Goal: Information Seeking & Learning: Learn about a topic

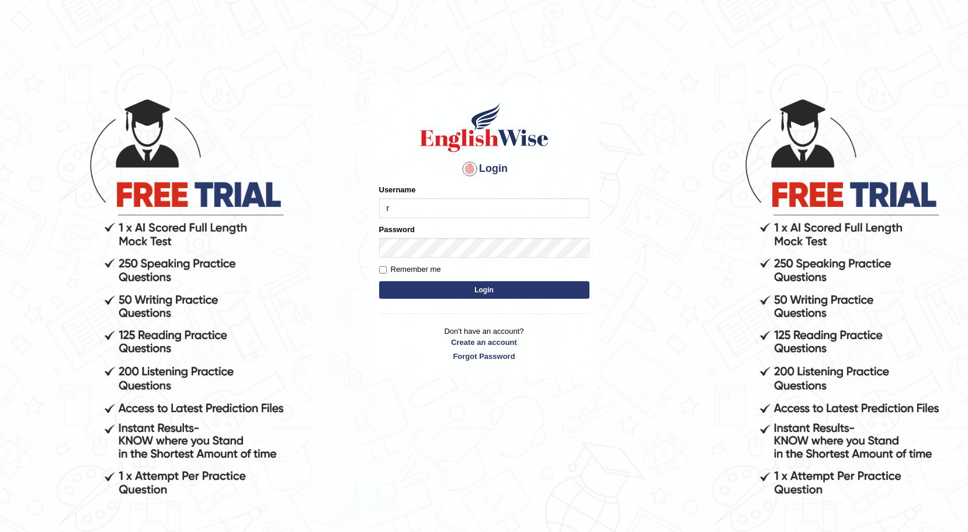
type input "Rishiram2025"
click at [456, 296] on button "Login" at bounding box center [484, 290] width 210 height 18
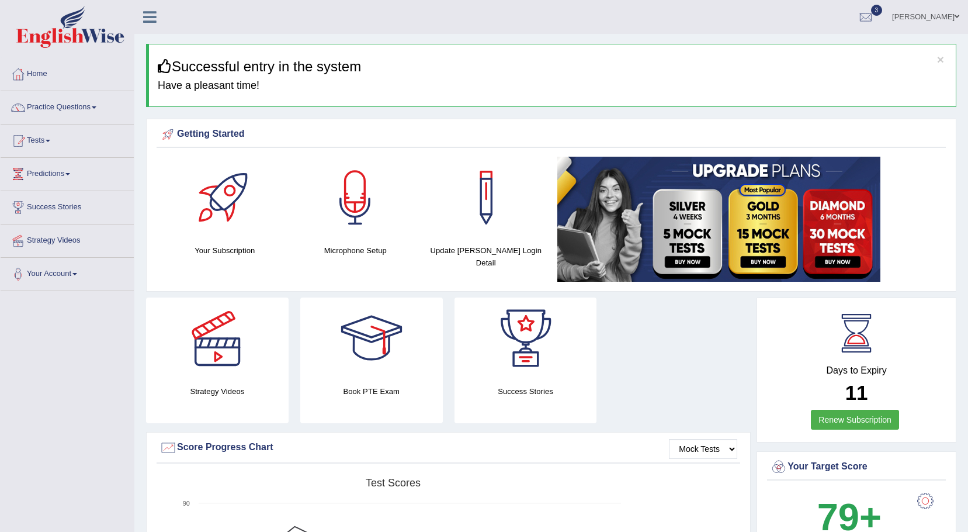
click at [96, 108] on span at bounding box center [94, 107] width 5 height 2
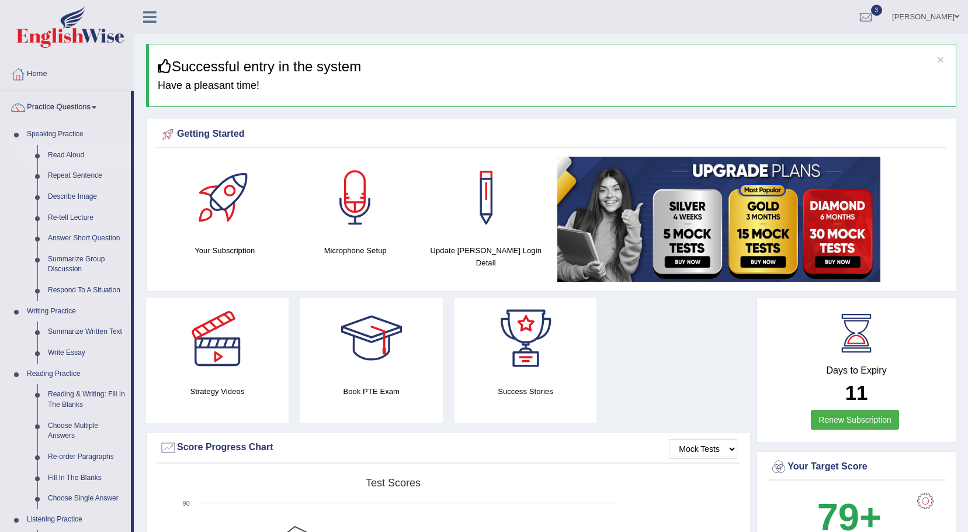
click at [61, 153] on link "Read Aloud" at bounding box center [87, 155] width 88 height 21
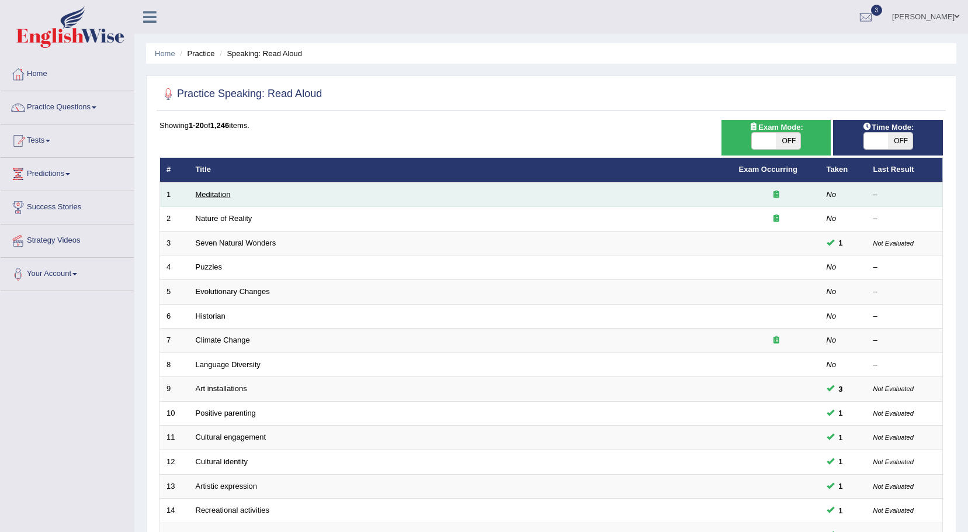
click at [203, 197] on link "Meditation" at bounding box center [213, 194] width 35 height 9
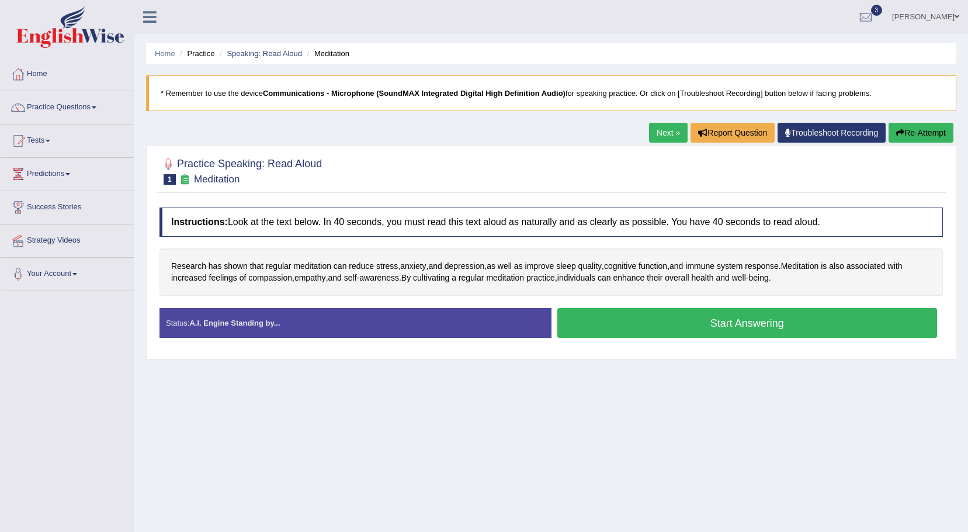
click at [632, 330] on button "Start Answering" at bounding box center [747, 323] width 380 height 30
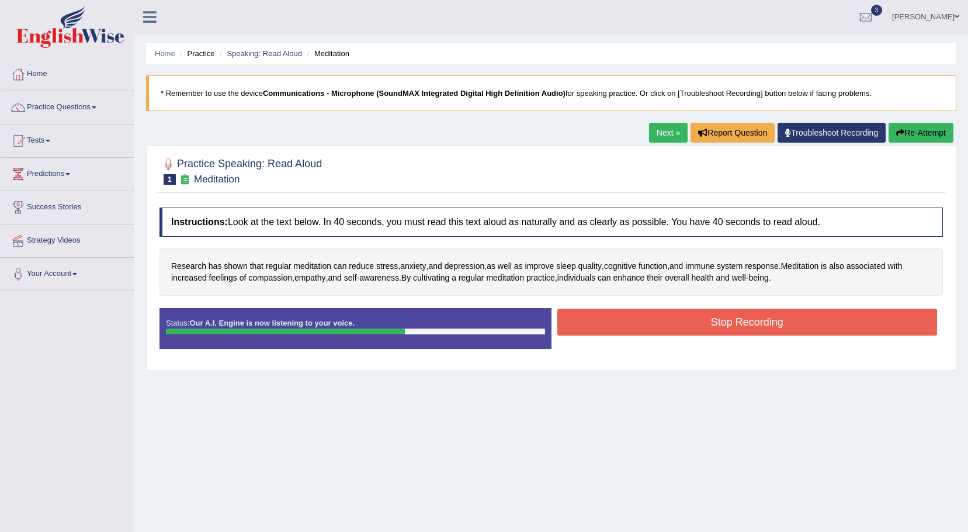
click at [662, 330] on button "Stop Recording" at bounding box center [747, 322] width 380 height 27
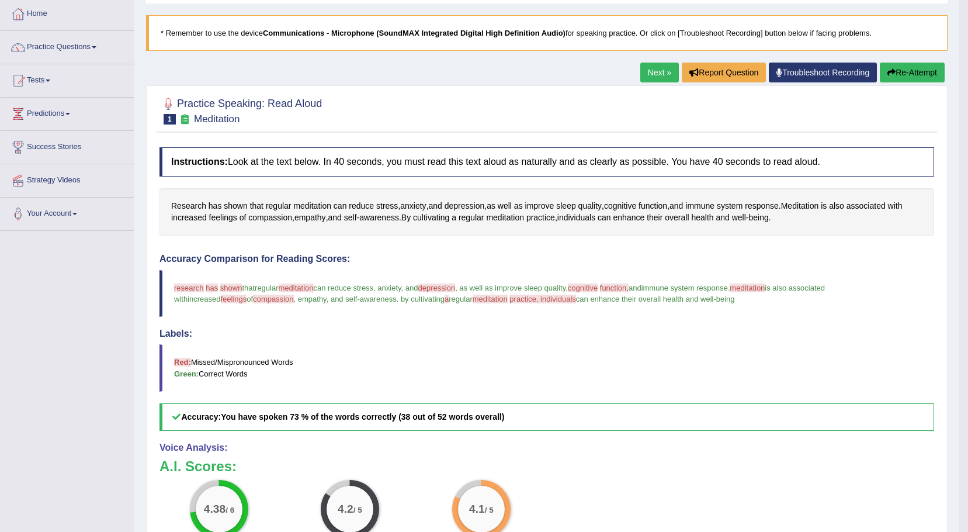
scroll to position [57, 0]
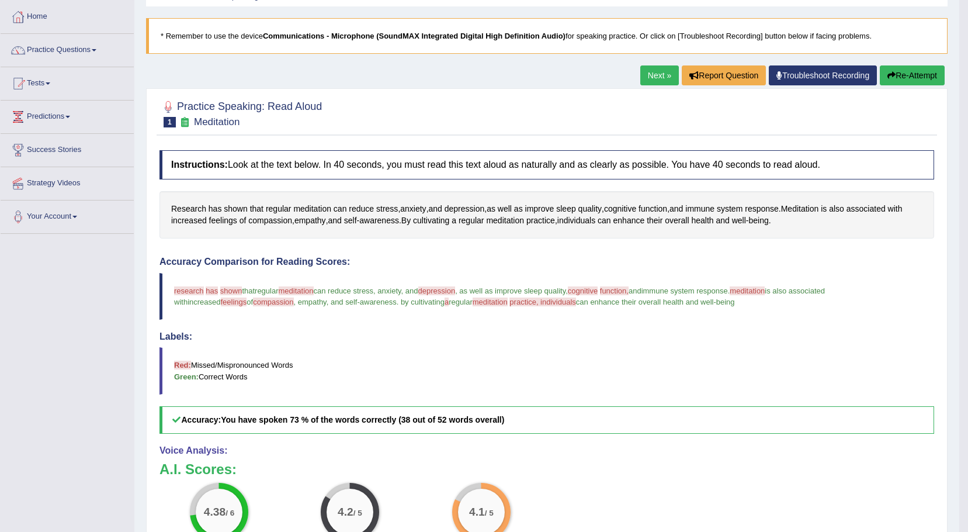
click at [650, 67] on link "Next »" at bounding box center [659, 75] width 39 height 20
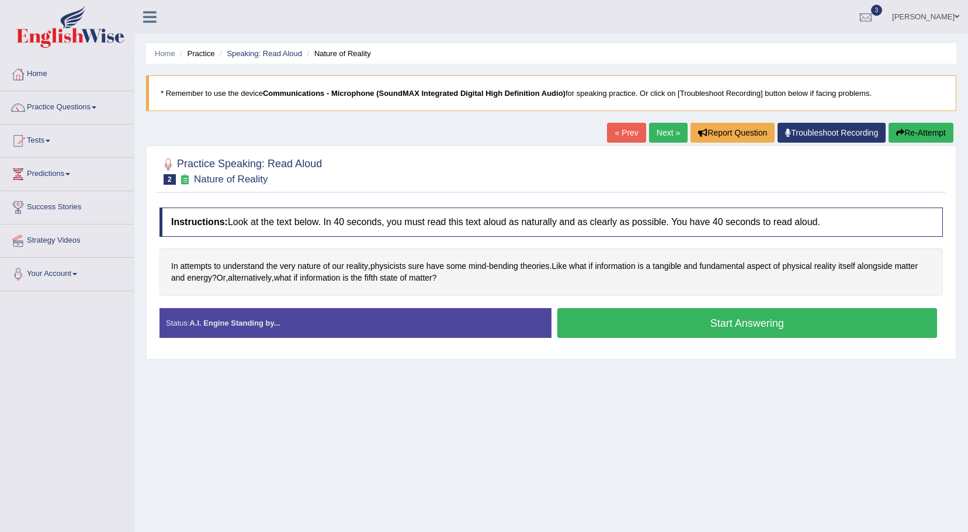
click at [640, 327] on button "Start Answering" at bounding box center [747, 323] width 380 height 30
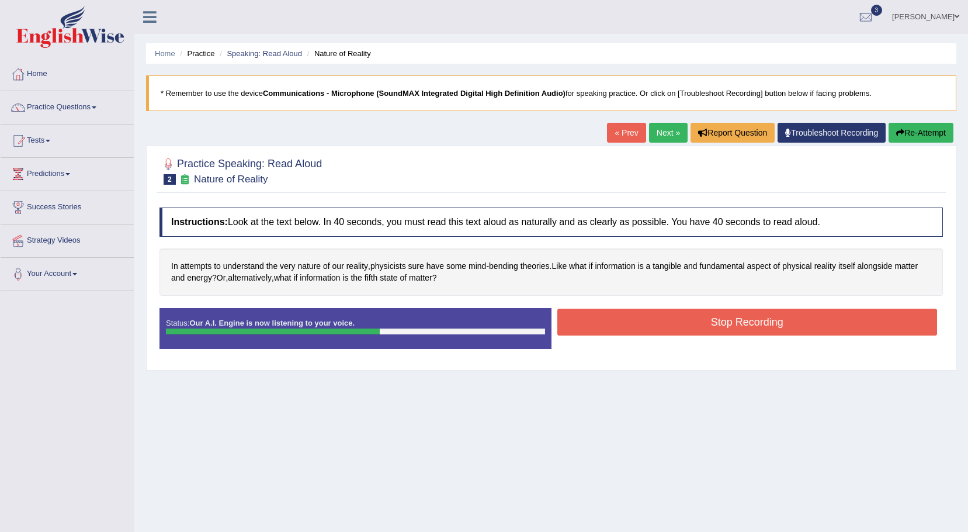
click at [637, 320] on button "Stop Recording" at bounding box center [747, 322] width 380 height 27
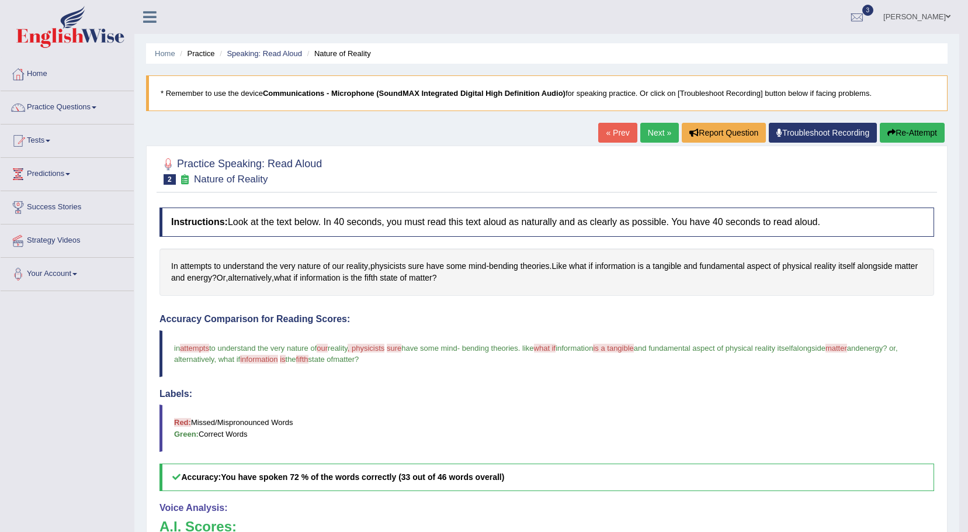
click at [642, 137] on link "Next »" at bounding box center [659, 133] width 39 height 20
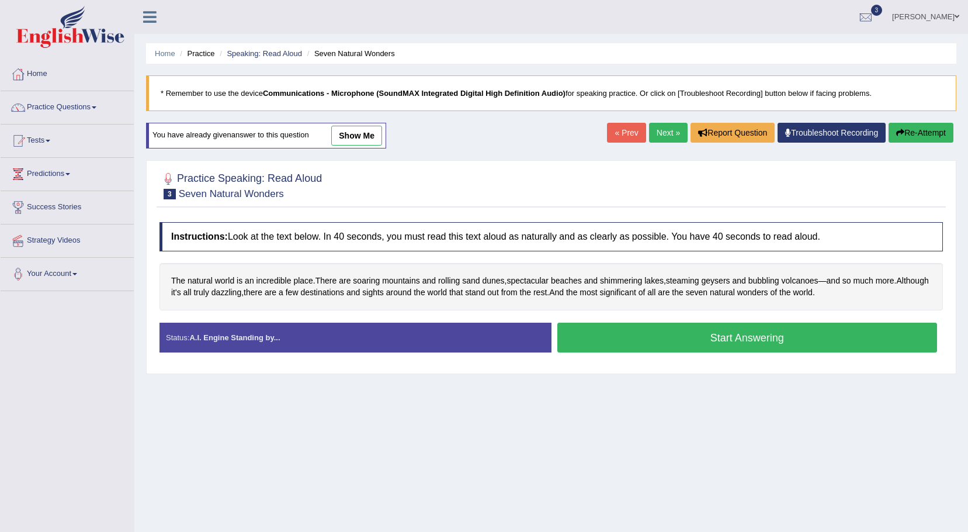
click at [663, 339] on button "Start Answering" at bounding box center [747, 338] width 380 height 30
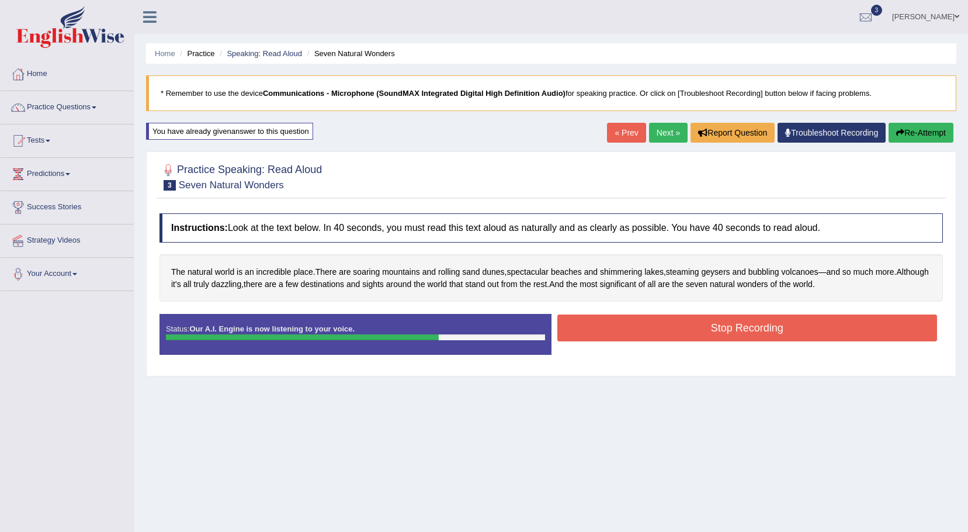
click at [673, 327] on button "Stop Recording" at bounding box center [747, 327] width 380 height 27
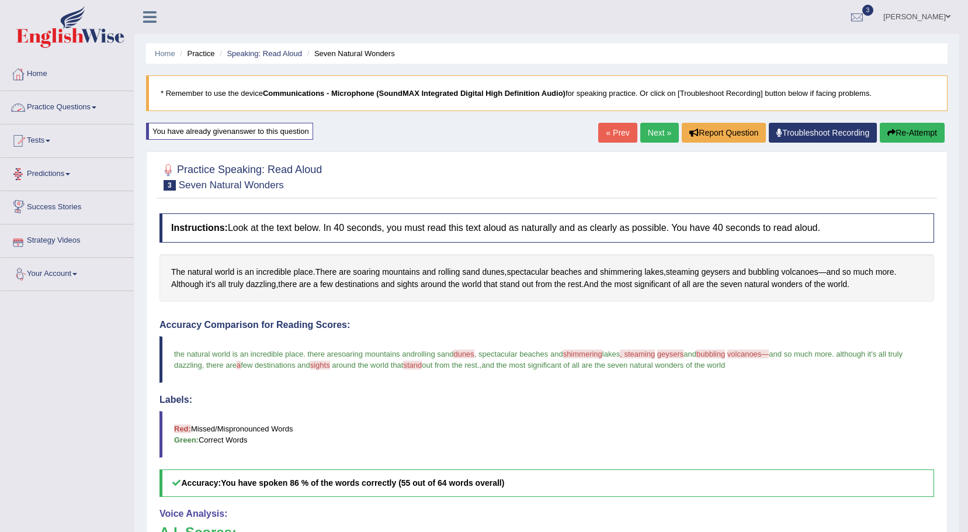
click at [96, 107] on span at bounding box center [94, 107] width 5 height 2
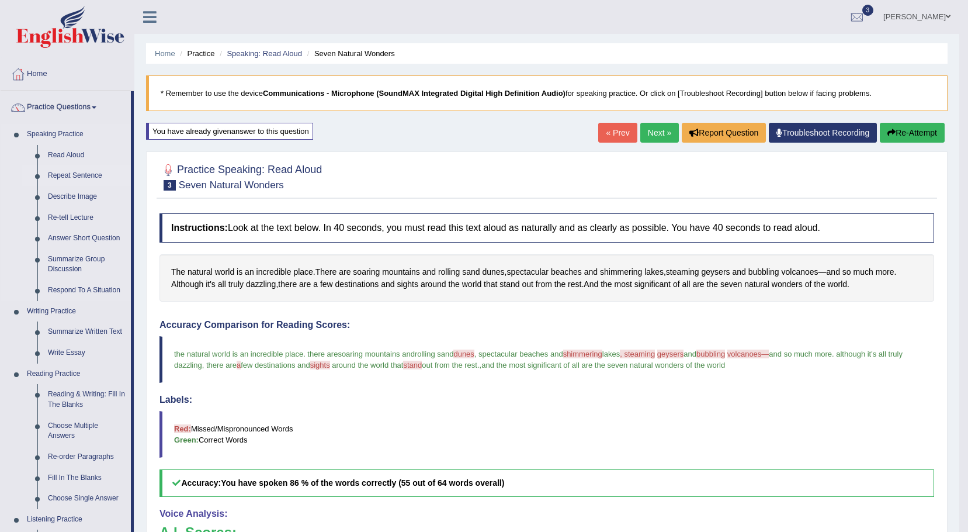
click at [74, 173] on link "Repeat Sentence" at bounding box center [87, 175] width 88 height 21
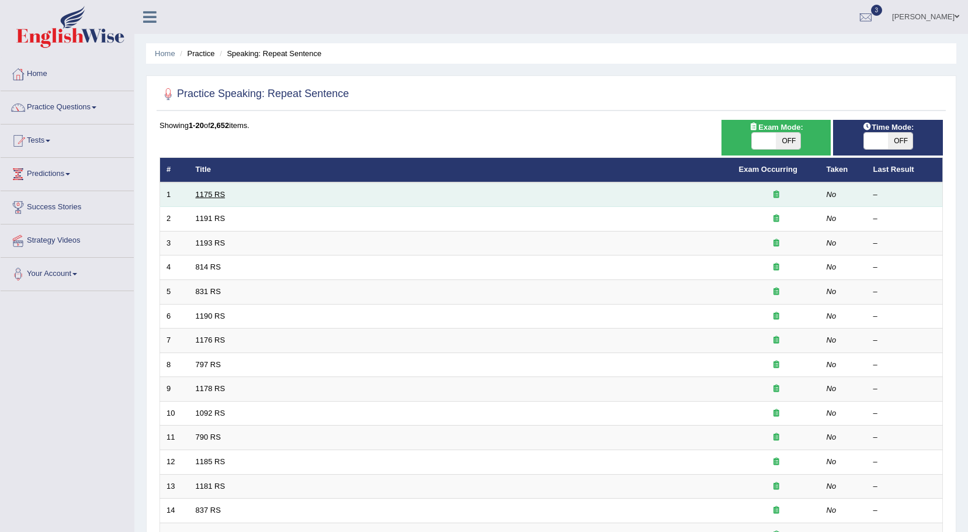
click at [213, 196] on link "1175 RS" at bounding box center [211, 194] width 30 height 9
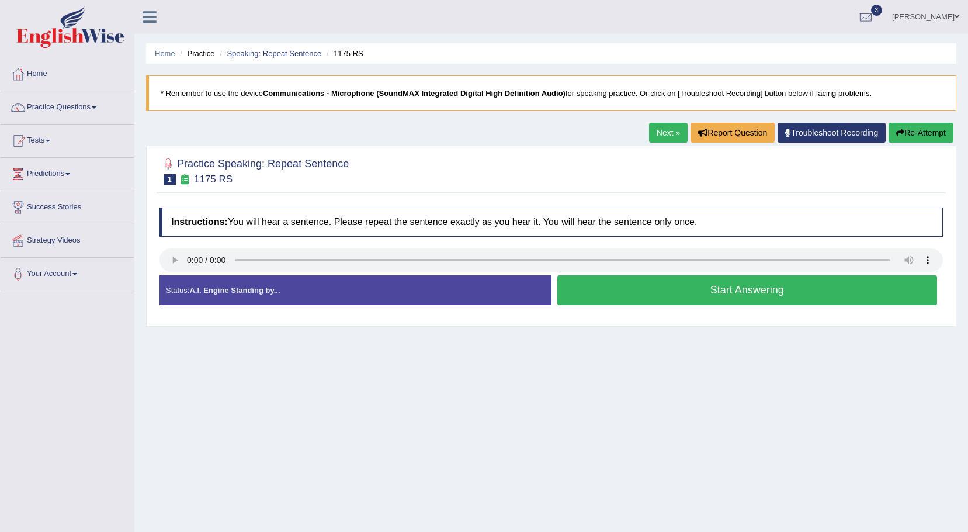
click at [634, 299] on button "Start Answering" at bounding box center [747, 290] width 380 height 30
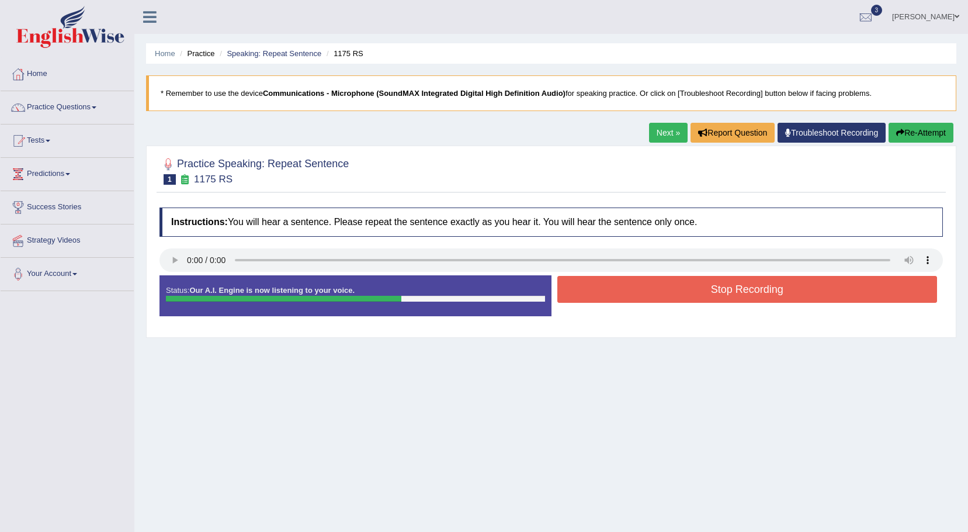
click at [634, 299] on button "Stop Recording" at bounding box center [747, 289] width 380 height 27
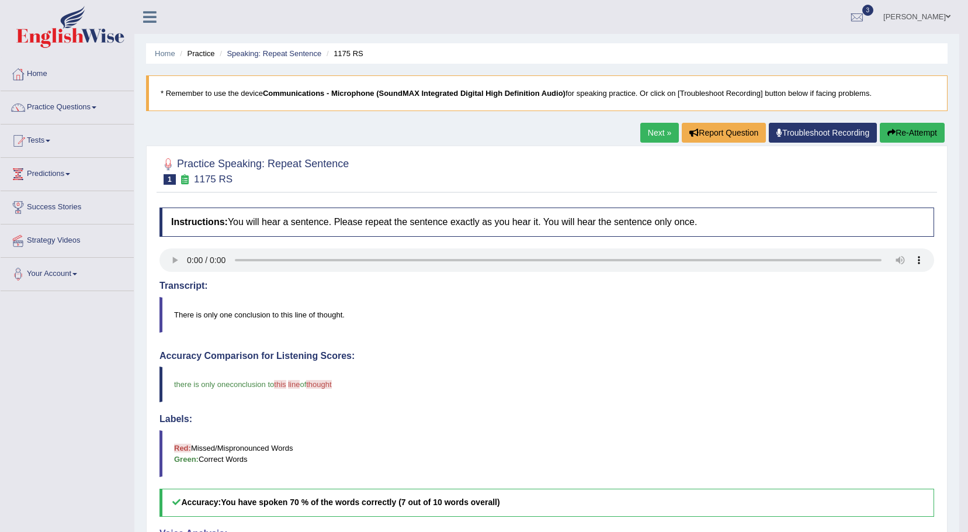
click at [657, 136] on link "Next »" at bounding box center [659, 133] width 39 height 20
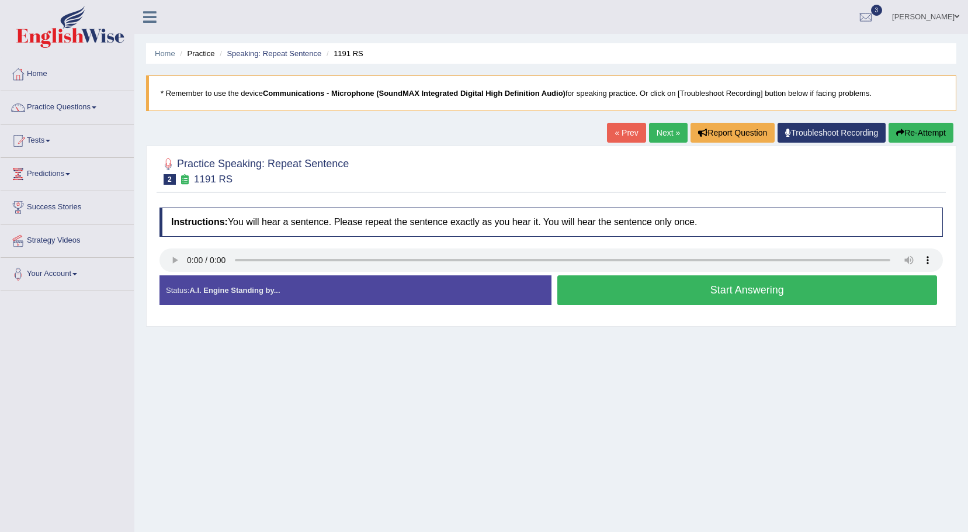
click at [665, 300] on button "Start Answering" at bounding box center [747, 290] width 380 height 30
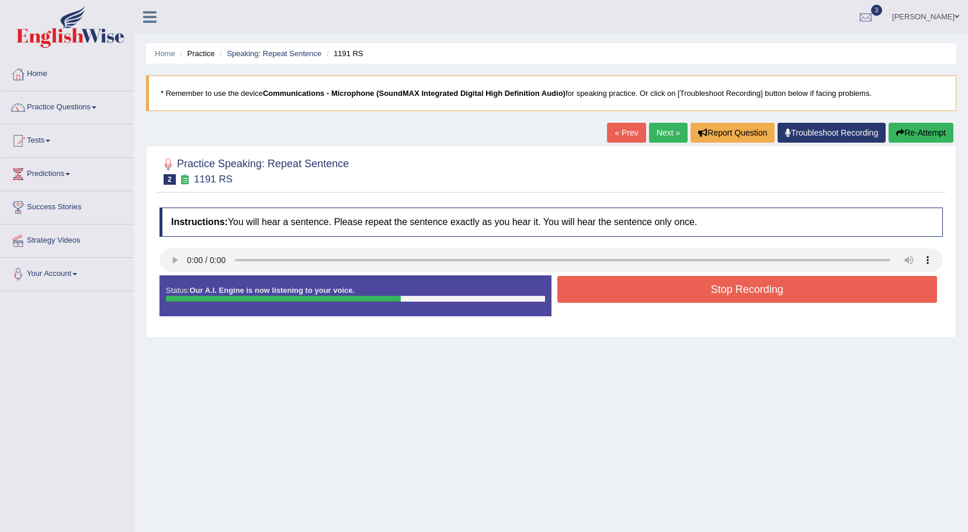
click at [665, 300] on button "Stop Recording" at bounding box center [747, 289] width 380 height 27
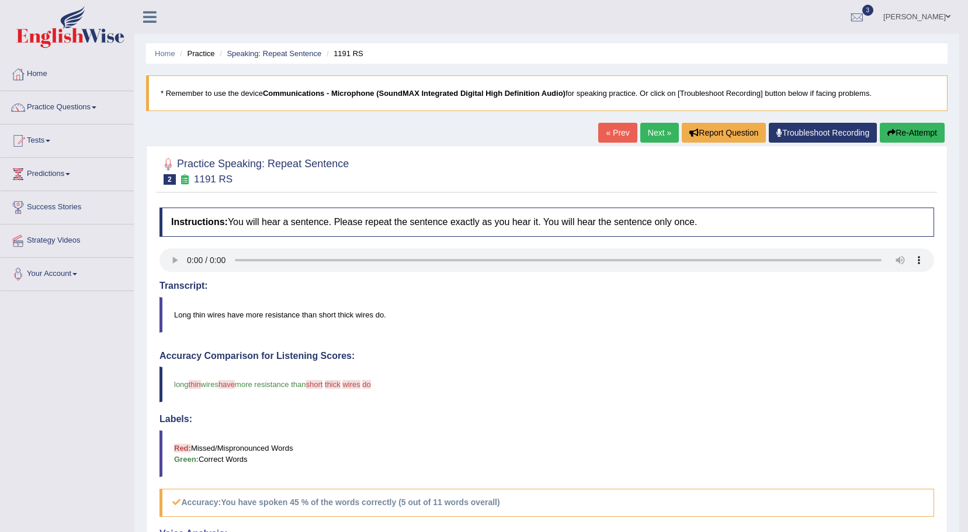
click at [914, 136] on button "Re-Attempt" at bounding box center [912, 133] width 65 height 20
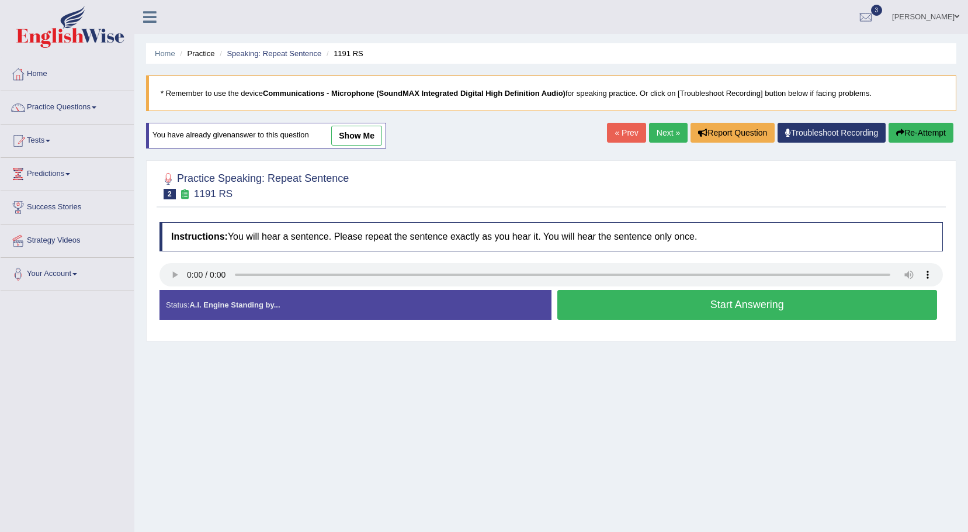
click at [610, 309] on button "Start Answering" at bounding box center [747, 305] width 380 height 30
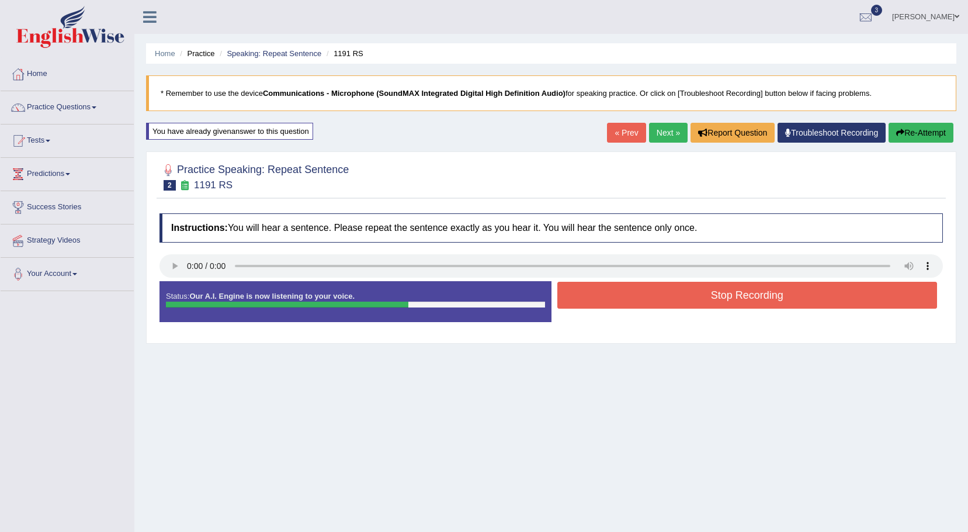
click at [587, 294] on button "Stop Recording" at bounding box center [747, 295] width 380 height 27
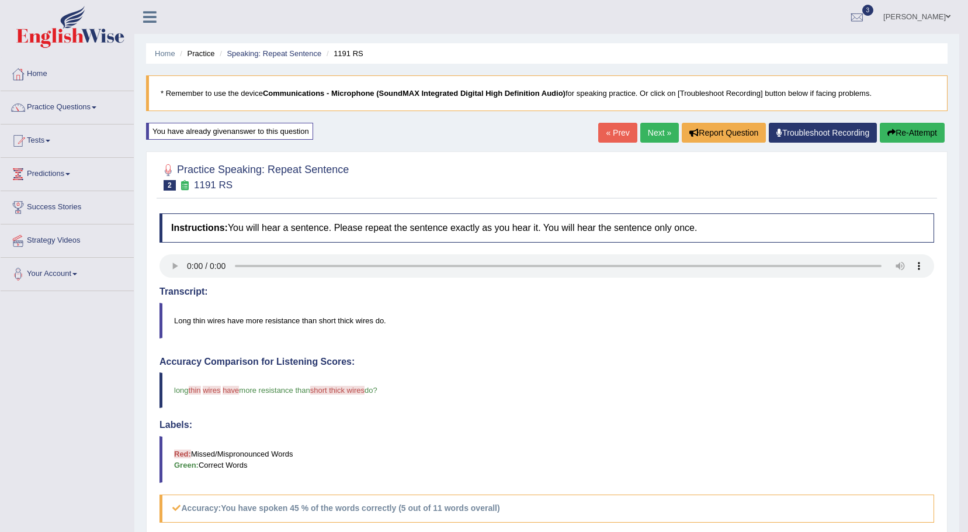
click at [664, 133] on link "Next »" at bounding box center [659, 133] width 39 height 20
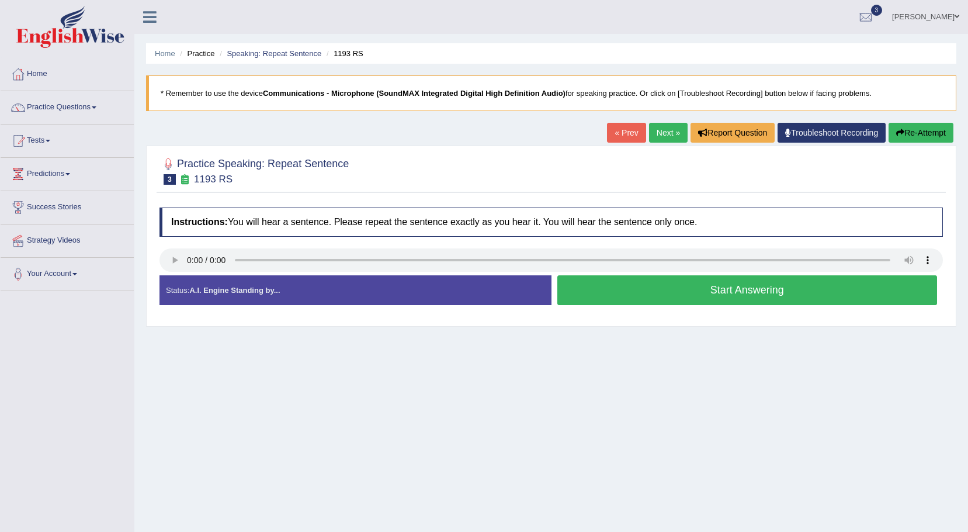
click at [646, 297] on button "Start Answering" at bounding box center [747, 290] width 380 height 30
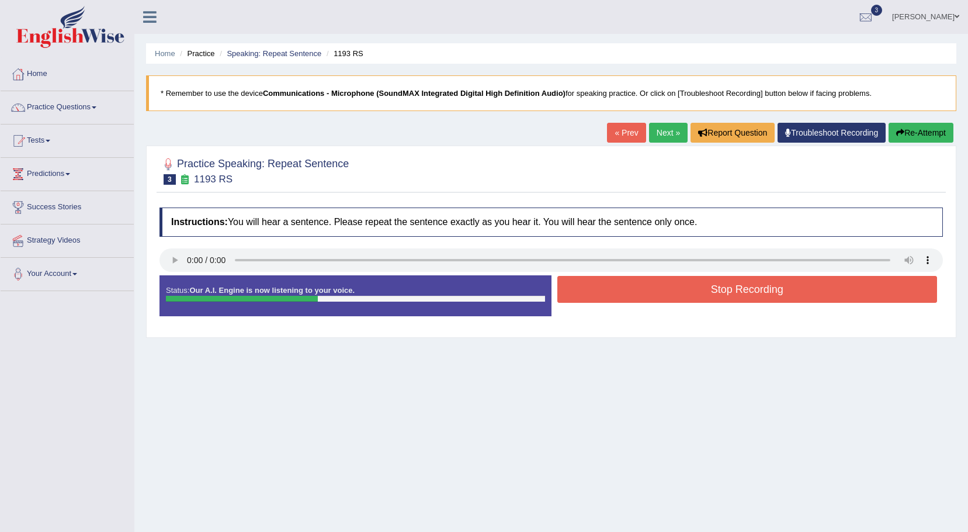
click at [646, 297] on button "Stop Recording" at bounding box center [747, 289] width 380 height 27
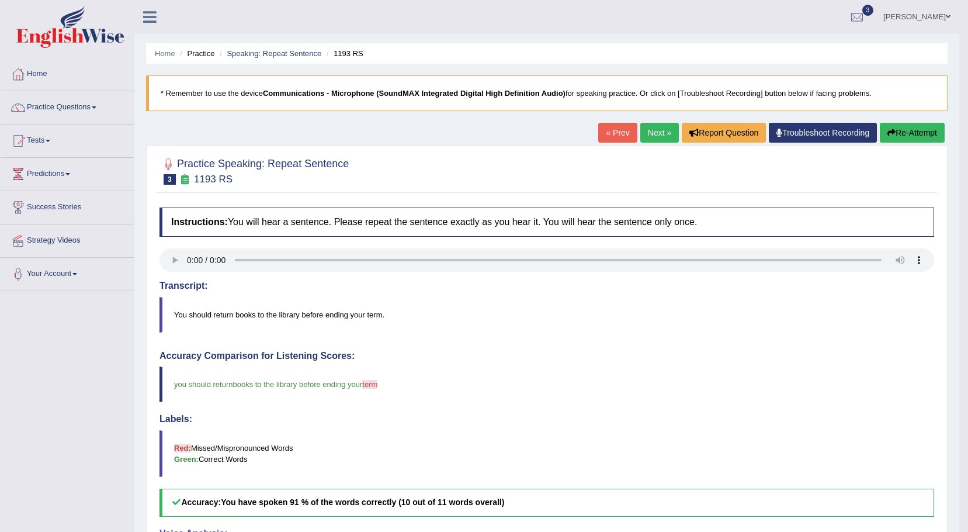
click at [650, 138] on link "Next »" at bounding box center [659, 133] width 39 height 20
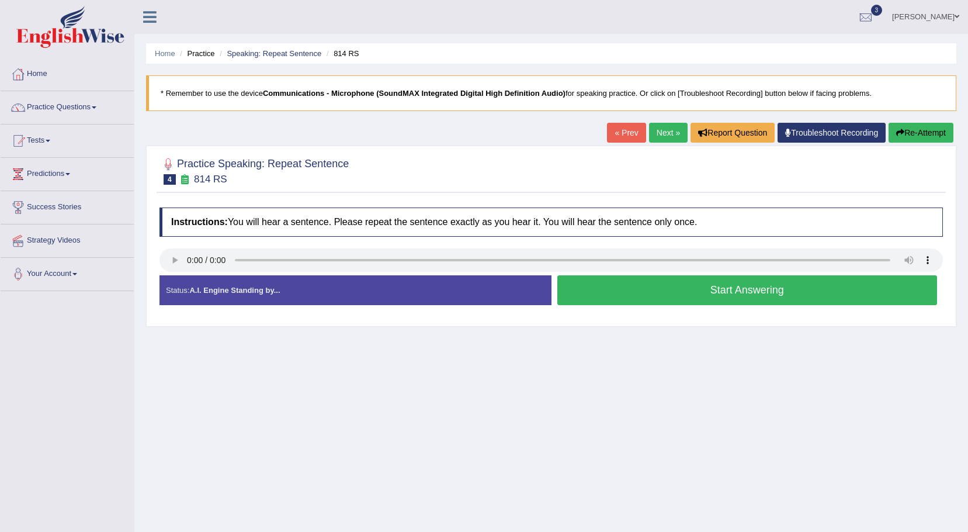
click at [660, 294] on button "Start Answering" at bounding box center [747, 290] width 380 height 30
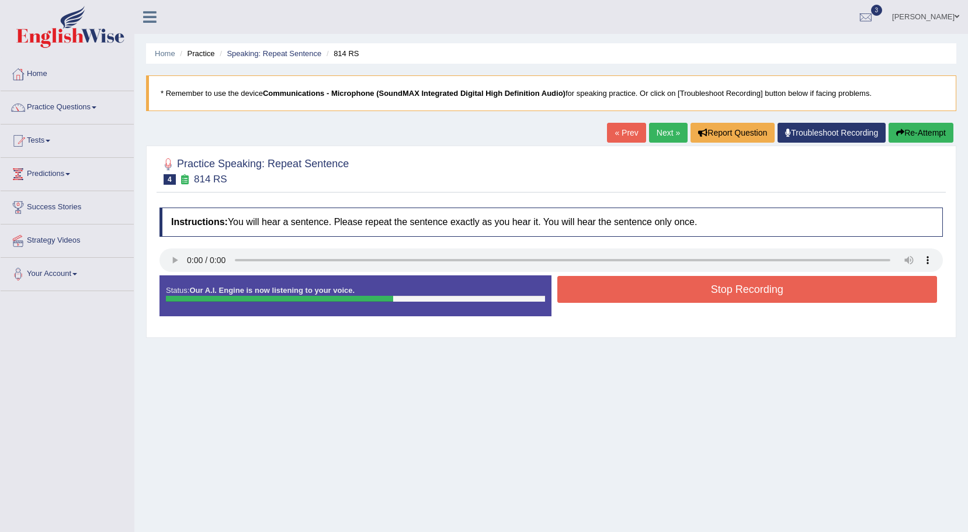
click at [661, 293] on button "Stop Recording" at bounding box center [747, 289] width 380 height 27
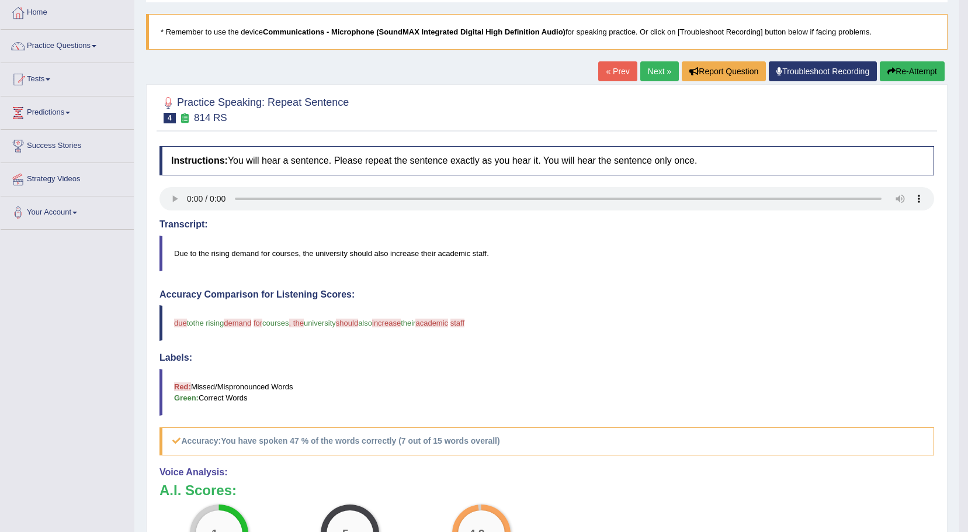
scroll to position [58, 0]
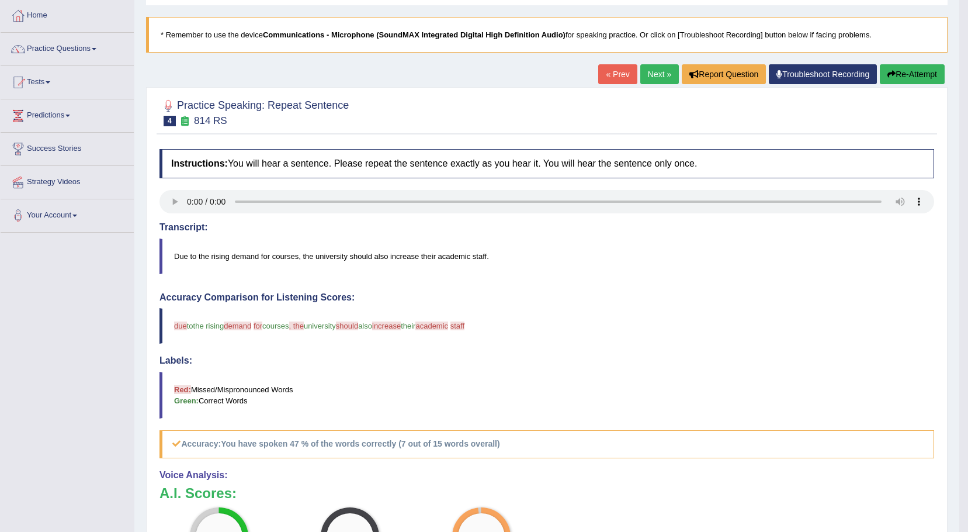
click at [660, 74] on link "Next »" at bounding box center [659, 74] width 39 height 20
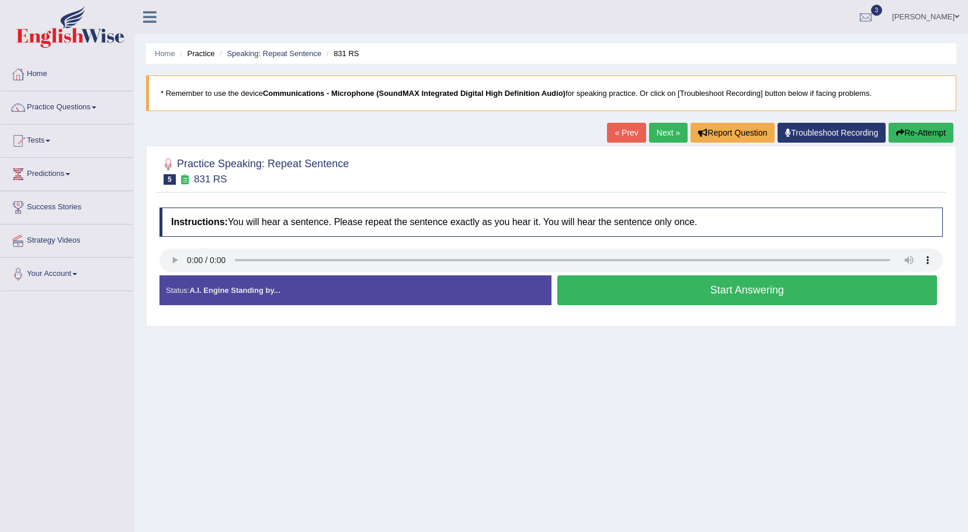
click at [614, 292] on button "Start Answering" at bounding box center [747, 290] width 380 height 30
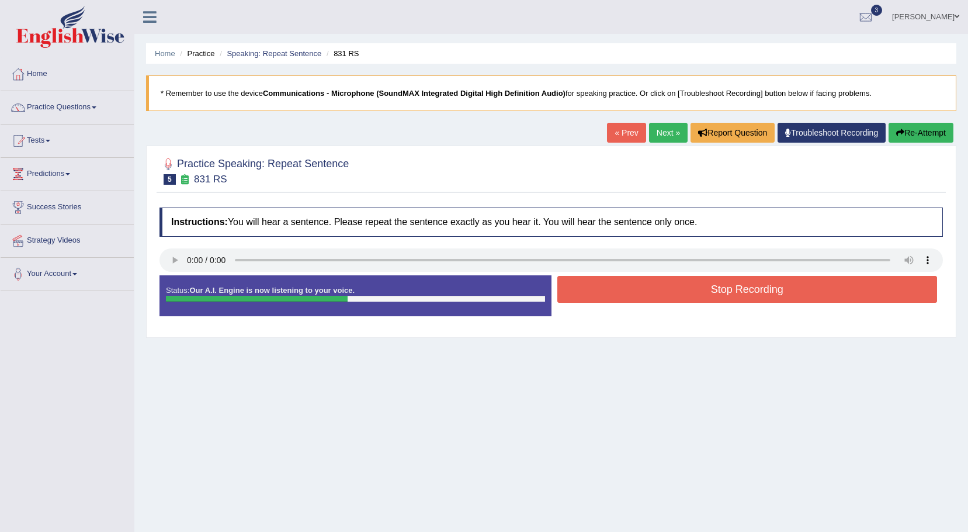
click at [614, 292] on button "Stop Recording" at bounding box center [747, 289] width 380 height 27
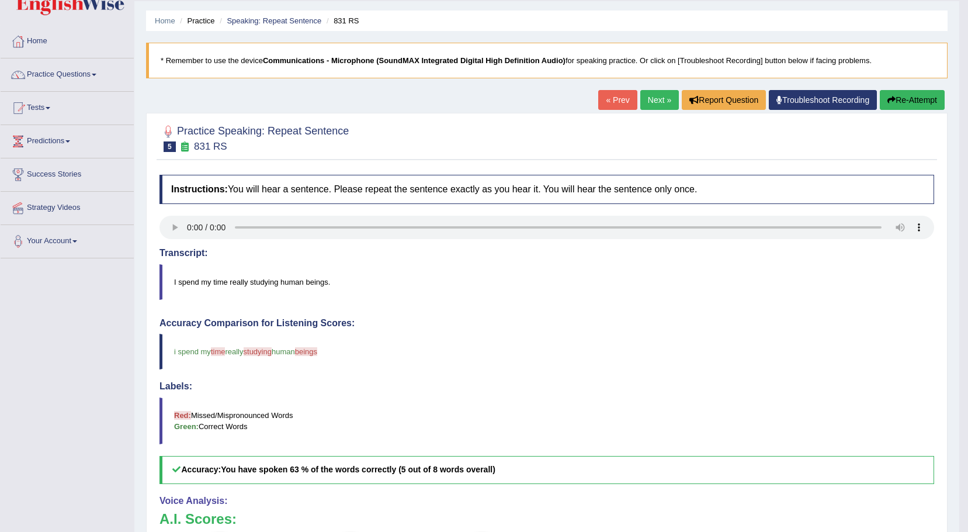
scroll to position [25, 0]
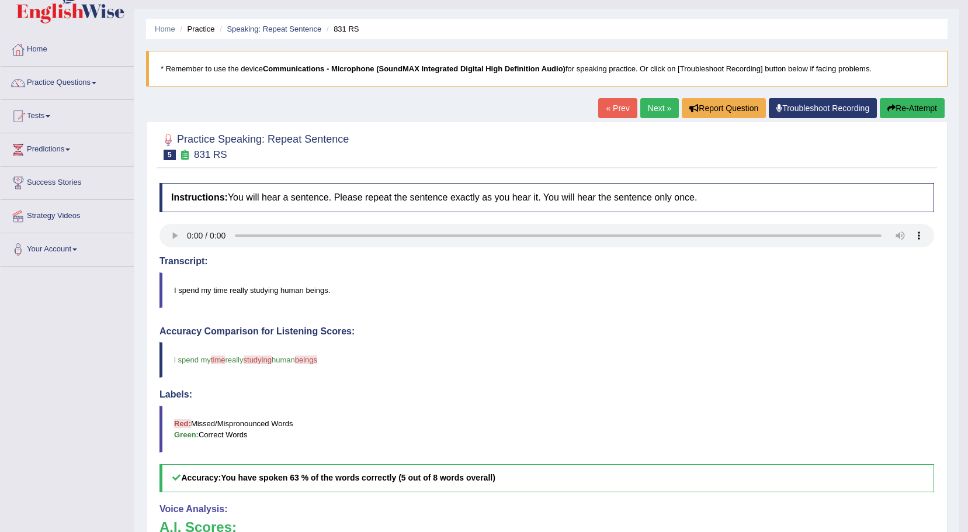
click at [653, 112] on link "Next »" at bounding box center [659, 108] width 39 height 20
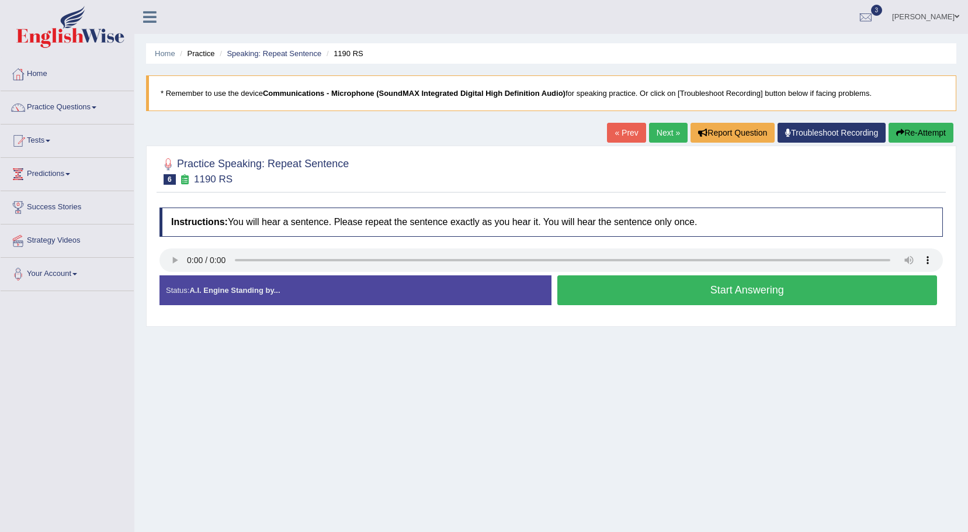
click at [625, 300] on button "Start Answering" at bounding box center [747, 290] width 380 height 30
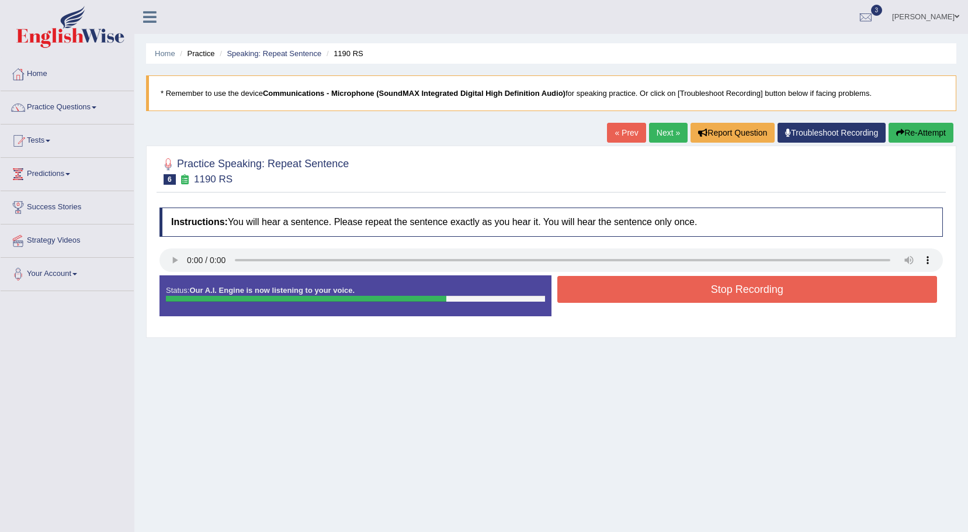
click at [625, 293] on button "Stop Recording" at bounding box center [747, 289] width 380 height 27
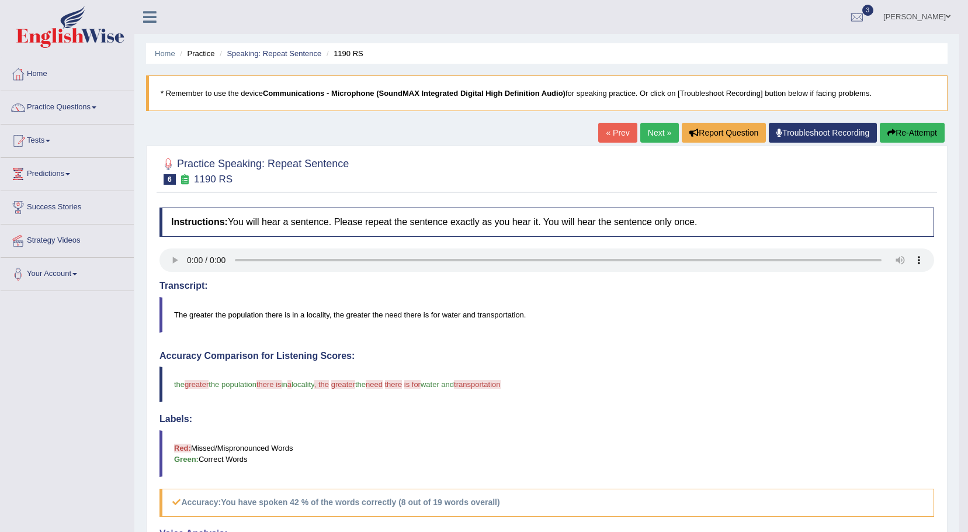
click at [658, 133] on link "Next »" at bounding box center [659, 133] width 39 height 20
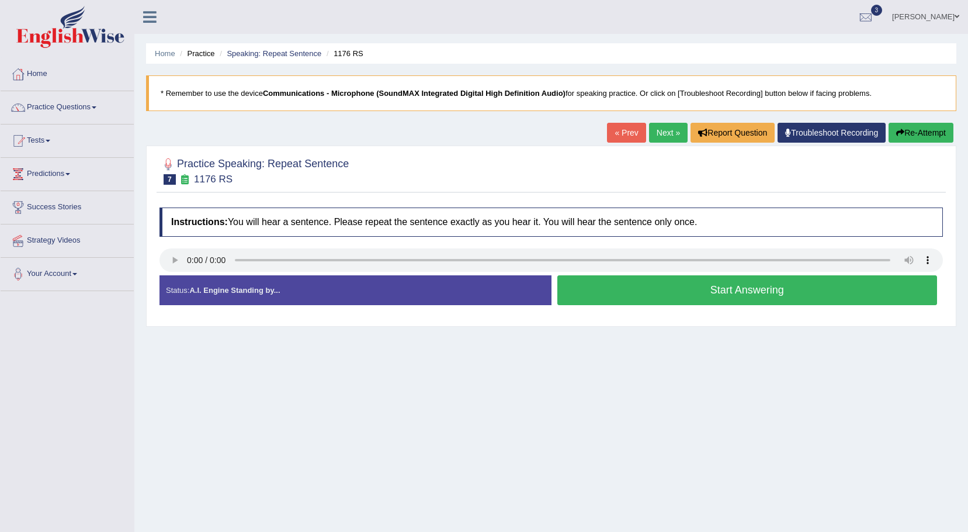
click at [619, 290] on button "Start Answering" at bounding box center [747, 290] width 380 height 30
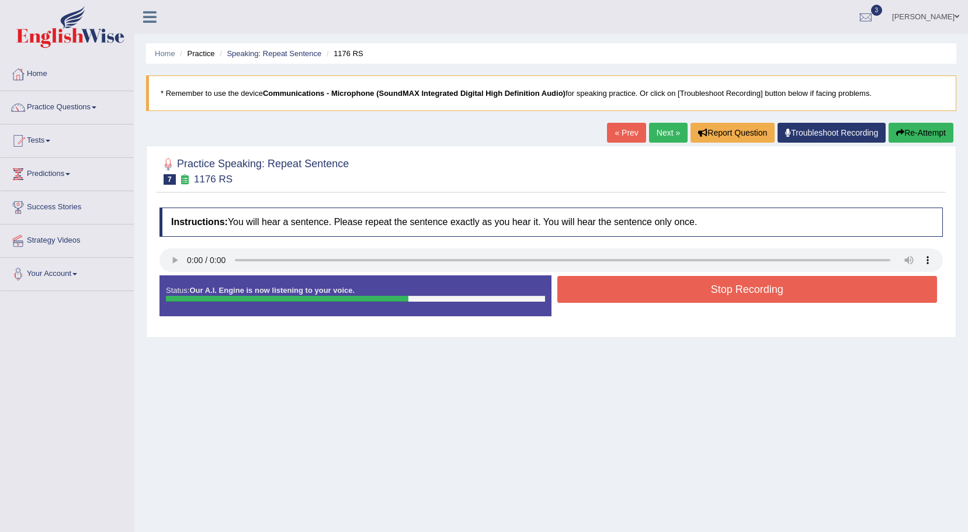
click at [619, 290] on button "Stop Recording" at bounding box center [747, 289] width 380 height 27
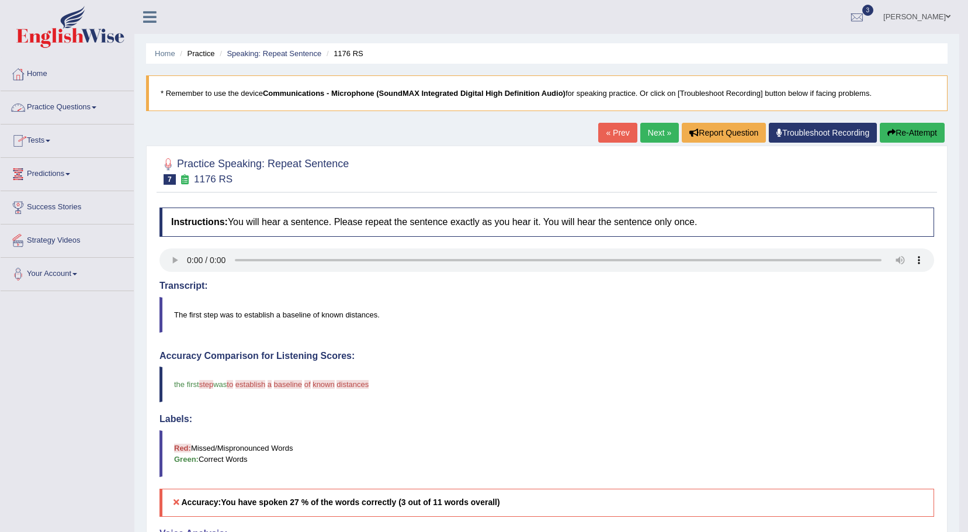
click at [98, 109] on link "Practice Questions" at bounding box center [67, 105] width 133 height 29
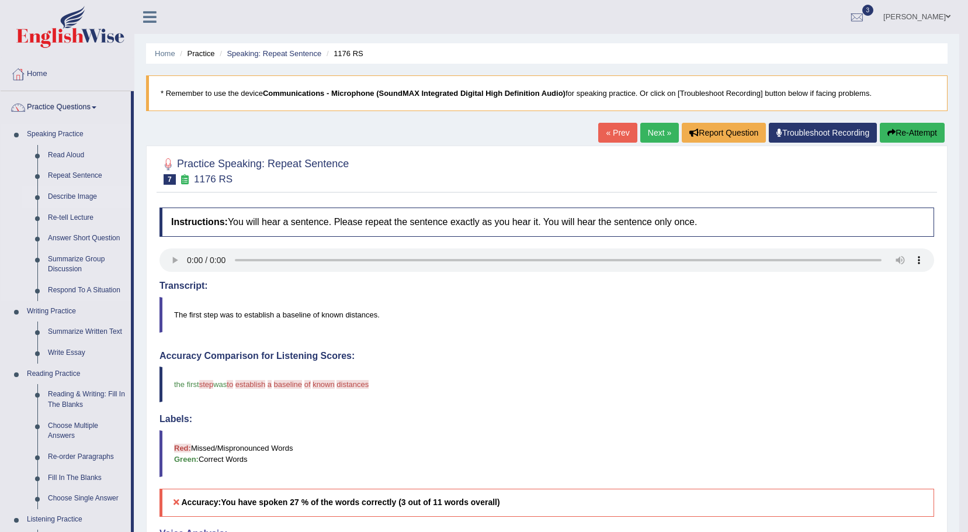
click at [69, 196] on link "Describe Image" at bounding box center [87, 196] width 88 height 21
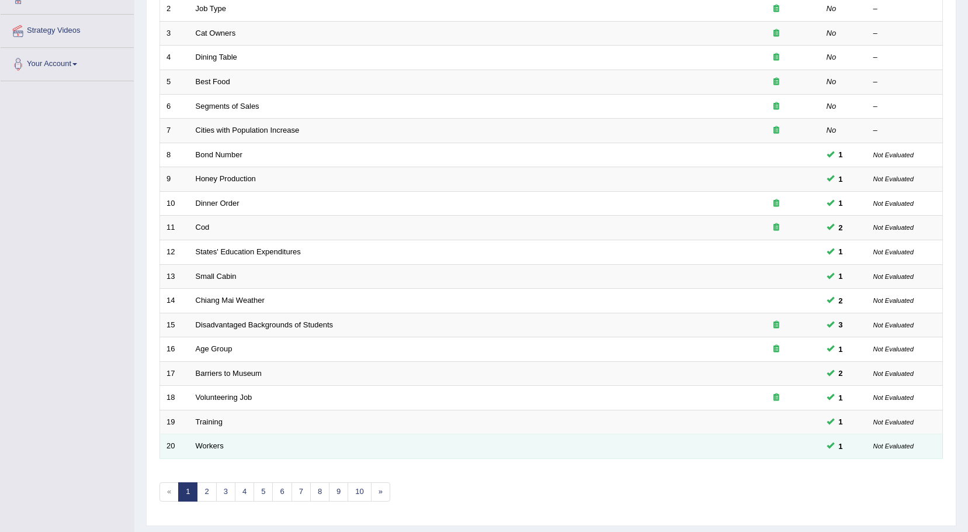
scroll to position [242, 0]
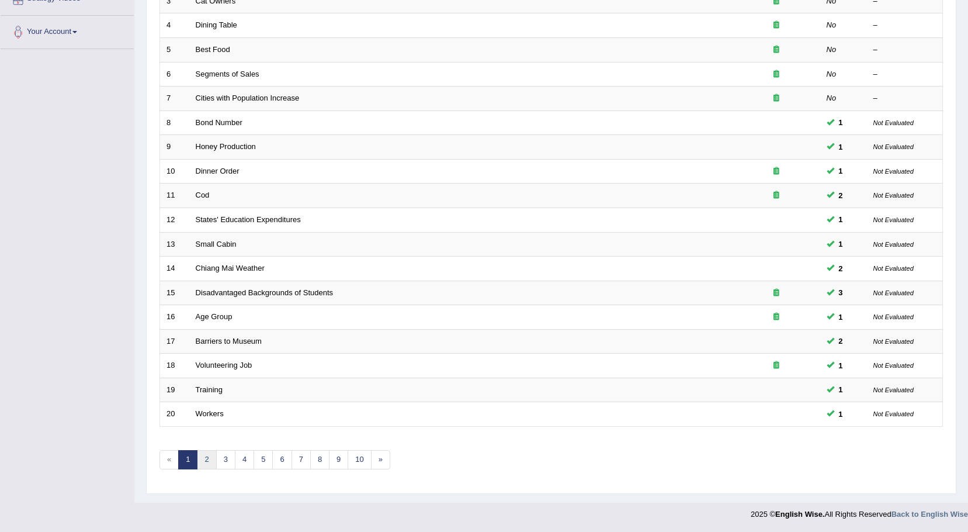
click at [207, 463] on link "2" at bounding box center [206, 459] width 19 height 19
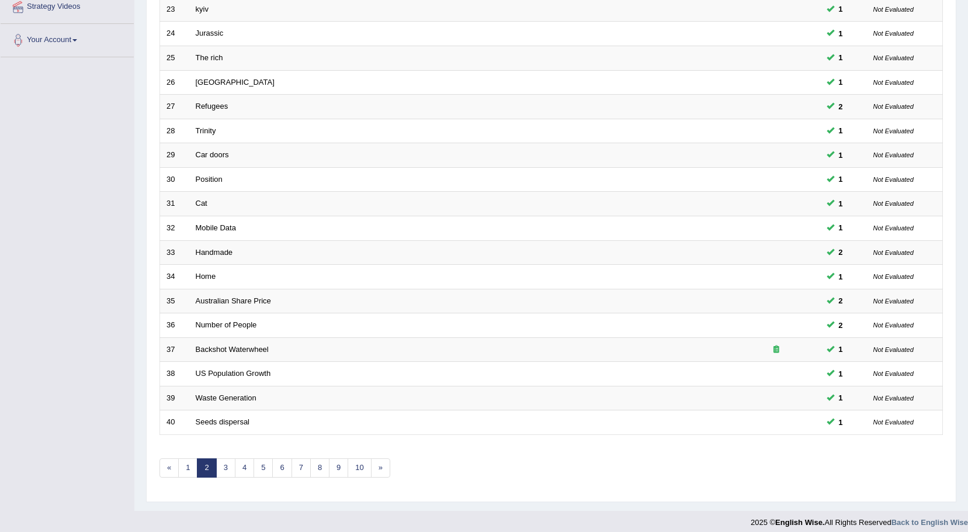
scroll to position [234, 0]
click at [224, 466] on link "3" at bounding box center [225, 467] width 19 height 19
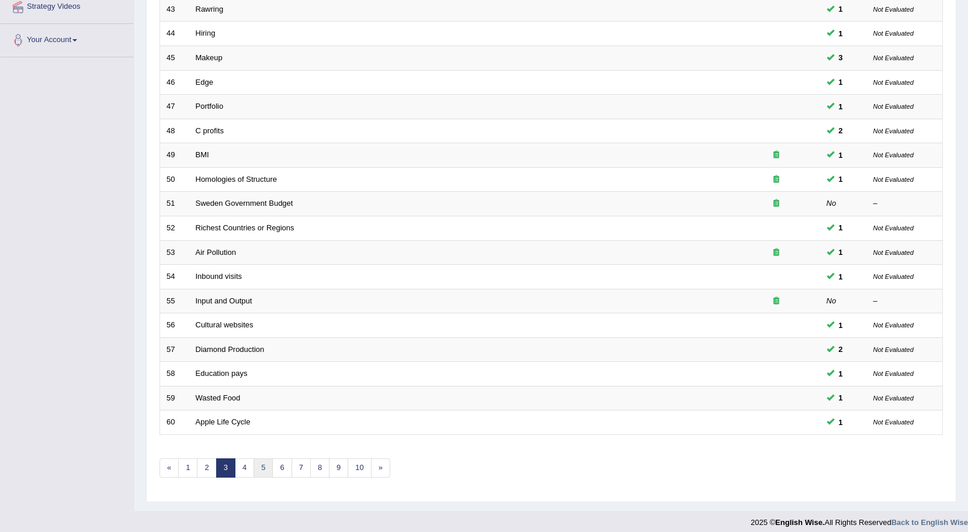
click at [262, 470] on link "5" at bounding box center [263, 467] width 19 height 19
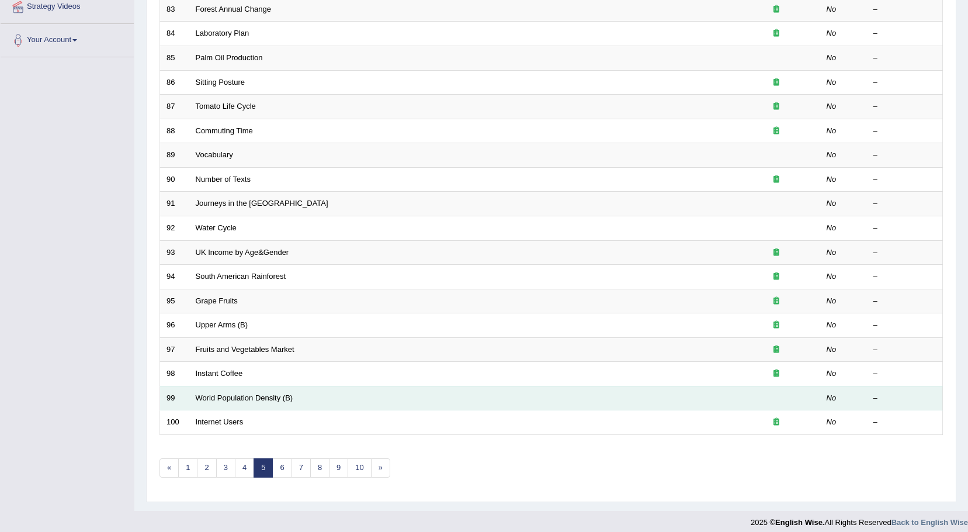
scroll to position [58, 0]
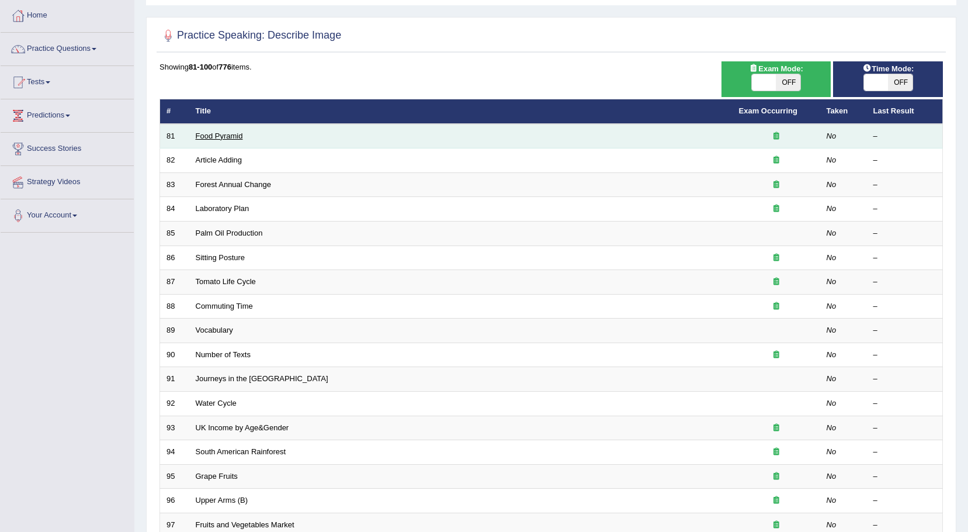
click at [208, 136] on link "Food Pyramid" at bounding box center [219, 135] width 47 height 9
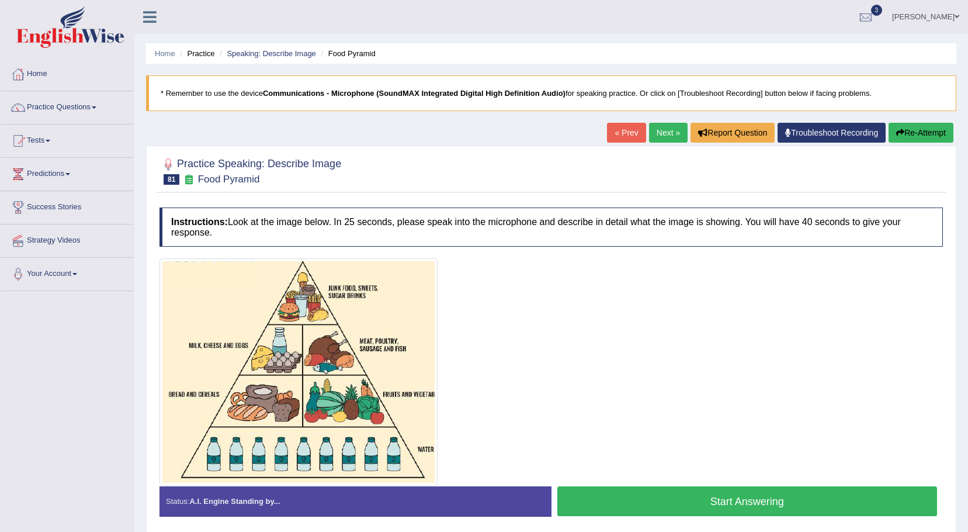
click at [669, 502] on button "Start Answering" at bounding box center [747, 501] width 380 height 30
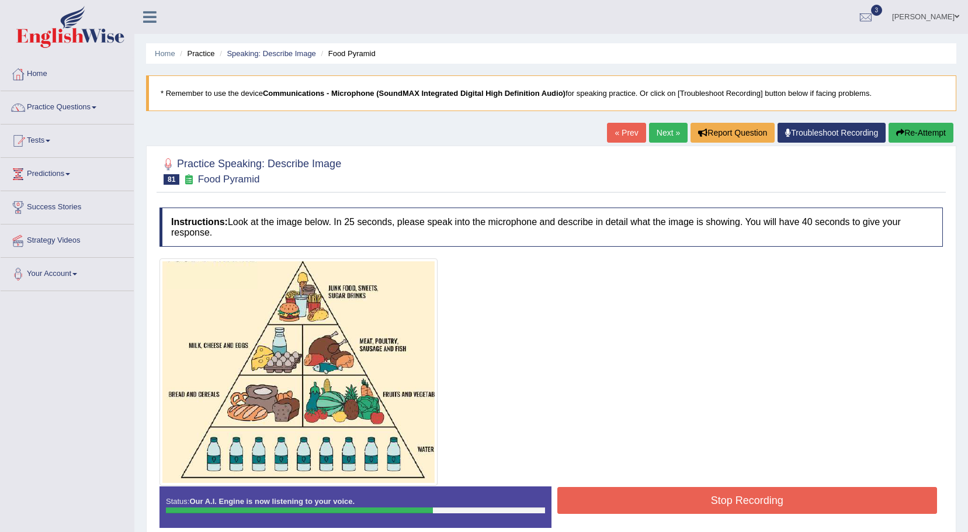
click at [673, 506] on button "Stop Recording" at bounding box center [747, 500] width 380 height 27
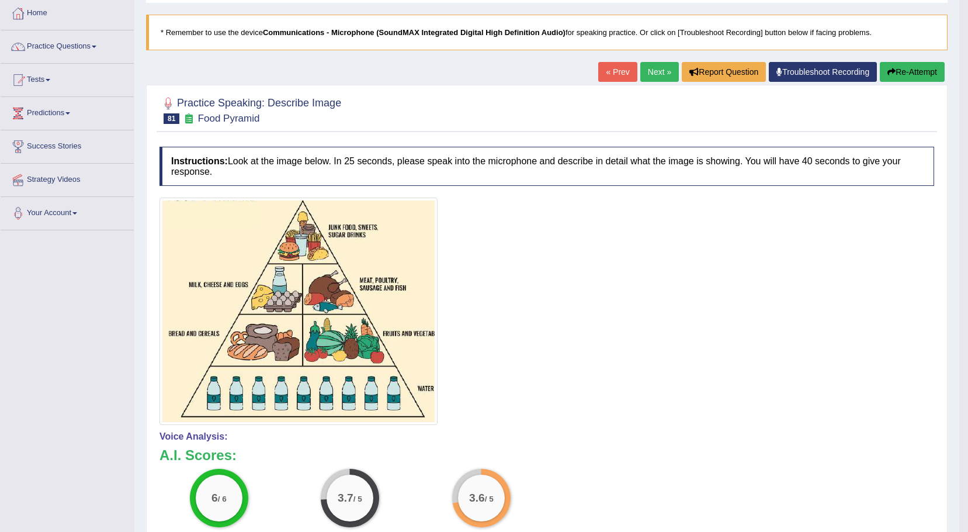
scroll to position [58, 0]
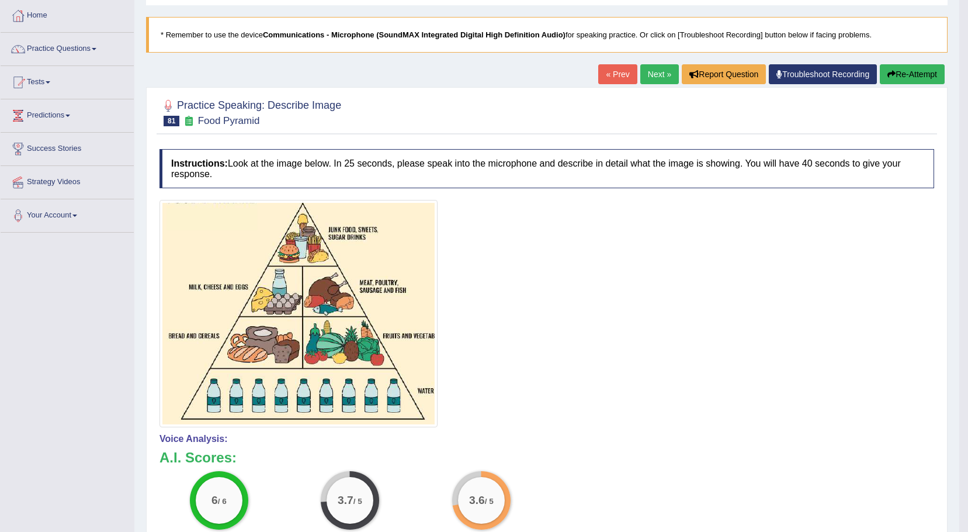
click at [921, 74] on button "Re-Attempt" at bounding box center [912, 74] width 65 height 20
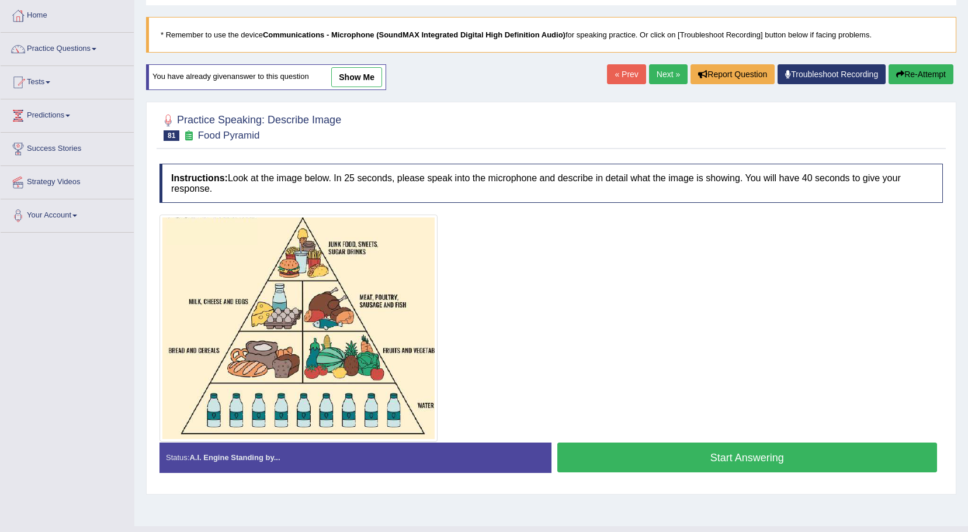
scroll to position [58, 0]
click at [594, 460] on button "Start Answering" at bounding box center [747, 457] width 380 height 30
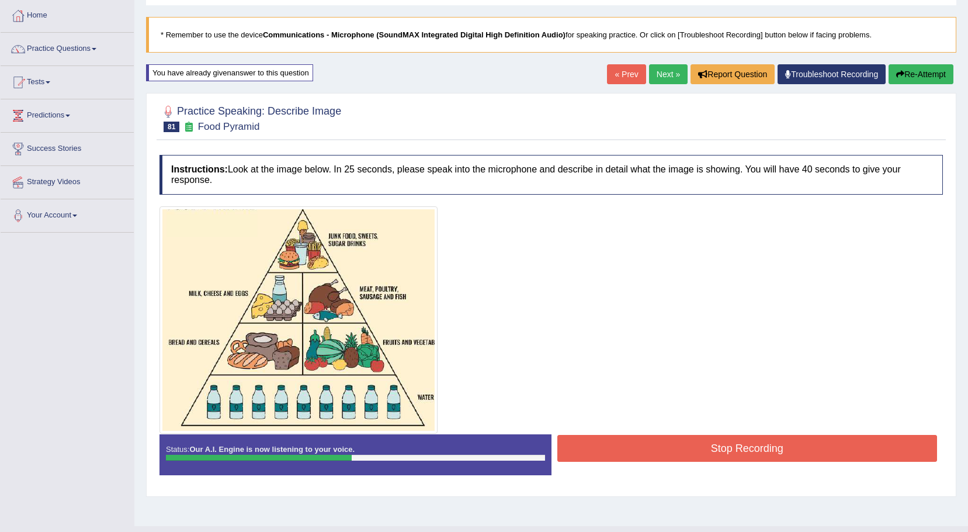
click at [705, 445] on button "Stop Recording" at bounding box center [747, 448] width 380 height 27
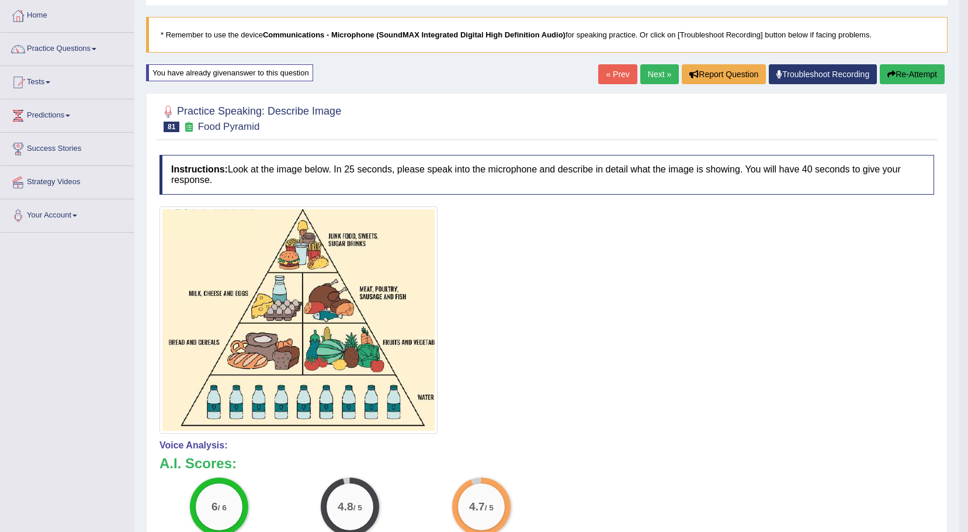
click at [663, 71] on link "Next »" at bounding box center [659, 74] width 39 height 20
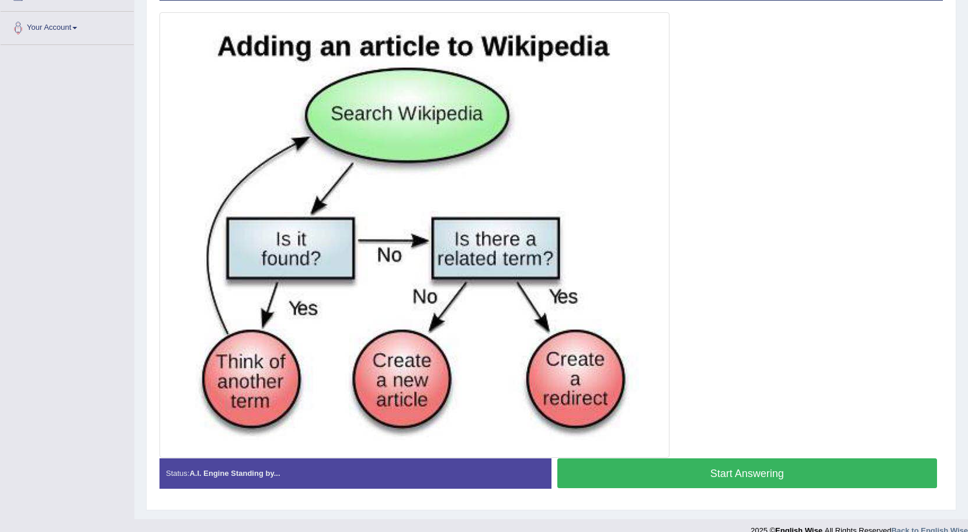
scroll to position [262, 0]
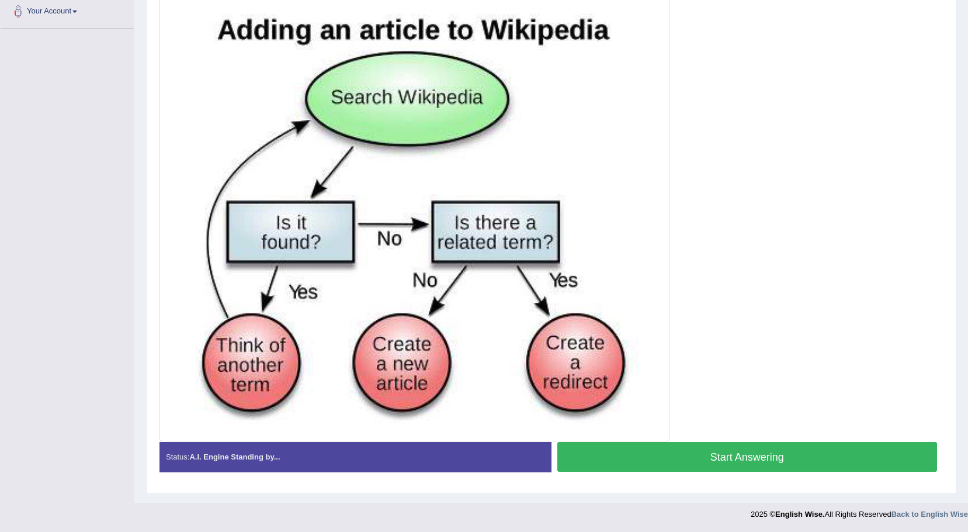
click at [705, 466] on button "Start Answering" at bounding box center [747, 457] width 380 height 30
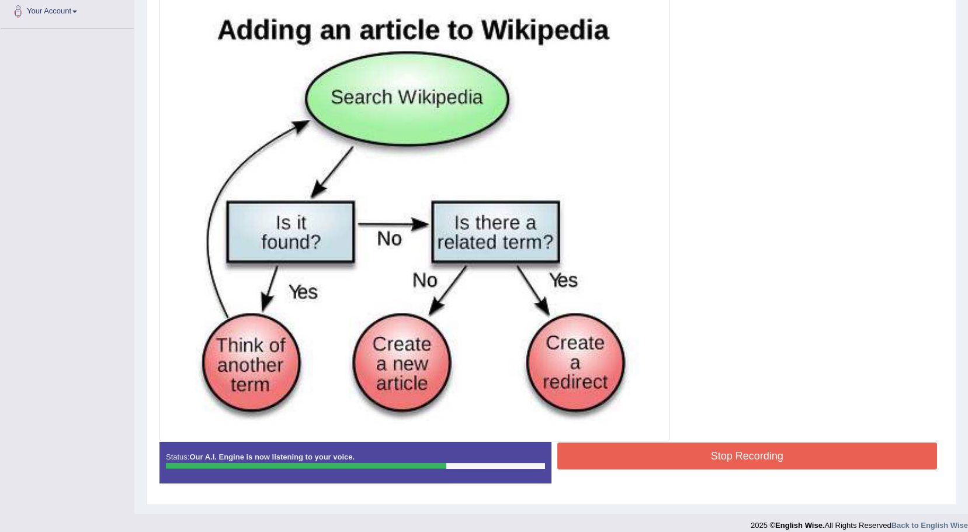
click at [681, 463] on button "Stop Recording" at bounding box center [747, 455] width 380 height 27
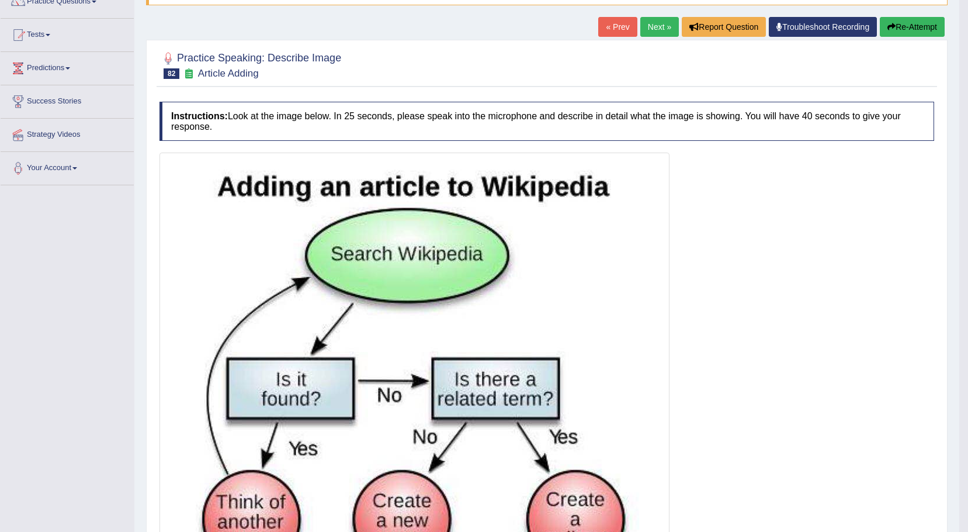
scroll to position [0, 0]
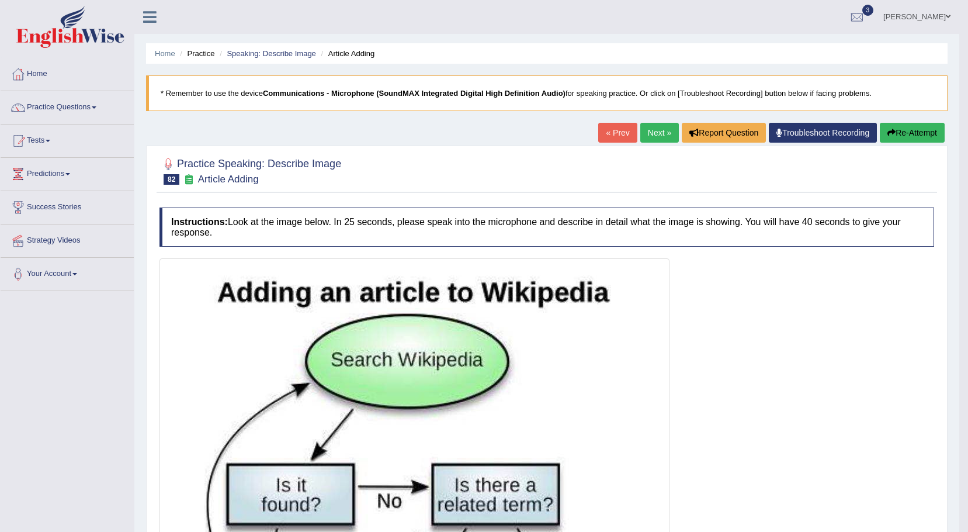
drag, startPoint x: 665, startPoint y: 133, endPoint x: 659, endPoint y: 134, distance: 6.5
click at [664, 133] on link "Next »" at bounding box center [659, 133] width 39 height 20
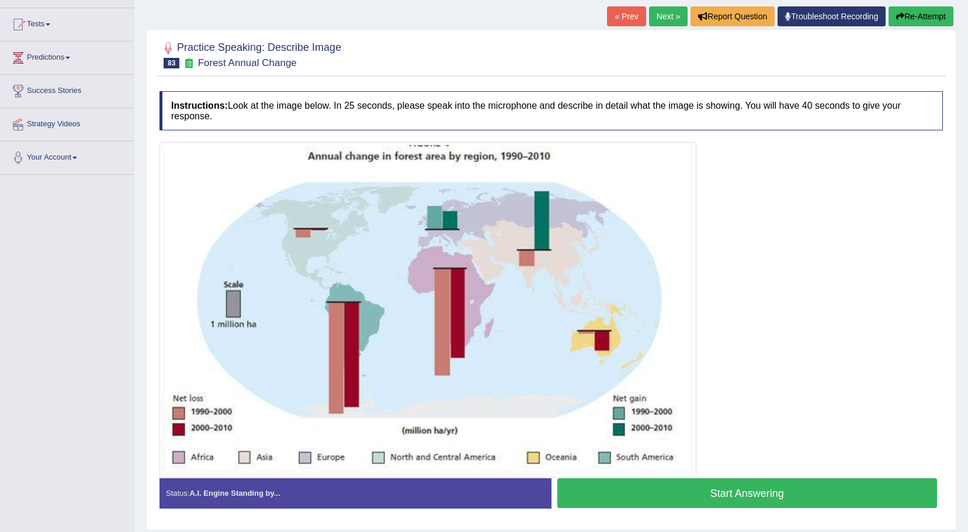
scroll to position [117, 0]
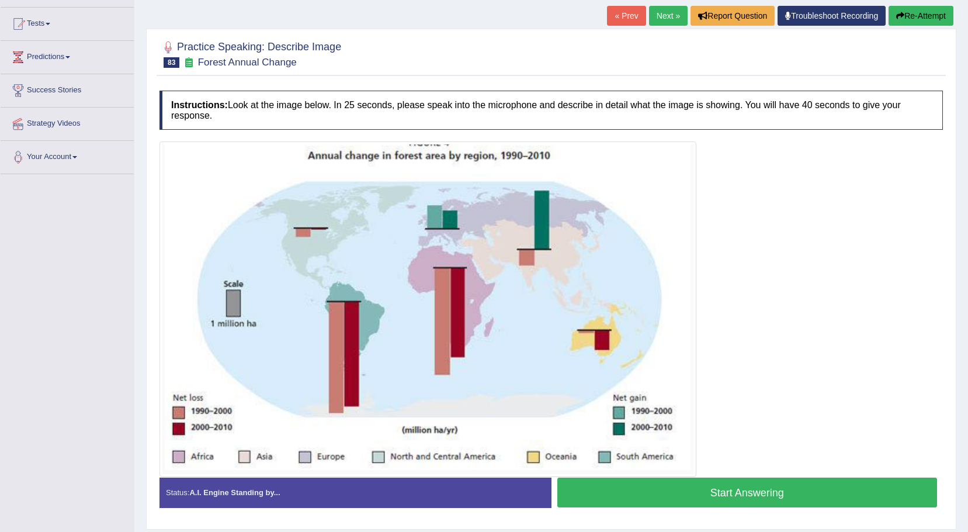
click at [683, 501] on button "Start Answering" at bounding box center [747, 492] width 380 height 30
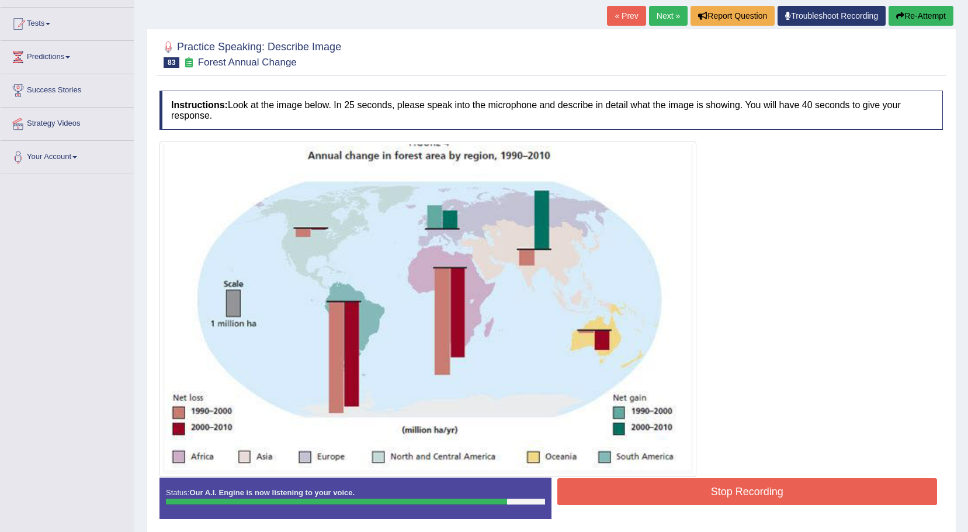
click at [711, 486] on button "Stop Recording" at bounding box center [747, 491] width 380 height 27
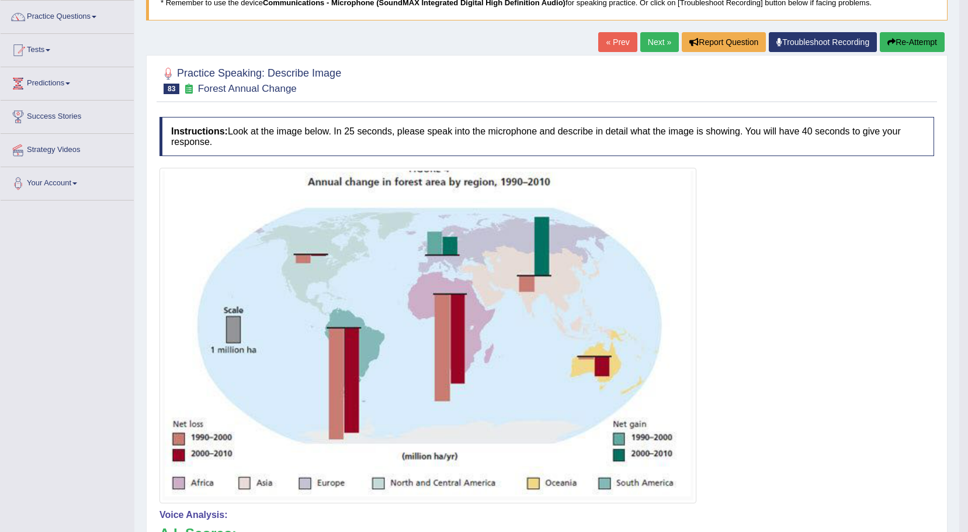
scroll to position [0, 0]
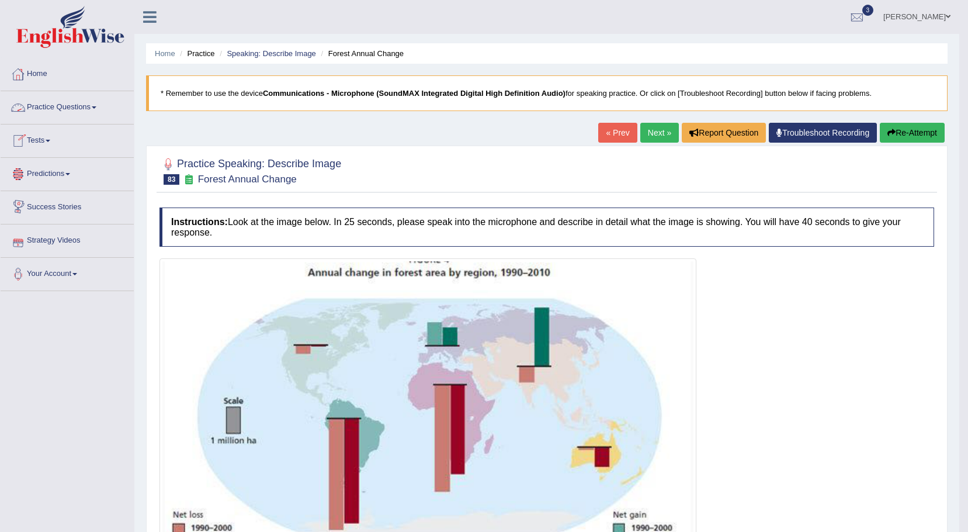
click at [95, 107] on span at bounding box center [94, 107] width 5 height 2
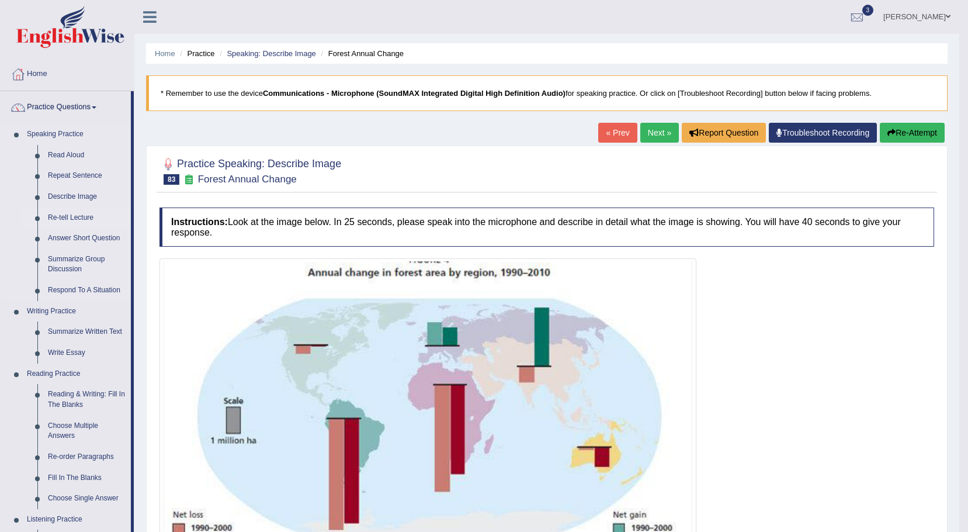
click at [61, 216] on link "Re-tell Lecture" at bounding box center [87, 217] width 88 height 21
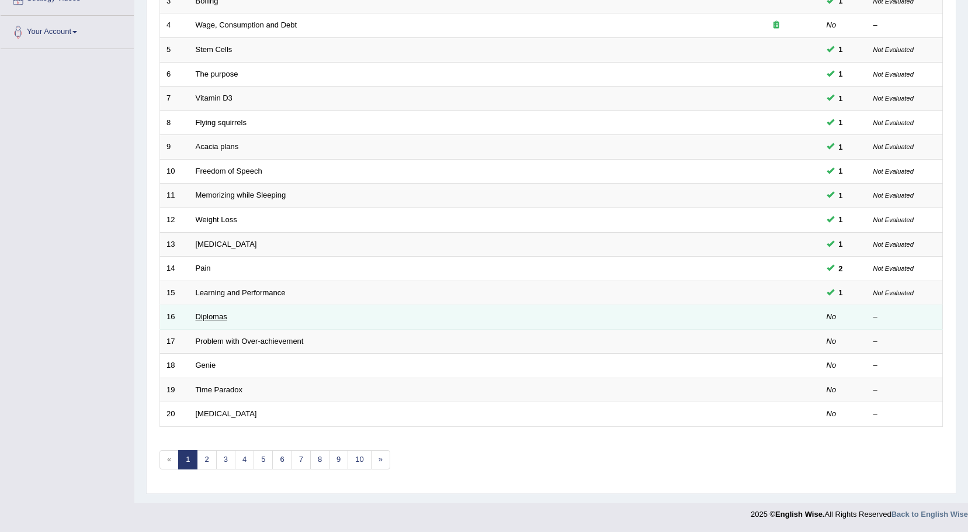
click at [221, 317] on link "Diplomas" at bounding box center [212, 316] width 32 height 9
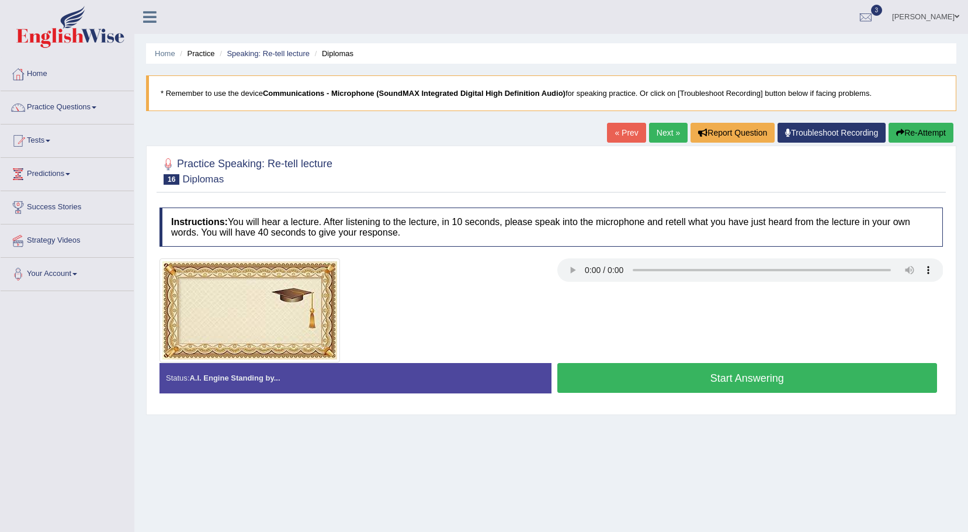
click at [616, 384] on button "Start Answering" at bounding box center [747, 378] width 380 height 30
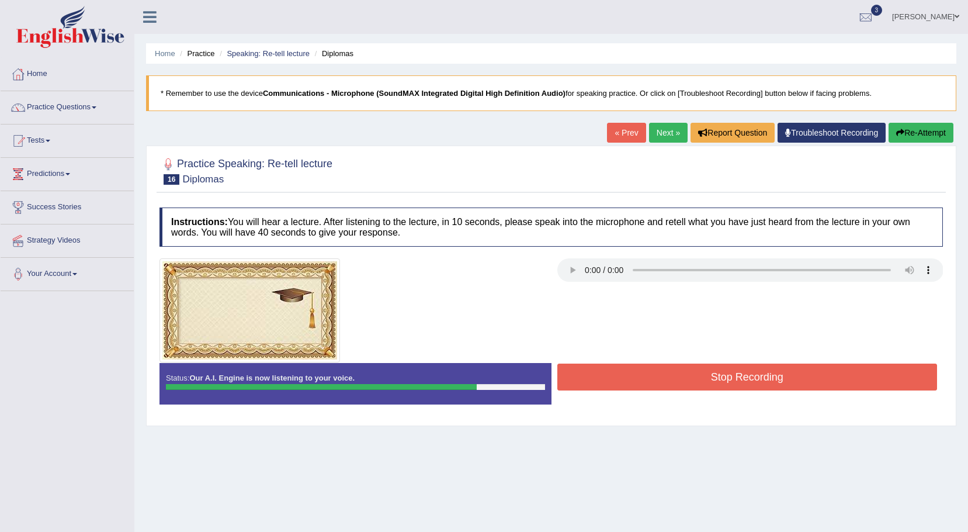
click at [770, 370] on button "Stop Recording" at bounding box center [747, 376] width 380 height 27
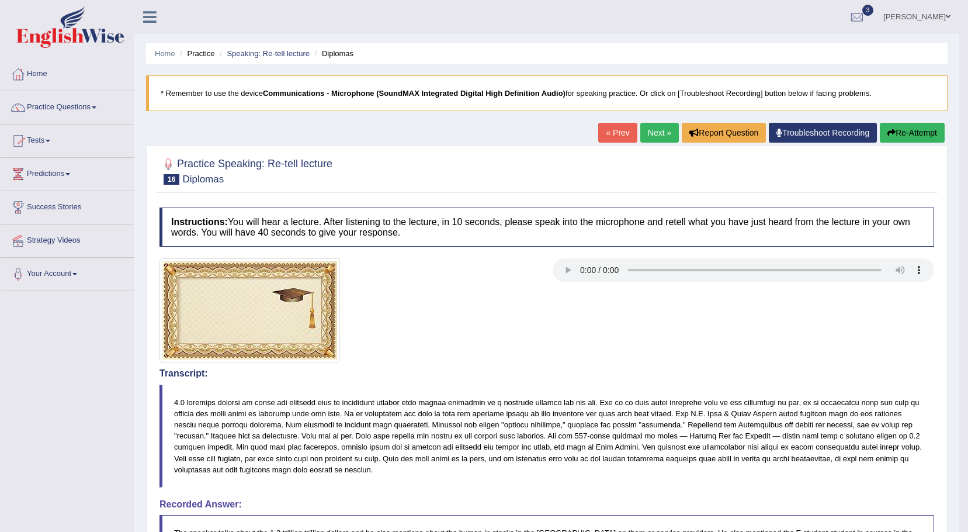
click at [96, 108] on span at bounding box center [94, 107] width 5 height 2
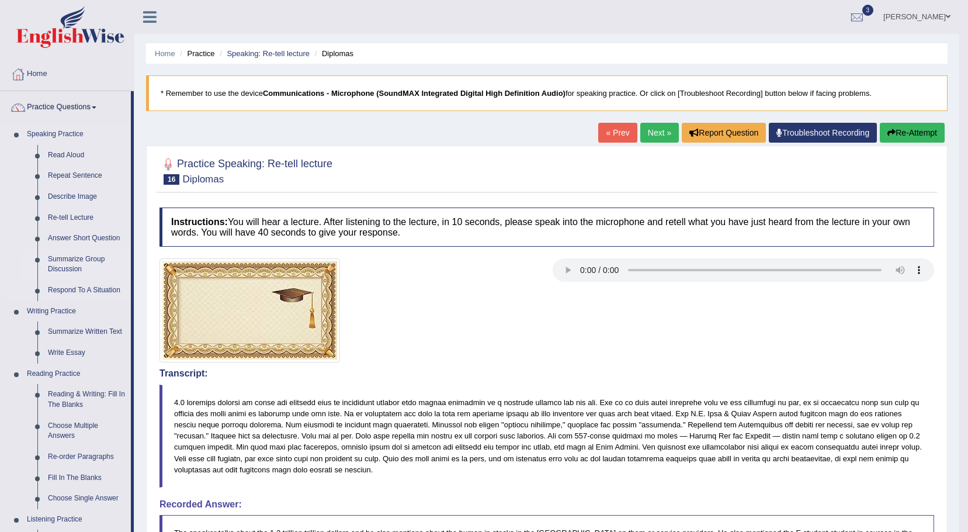
click at [69, 262] on link "Summarize Group Discussion" at bounding box center [87, 264] width 88 height 31
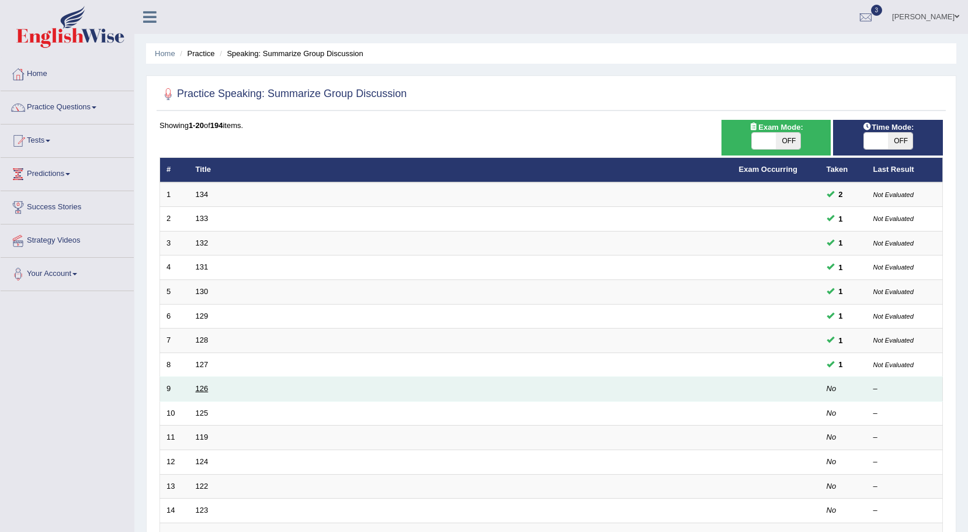
click at [200, 390] on link "126" at bounding box center [202, 388] width 13 height 9
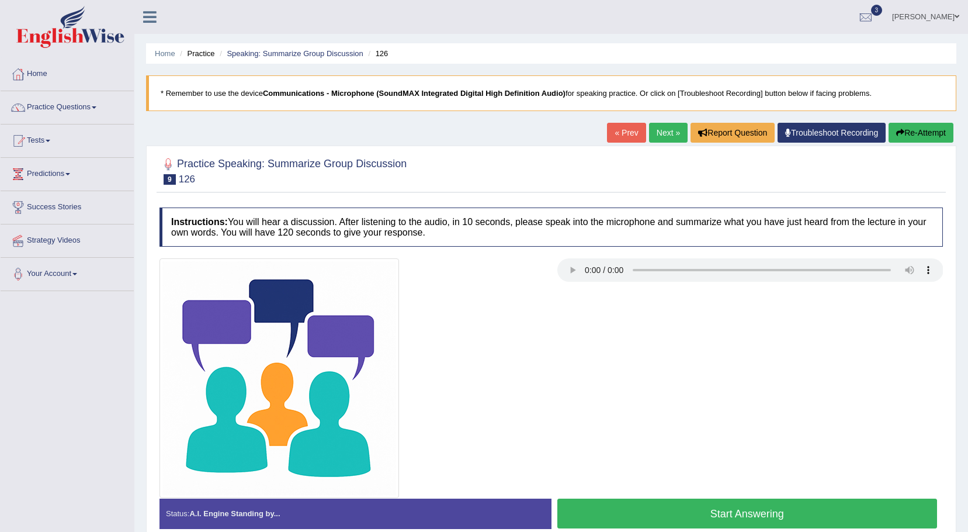
click at [628, 510] on button "Start Answering" at bounding box center [747, 513] width 380 height 30
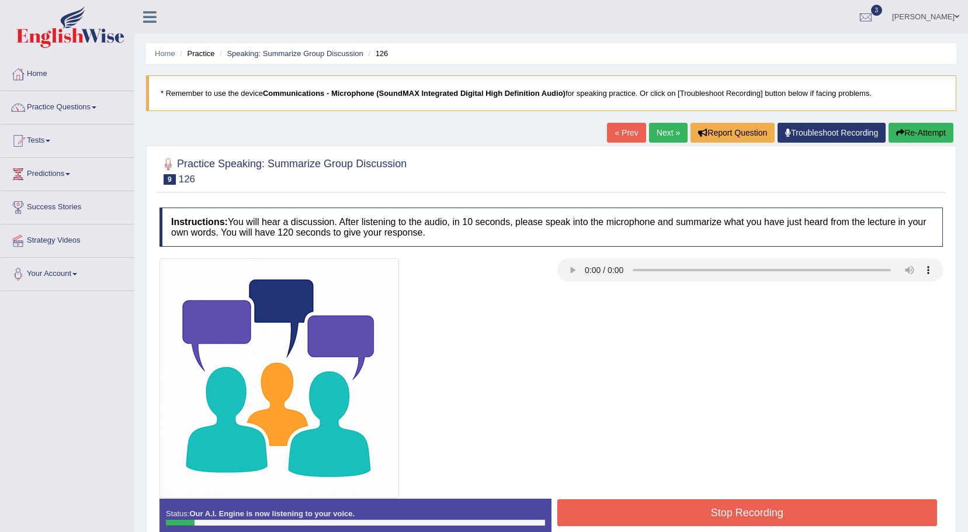
click at [932, 136] on button "Re-Attempt" at bounding box center [921, 133] width 65 height 20
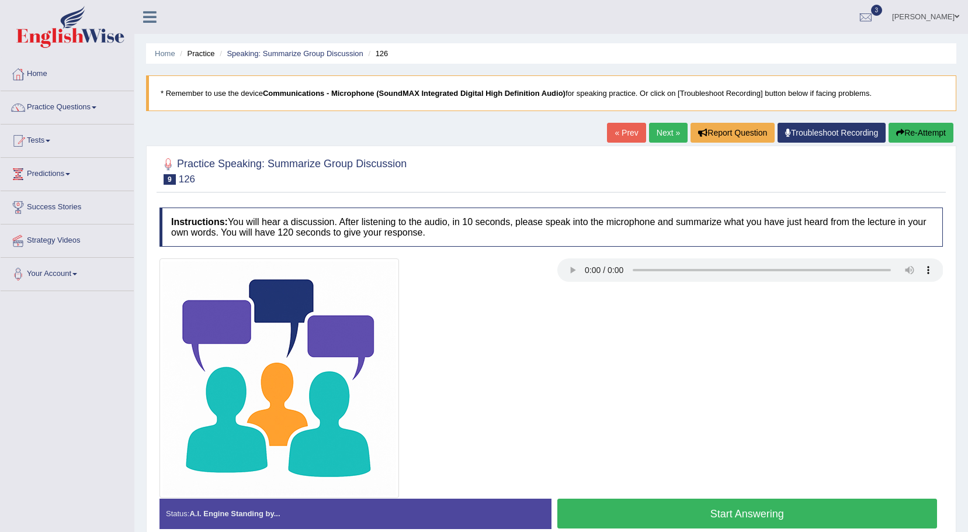
click at [608, 517] on button "Start Answering" at bounding box center [747, 513] width 380 height 30
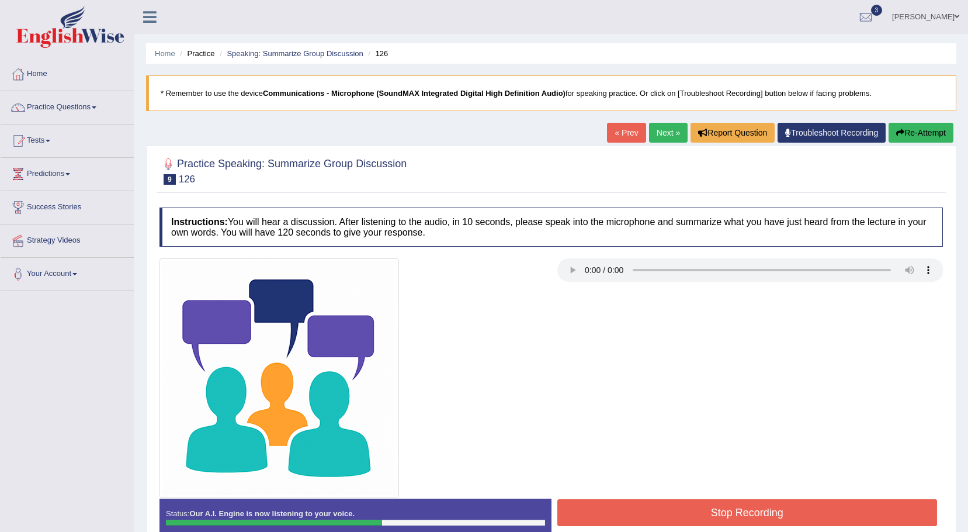
click at [720, 519] on button "Stop Recording" at bounding box center [747, 512] width 380 height 27
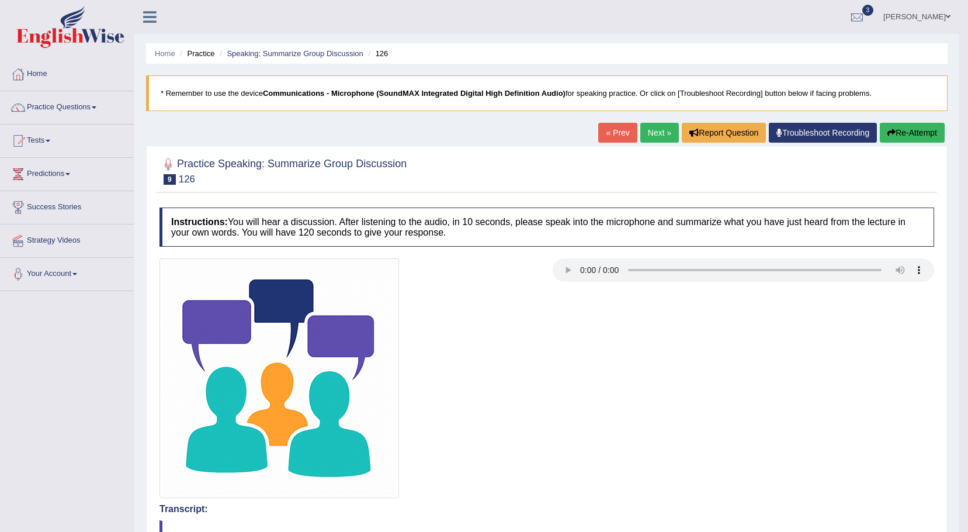
click at [96, 106] on span at bounding box center [94, 107] width 5 height 2
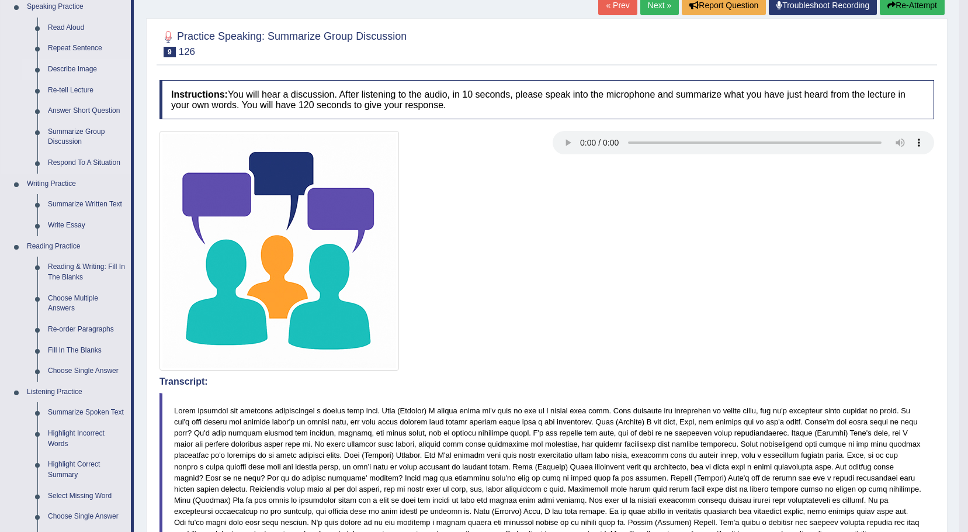
scroll to position [117, 0]
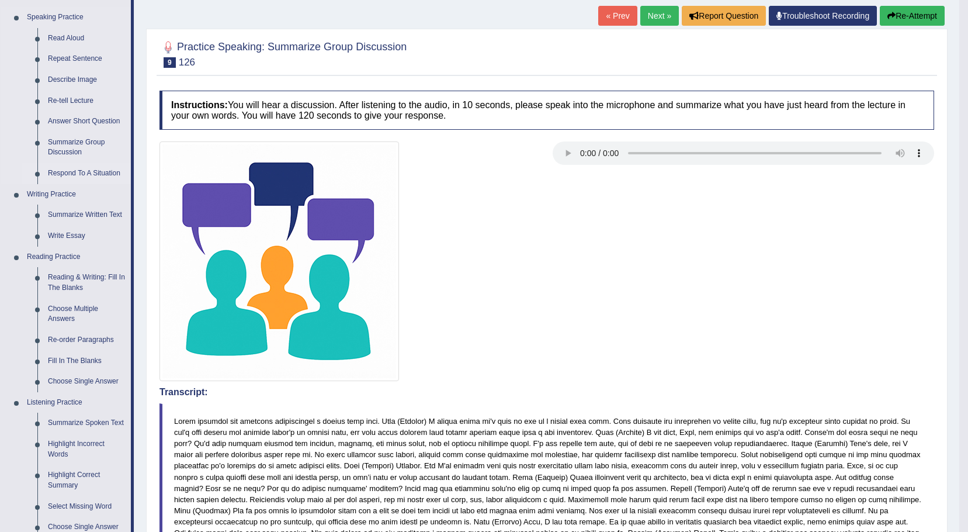
click at [102, 173] on link "Respond To A Situation" at bounding box center [87, 173] width 88 height 21
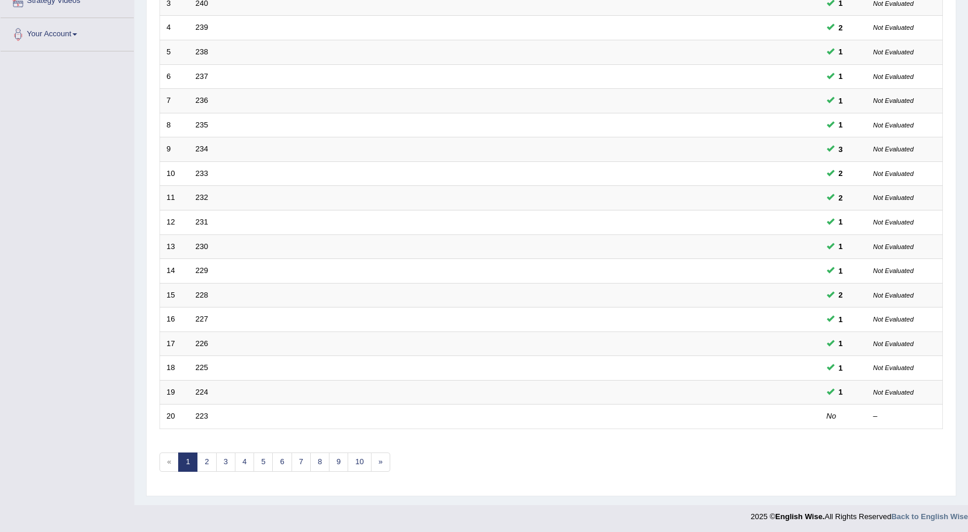
scroll to position [242, 0]
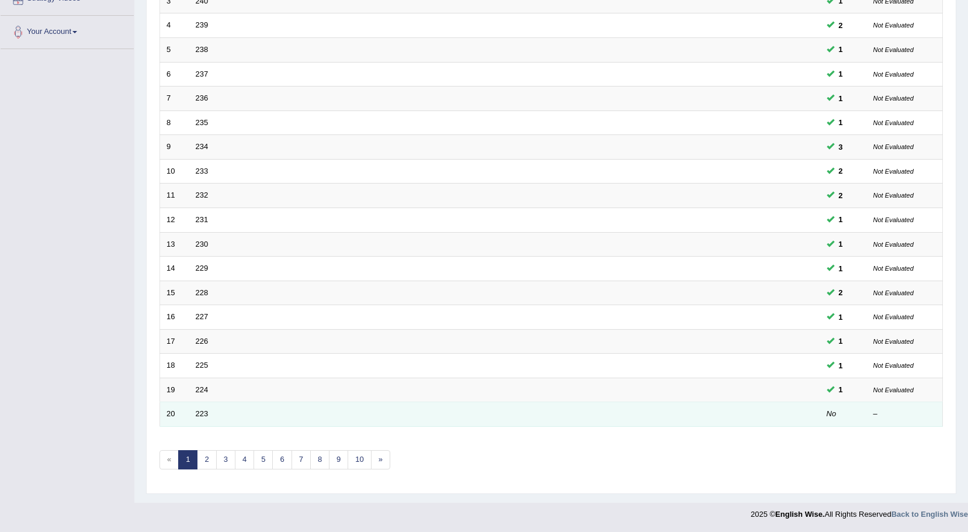
click at [203, 418] on td "223" at bounding box center [460, 414] width 543 height 25
click at [203, 414] on link "223" at bounding box center [202, 413] width 13 height 9
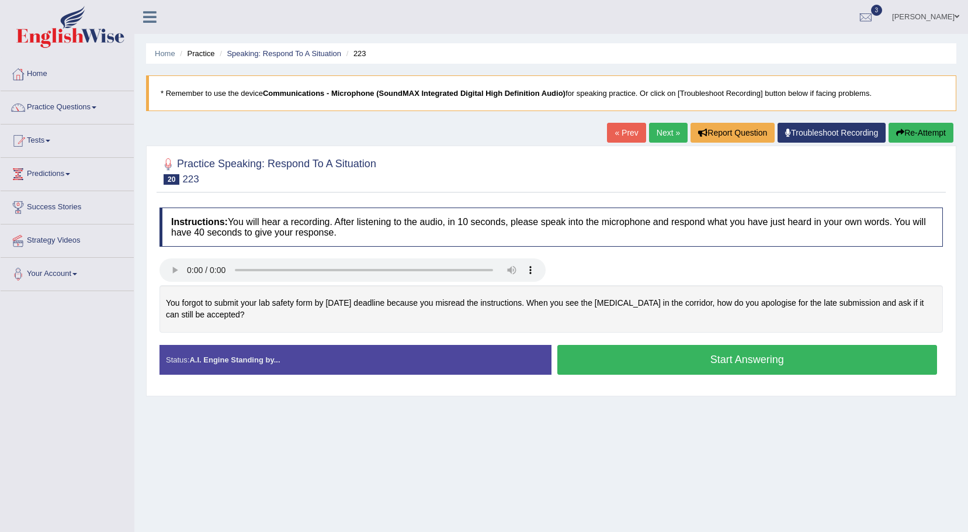
click at [635, 364] on button "Start Answering" at bounding box center [747, 360] width 380 height 30
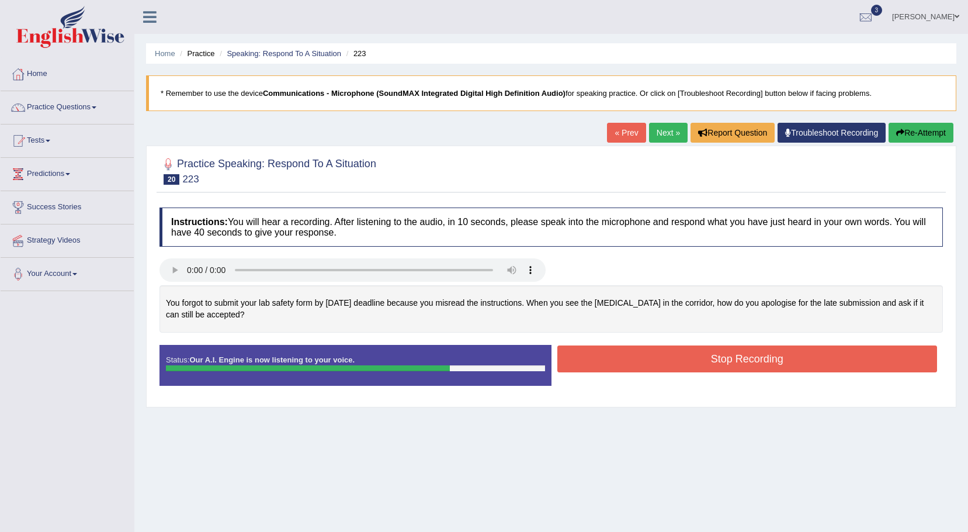
click at [712, 363] on button "Stop Recording" at bounding box center [747, 358] width 380 height 27
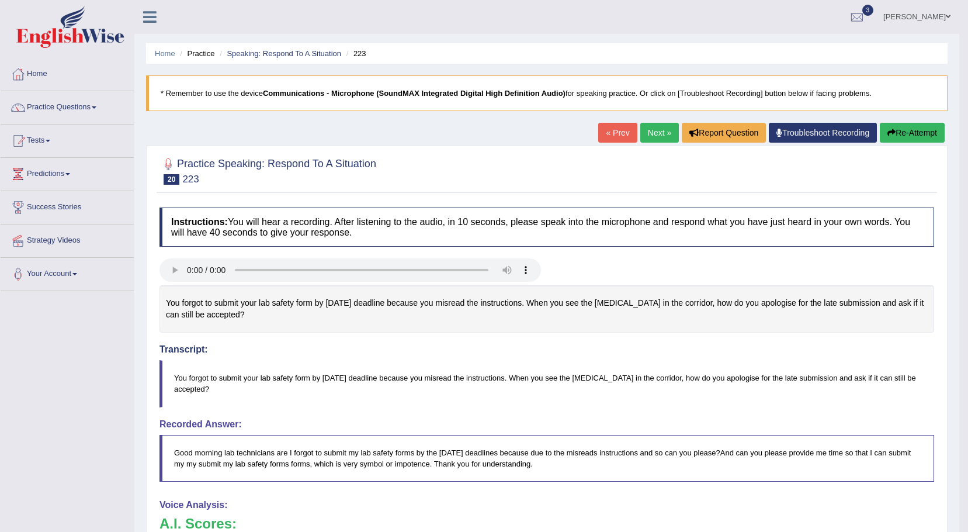
click at [663, 138] on link "Next »" at bounding box center [659, 133] width 39 height 20
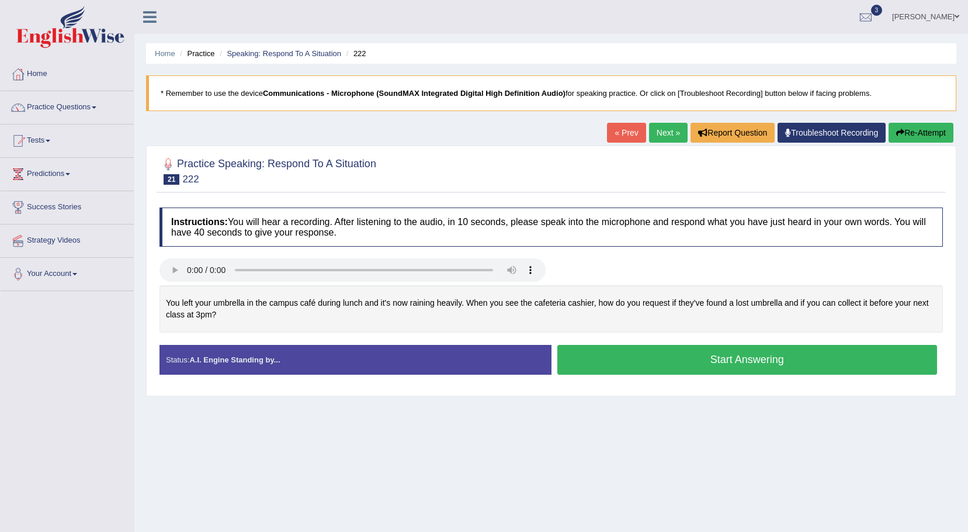
click at [650, 359] on button "Start Answering" at bounding box center [747, 360] width 380 height 30
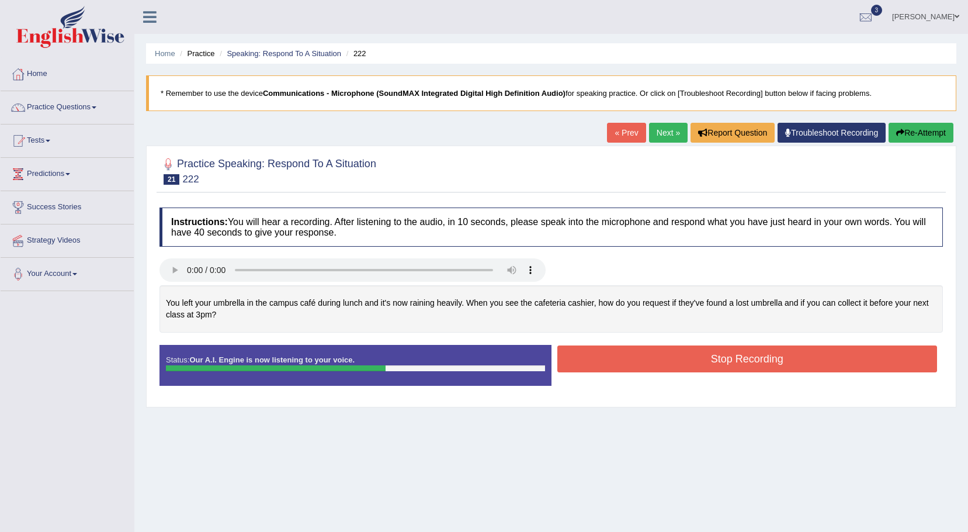
click at [601, 359] on button "Stop Recording" at bounding box center [747, 358] width 380 height 27
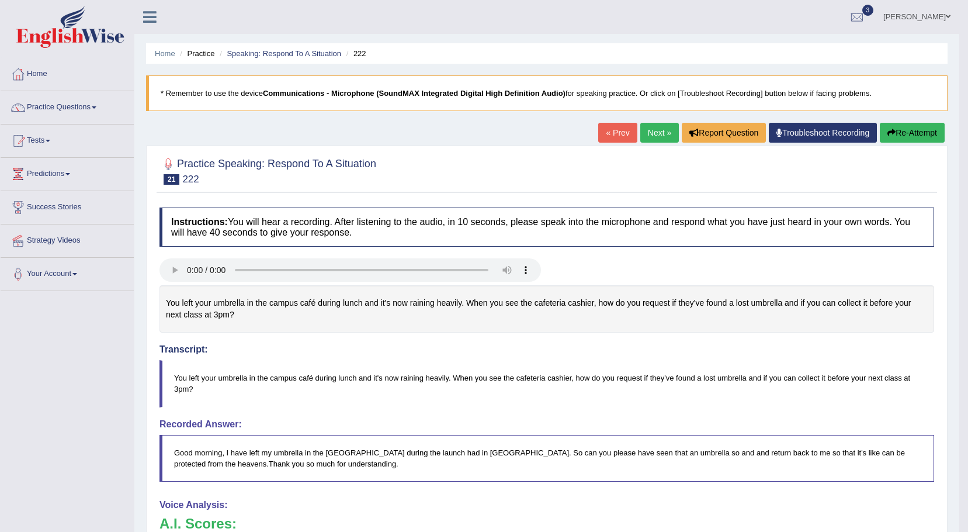
click at [892, 136] on icon "button" at bounding box center [892, 133] width 8 height 8
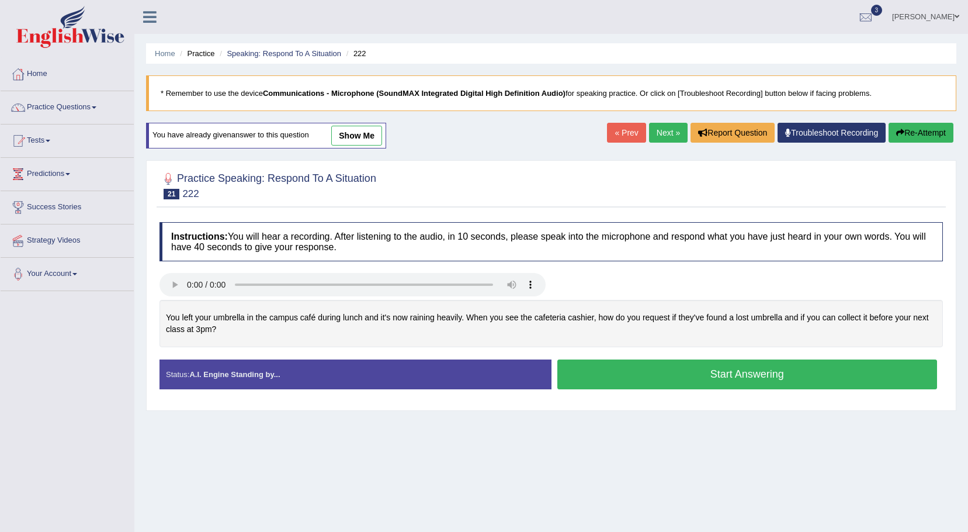
click at [656, 376] on button "Start Answering" at bounding box center [747, 374] width 380 height 30
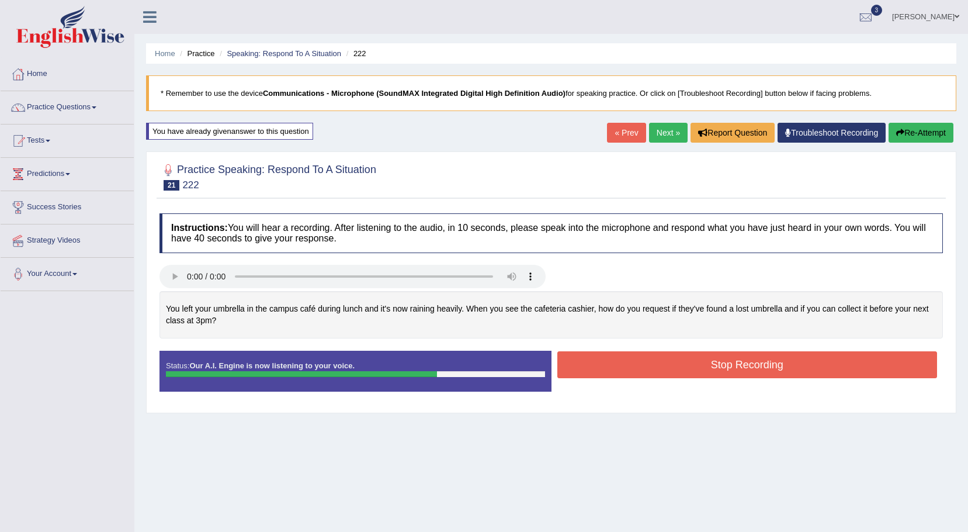
click at [617, 365] on button "Stop Recording" at bounding box center [747, 364] width 380 height 27
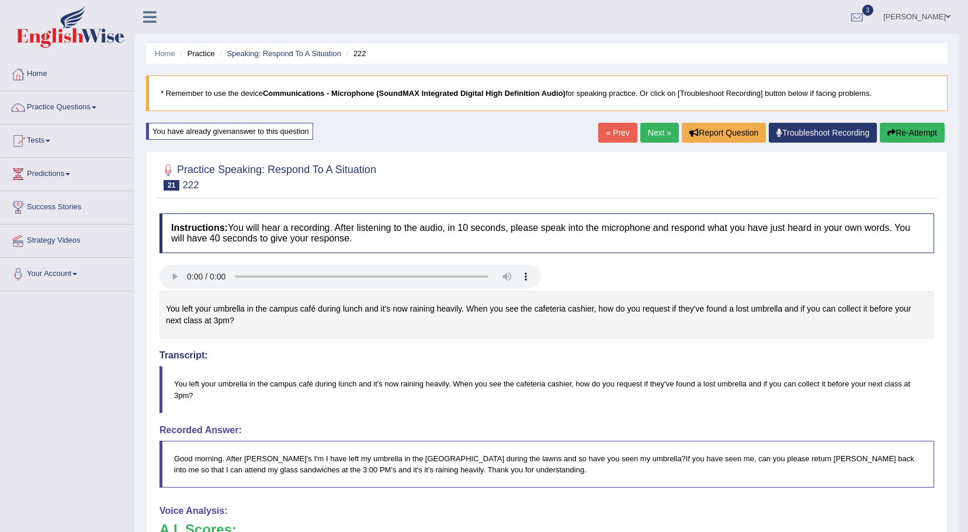
click at [654, 131] on link "Next »" at bounding box center [659, 133] width 39 height 20
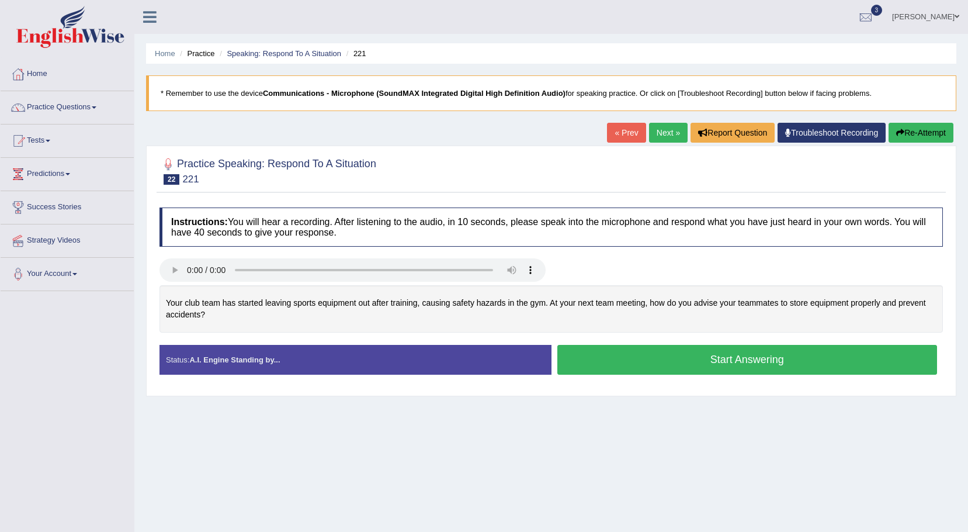
click at [611, 371] on button "Start Answering" at bounding box center [747, 360] width 380 height 30
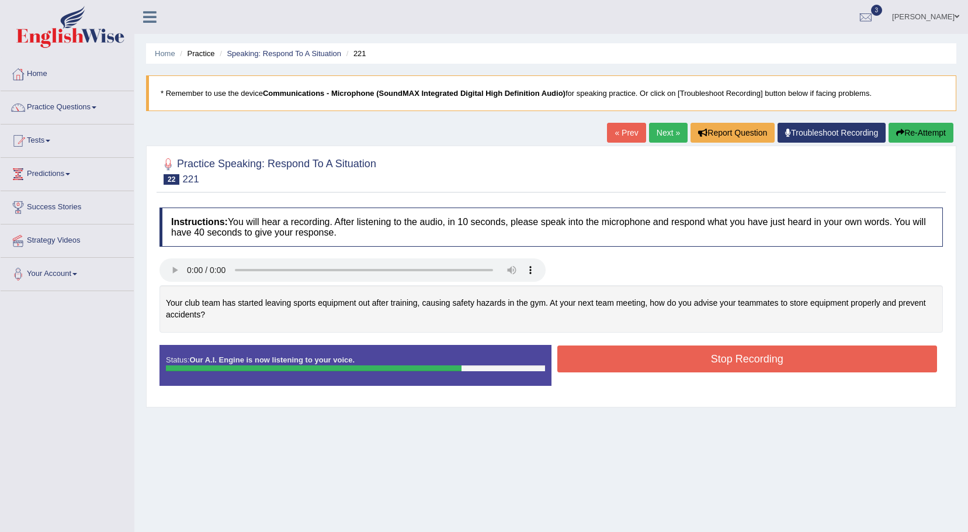
click at [684, 350] on button "Stop Recording" at bounding box center [747, 358] width 380 height 27
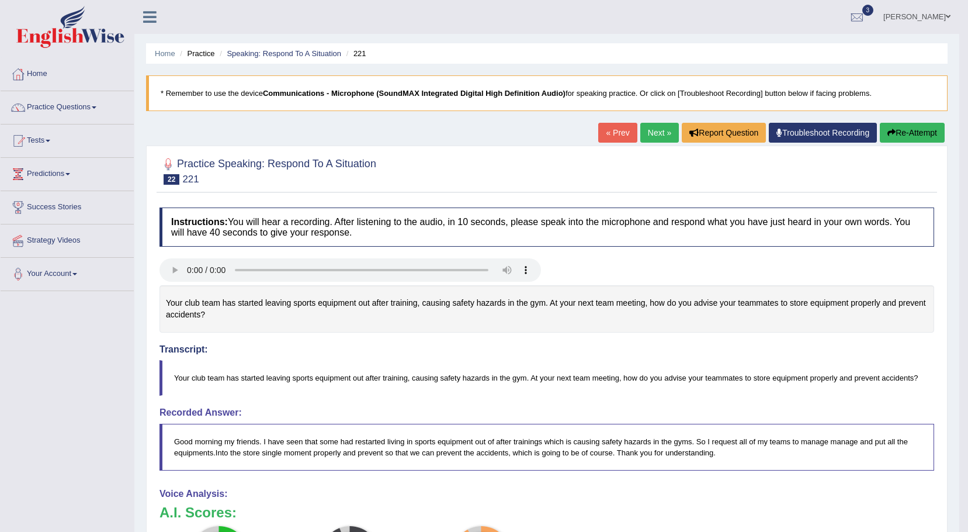
click at [653, 138] on link "Next »" at bounding box center [659, 133] width 39 height 20
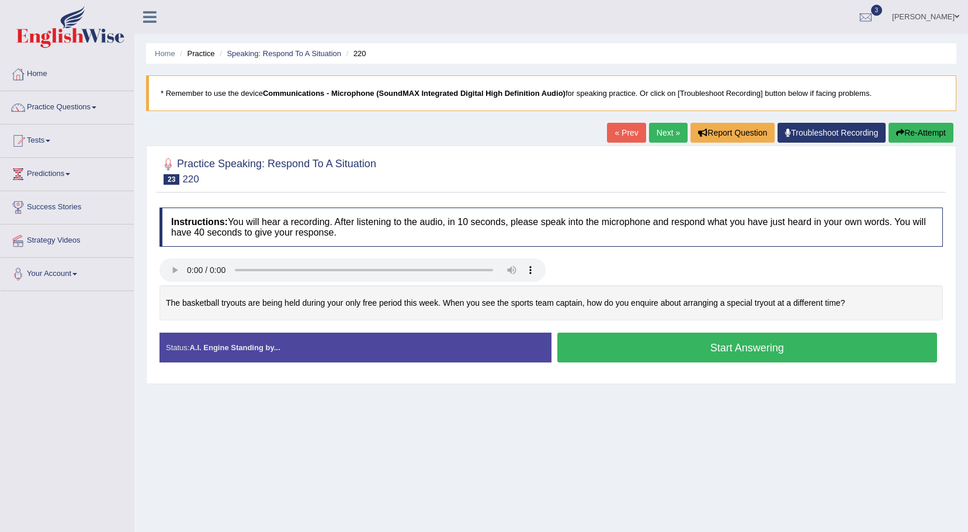
click at [597, 355] on button "Start Answering" at bounding box center [747, 347] width 380 height 30
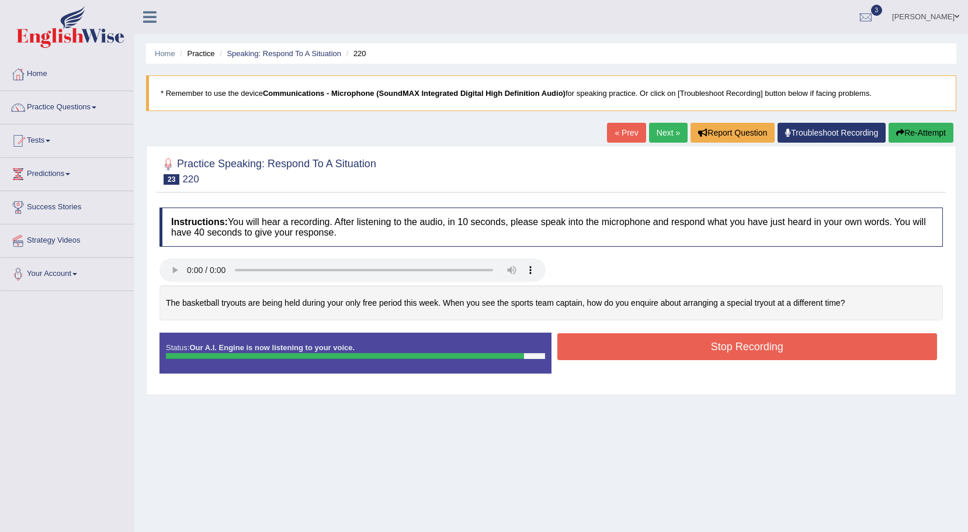
click at [605, 351] on button "Stop Recording" at bounding box center [747, 346] width 380 height 27
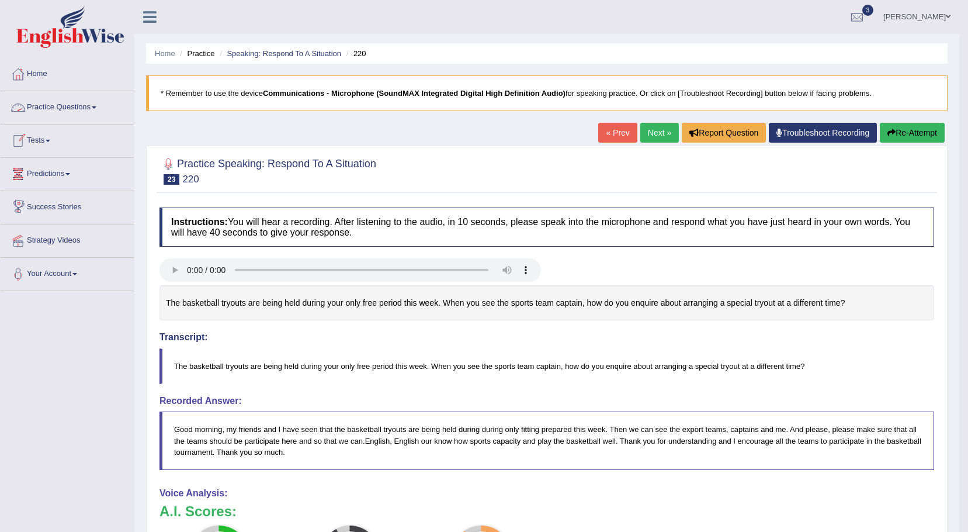
click at [97, 106] on link "Practice Questions" at bounding box center [67, 105] width 133 height 29
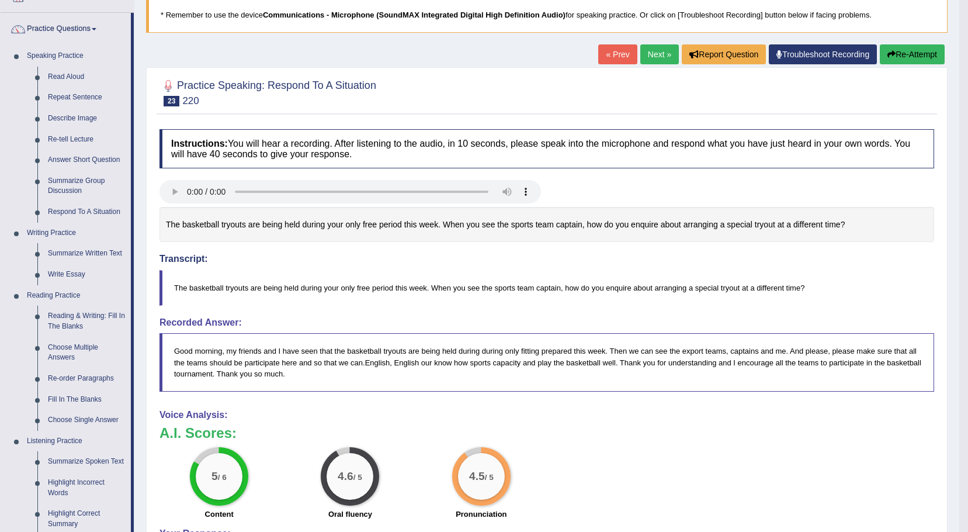
scroll to position [58, 0]
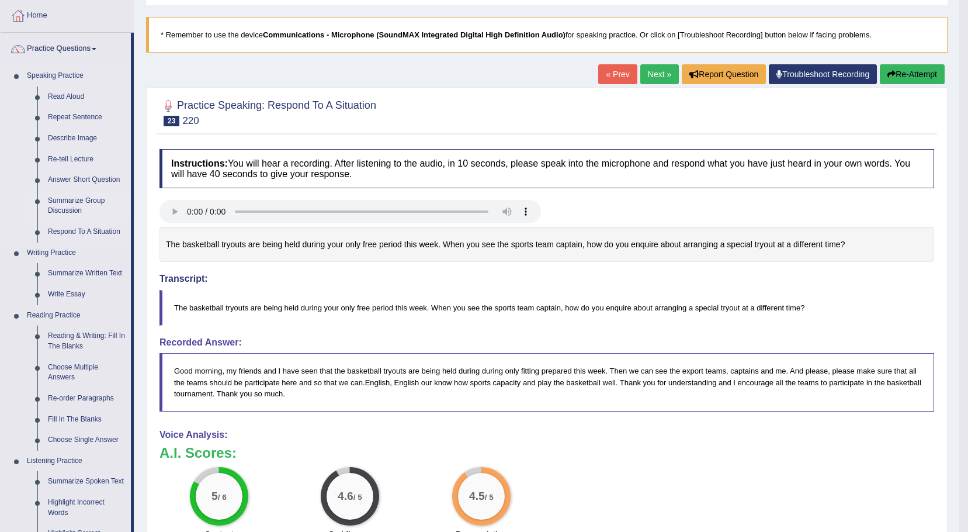
click at [80, 201] on link "Summarize Group Discussion" at bounding box center [87, 205] width 88 height 31
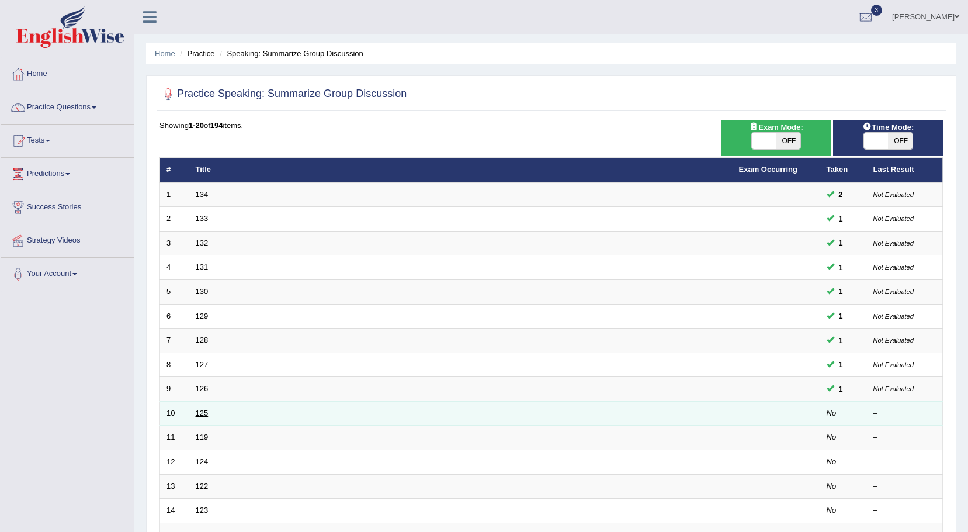
click at [206, 410] on link "125" at bounding box center [202, 412] width 13 height 9
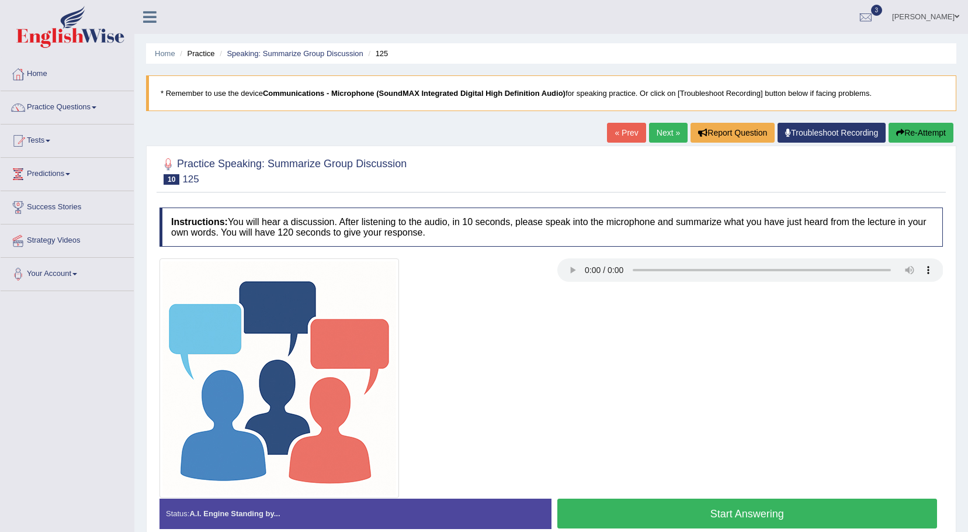
click at [627, 514] on button "Start Answering" at bounding box center [747, 513] width 380 height 30
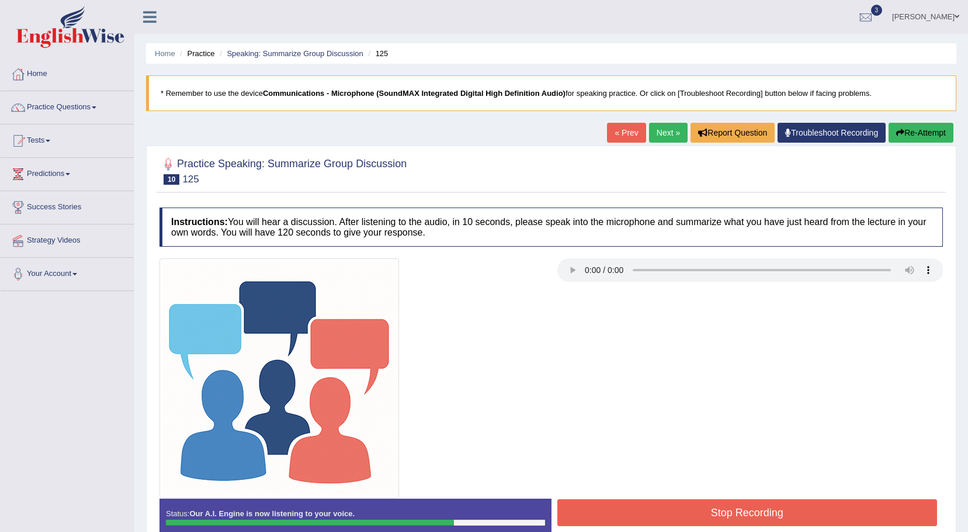
click at [660, 520] on button "Stop Recording" at bounding box center [747, 512] width 380 height 27
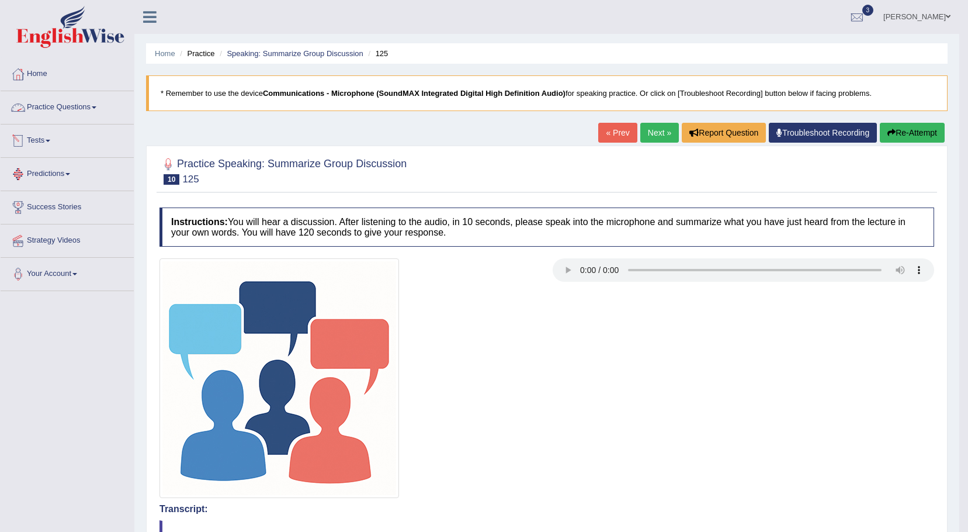
click at [98, 105] on link "Practice Questions" at bounding box center [67, 105] width 133 height 29
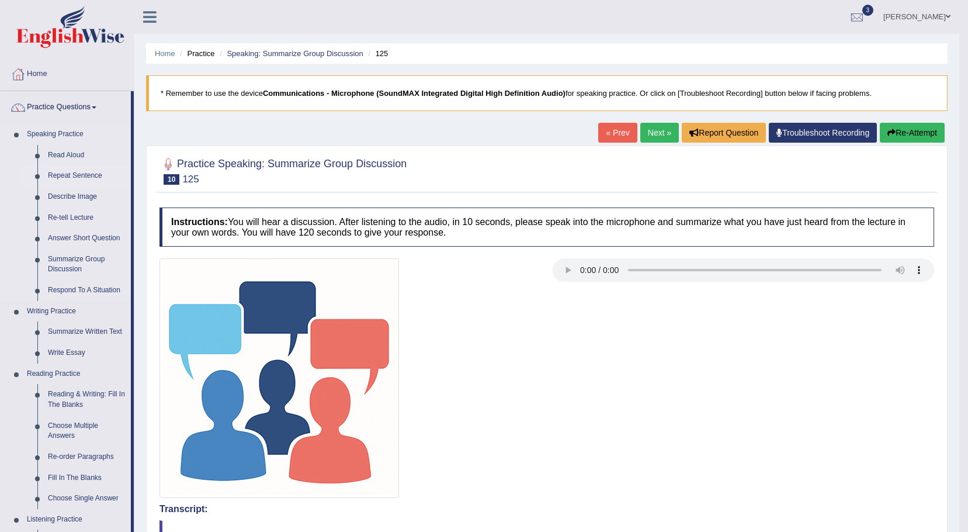
click at [89, 173] on link "Repeat Sentence" at bounding box center [87, 175] width 88 height 21
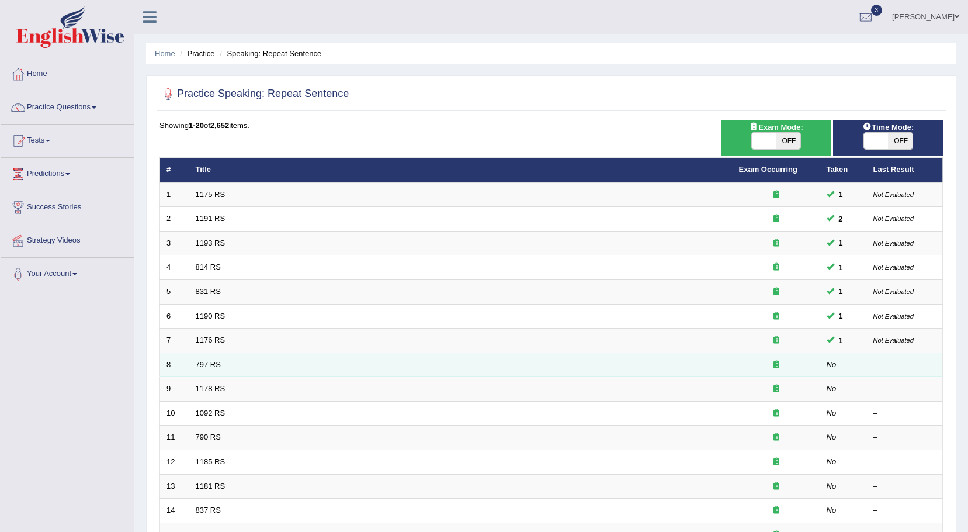
click at [219, 368] on link "797 RS" at bounding box center [208, 364] width 25 height 9
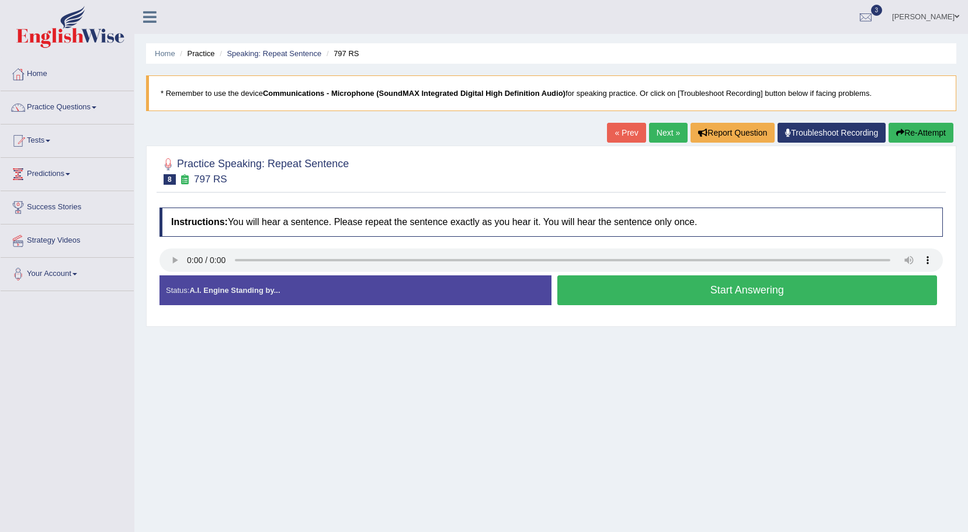
click at [643, 291] on button "Start Answering" at bounding box center [747, 290] width 380 height 30
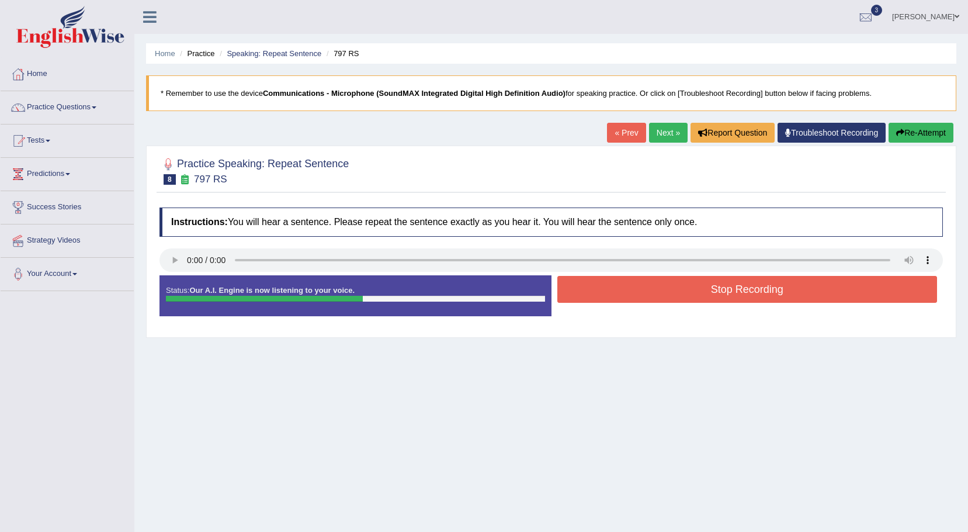
click at [643, 288] on button "Stop Recording" at bounding box center [747, 289] width 380 height 27
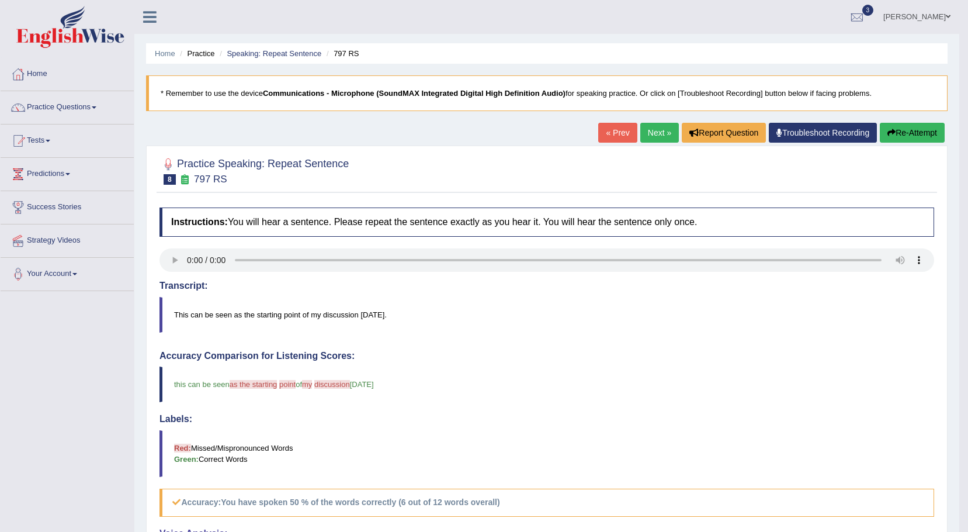
click at [650, 128] on link "Next »" at bounding box center [659, 133] width 39 height 20
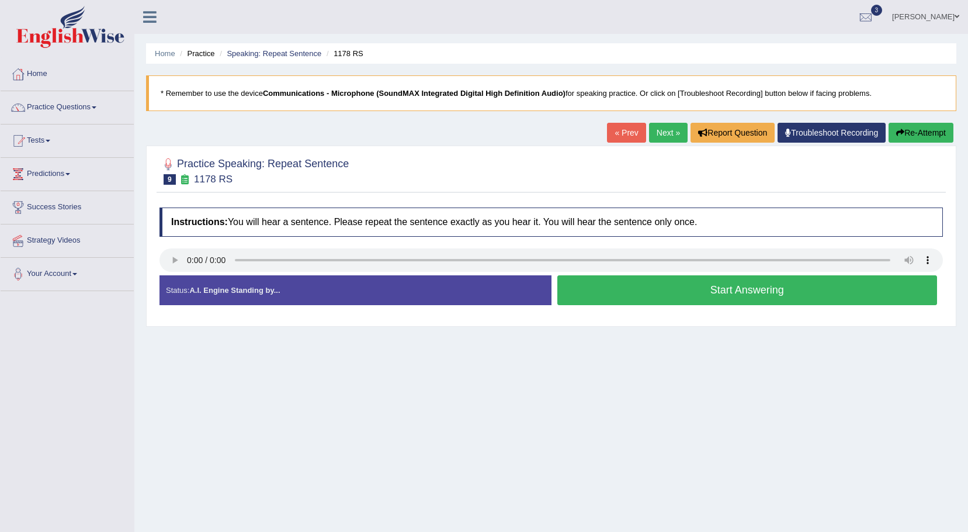
click at [615, 286] on button "Start Answering" at bounding box center [747, 290] width 380 height 30
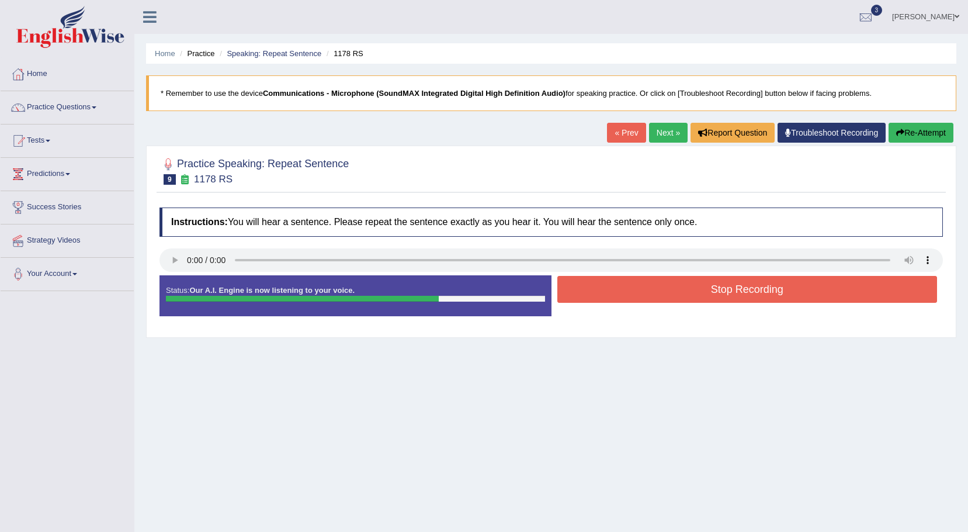
click at [615, 286] on button "Stop Recording" at bounding box center [747, 289] width 380 height 27
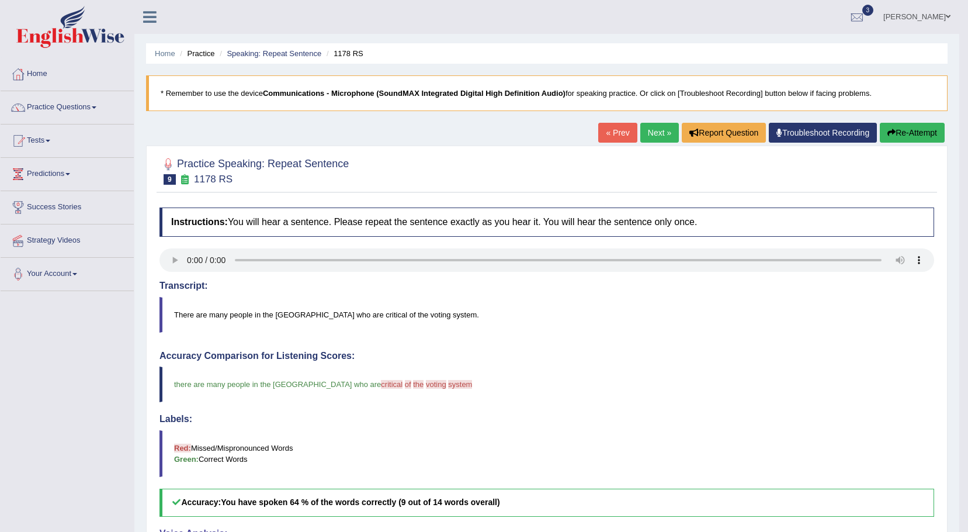
click at [652, 133] on link "Next »" at bounding box center [659, 133] width 39 height 20
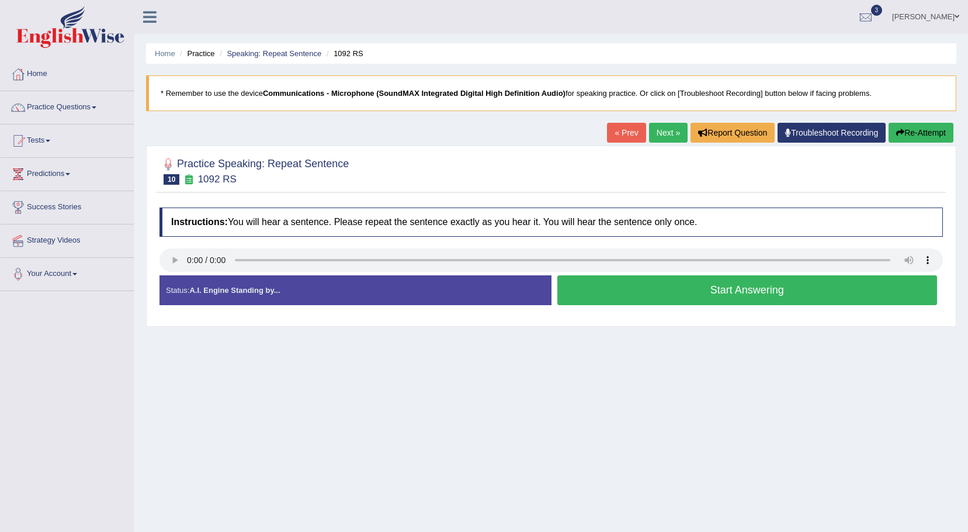
click at [635, 293] on button "Start Answering" at bounding box center [747, 290] width 380 height 30
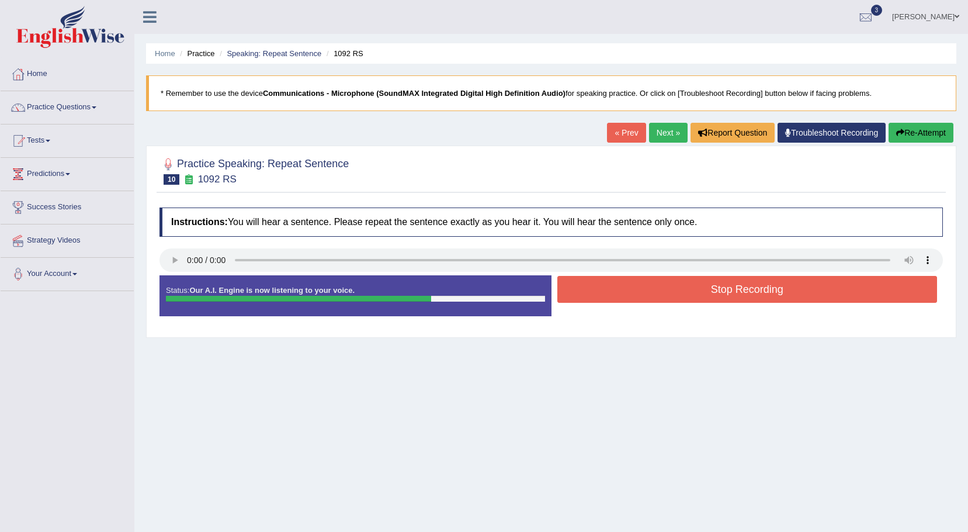
click at [635, 293] on button "Stop Recording" at bounding box center [747, 289] width 380 height 27
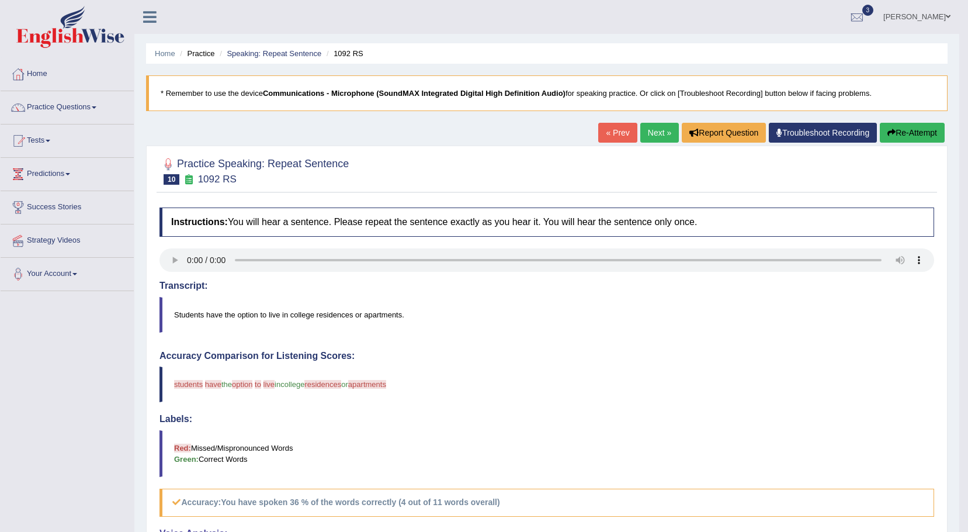
click at [921, 131] on button "Re-Attempt" at bounding box center [912, 133] width 65 height 20
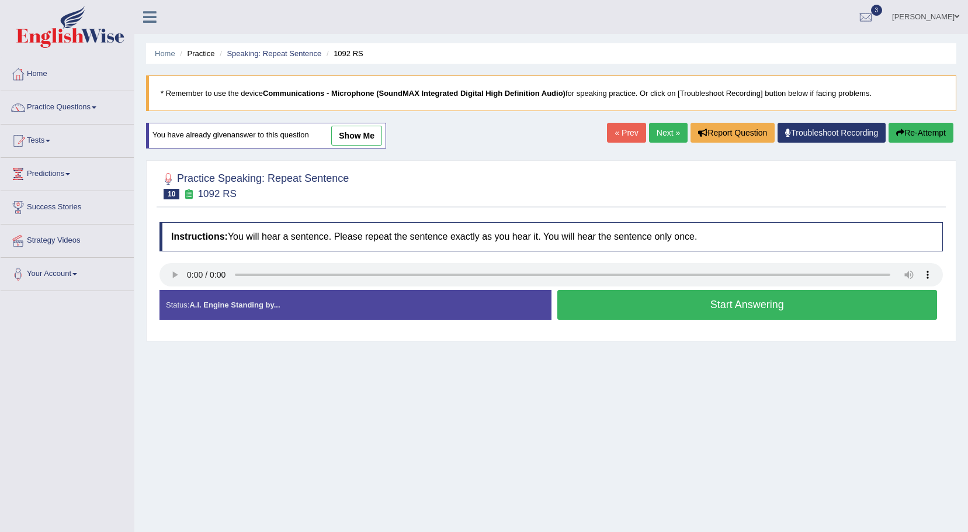
click at [623, 313] on button "Start Answering" at bounding box center [747, 305] width 380 height 30
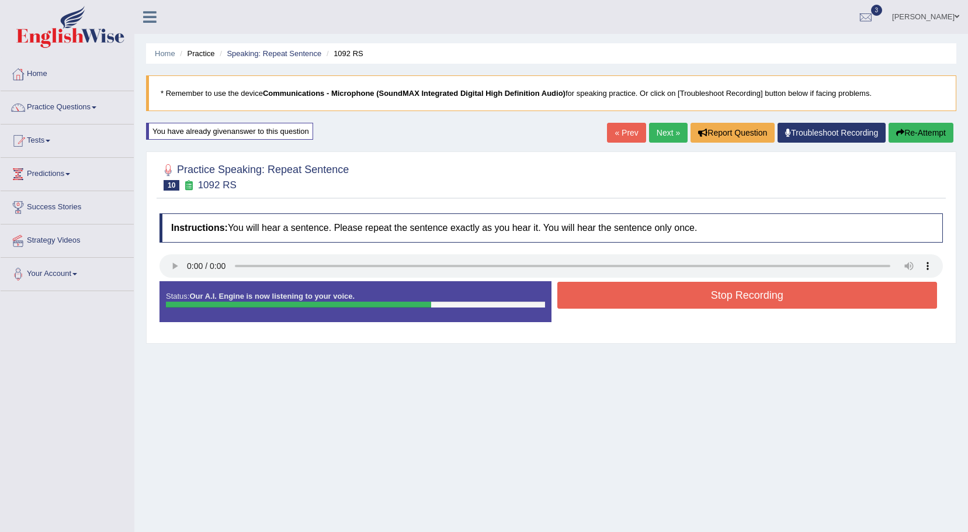
click at [652, 302] on button "Stop Recording" at bounding box center [747, 295] width 380 height 27
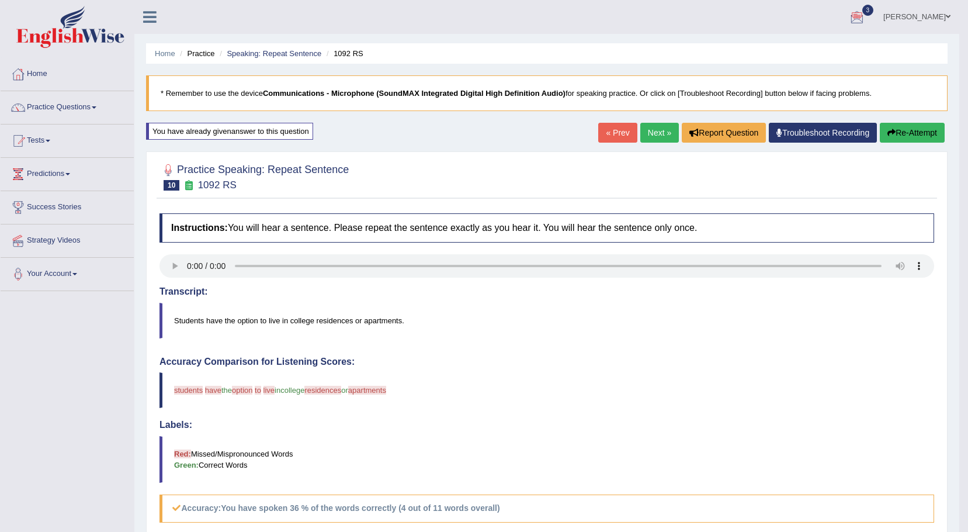
click at [647, 133] on link "Next »" at bounding box center [659, 133] width 39 height 20
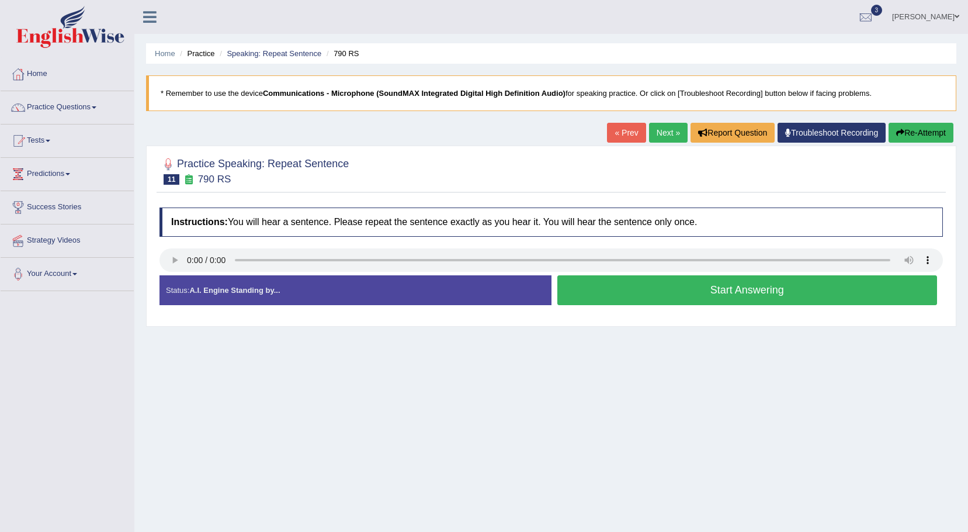
click at [667, 298] on button "Start Answering" at bounding box center [747, 290] width 380 height 30
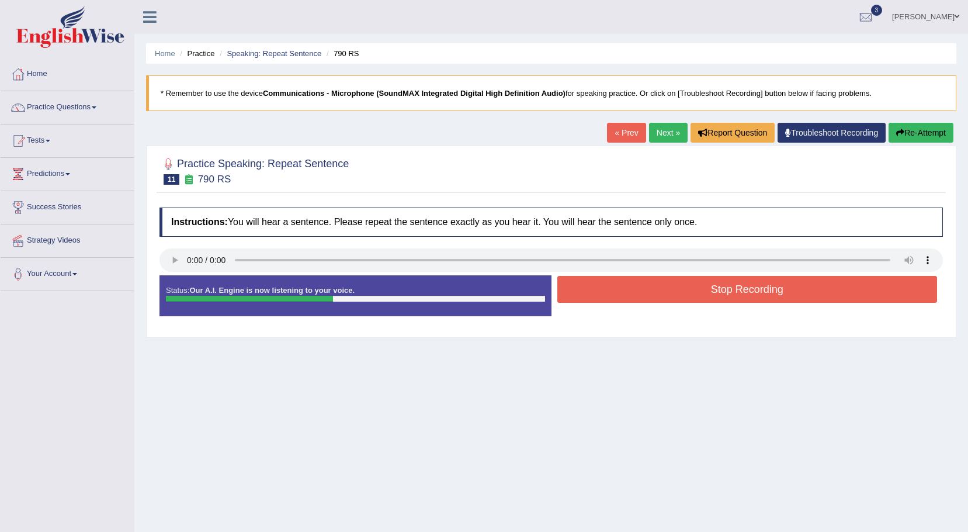
click at [668, 295] on button "Stop Recording" at bounding box center [747, 289] width 380 height 27
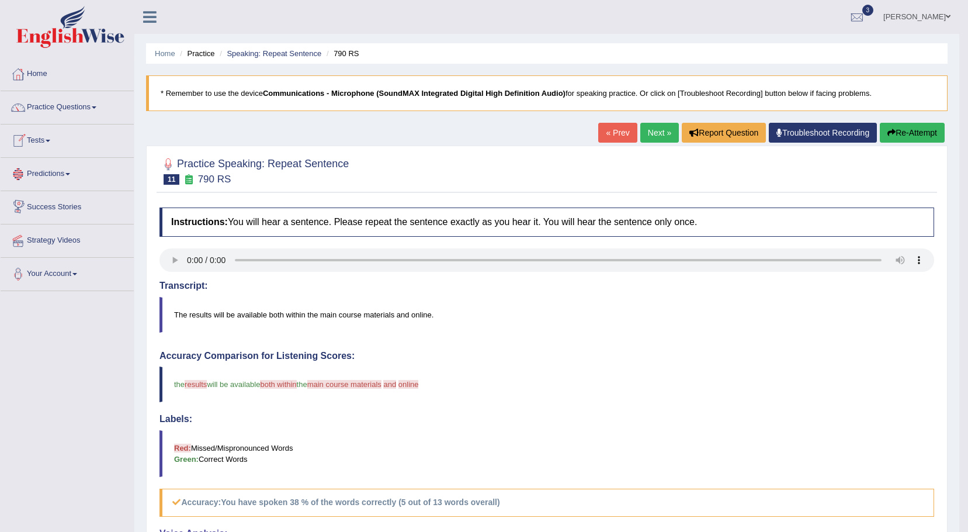
click at [666, 136] on link "Next »" at bounding box center [659, 133] width 39 height 20
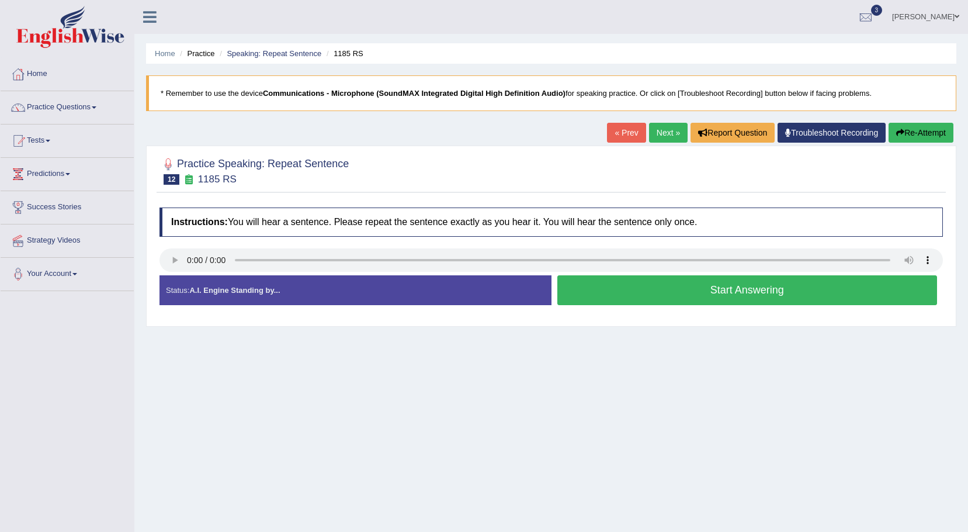
click at [666, 301] on button "Start Answering" at bounding box center [747, 290] width 380 height 30
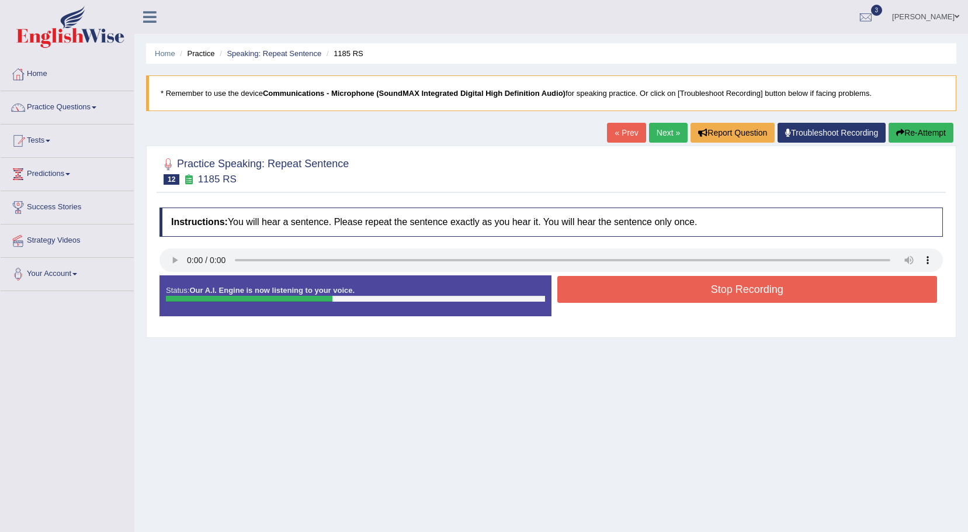
click at [666, 301] on button "Stop Recording" at bounding box center [747, 289] width 380 height 27
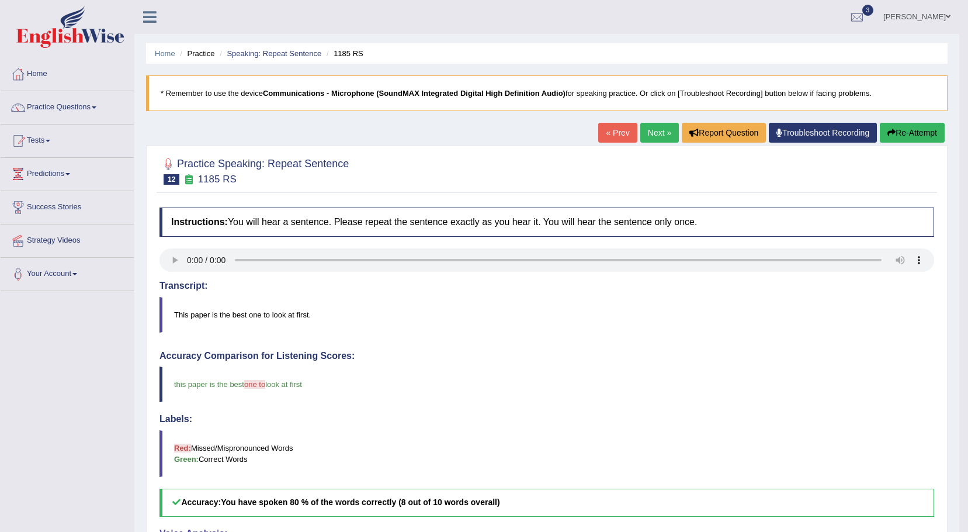
click at [653, 133] on link "Next »" at bounding box center [659, 133] width 39 height 20
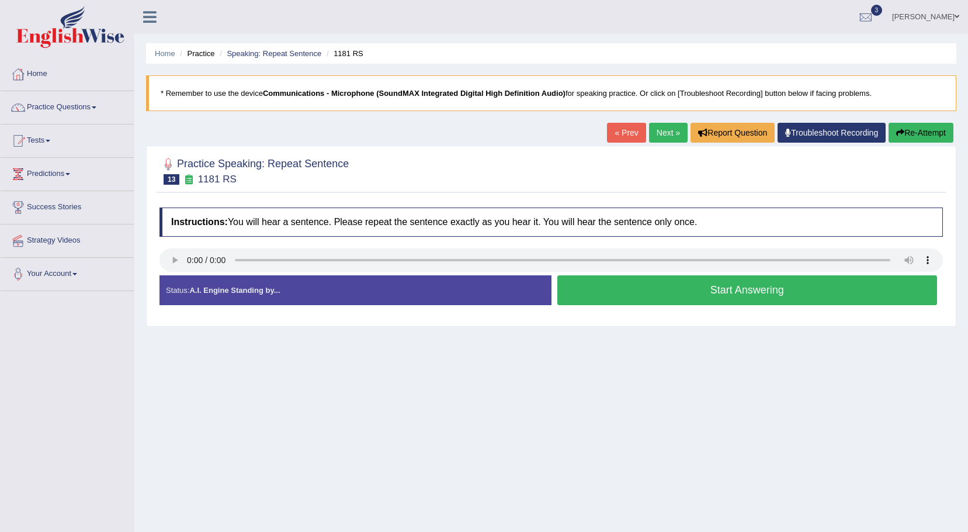
click at [648, 293] on button "Start Answering" at bounding box center [747, 290] width 380 height 30
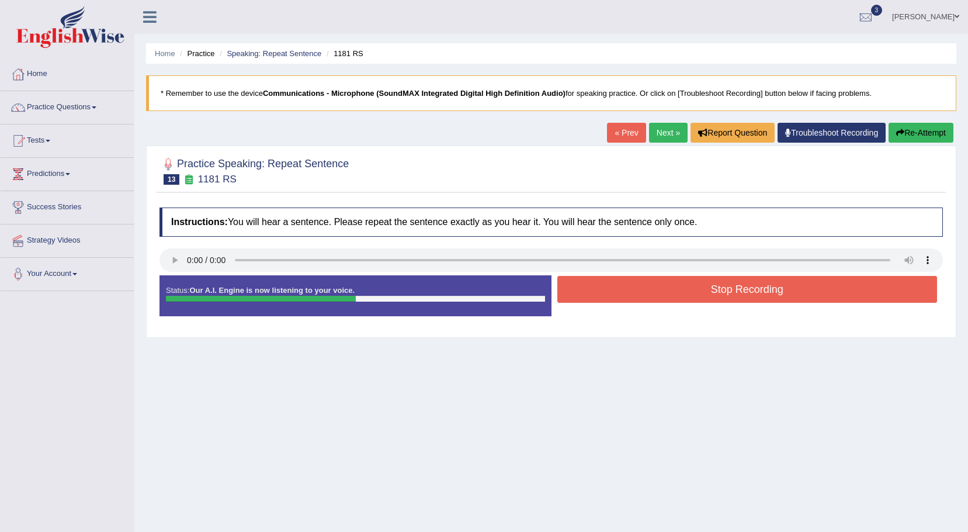
click at [648, 293] on button "Stop Recording" at bounding box center [747, 289] width 380 height 27
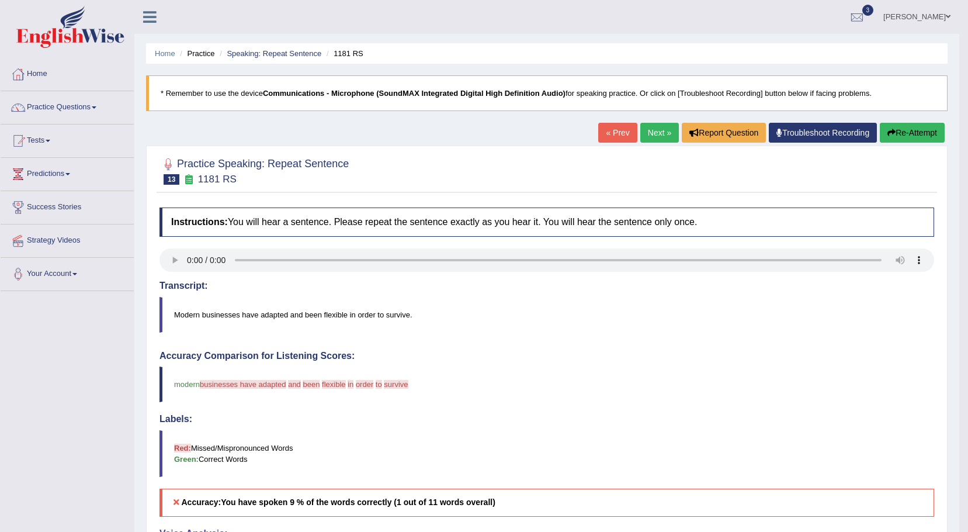
click at [900, 128] on button "Re-Attempt" at bounding box center [912, 133] width 65 height 20
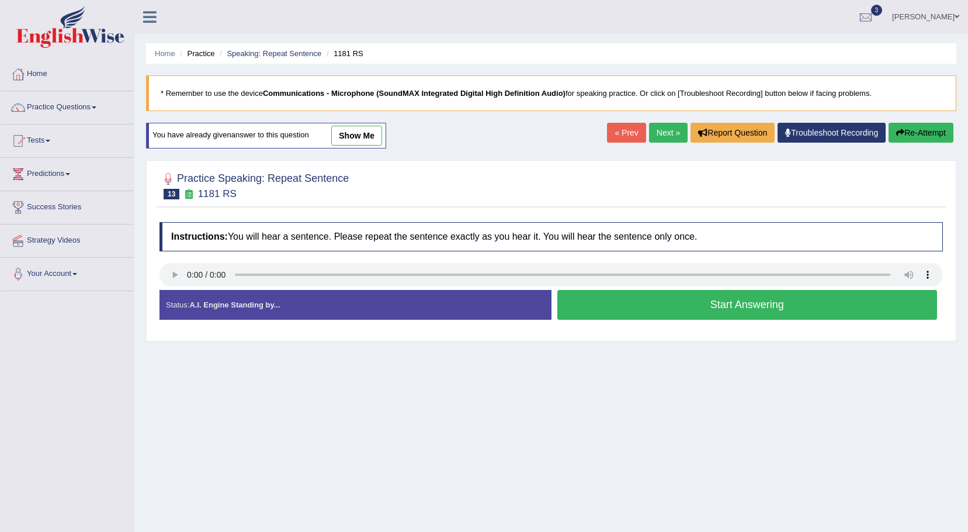
click at [636, 307] on button "Start Answering" at bounding box center [747, 305] width 380 height 30
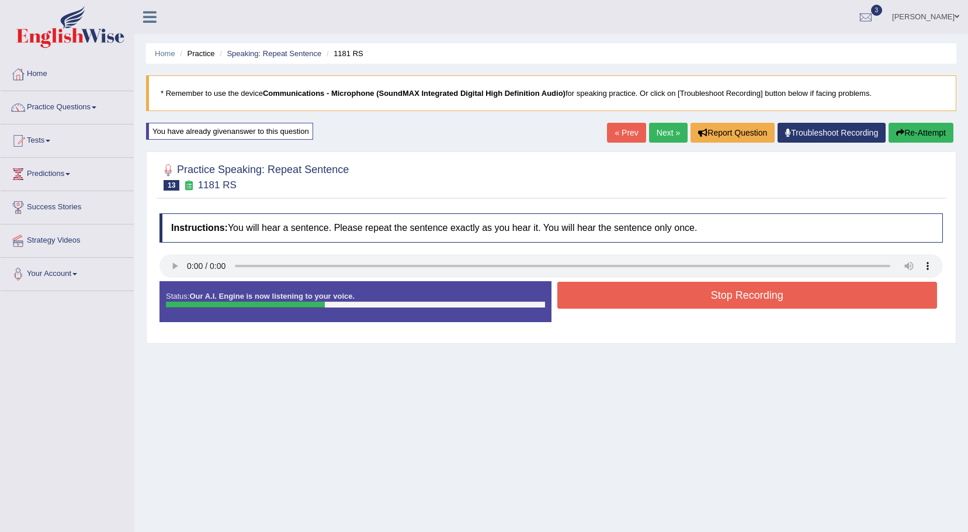
click at [636, 307] on button "Stop Recording" at bounding box center [747, 295] width 380 height 27
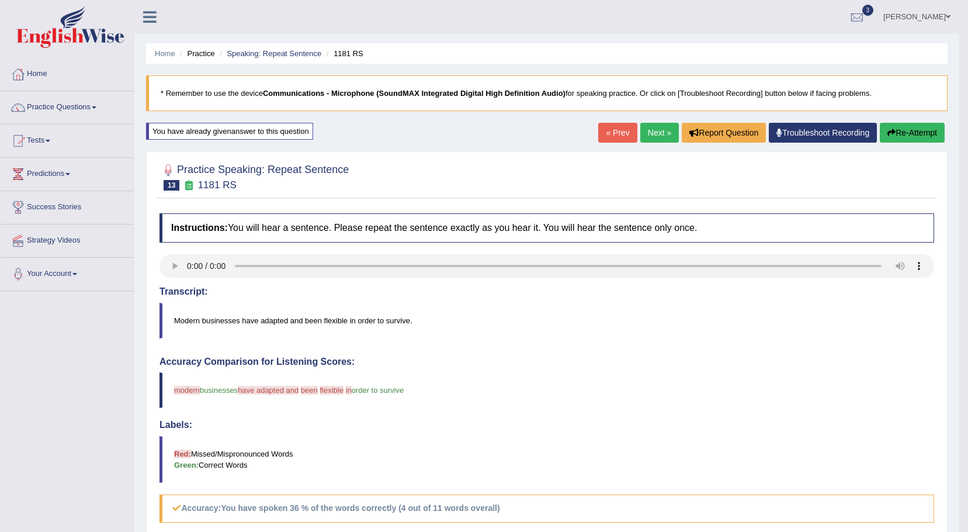
click at [95, 106] on link "Practice Questions" at bounding box center [67, 105] width 133 height 29
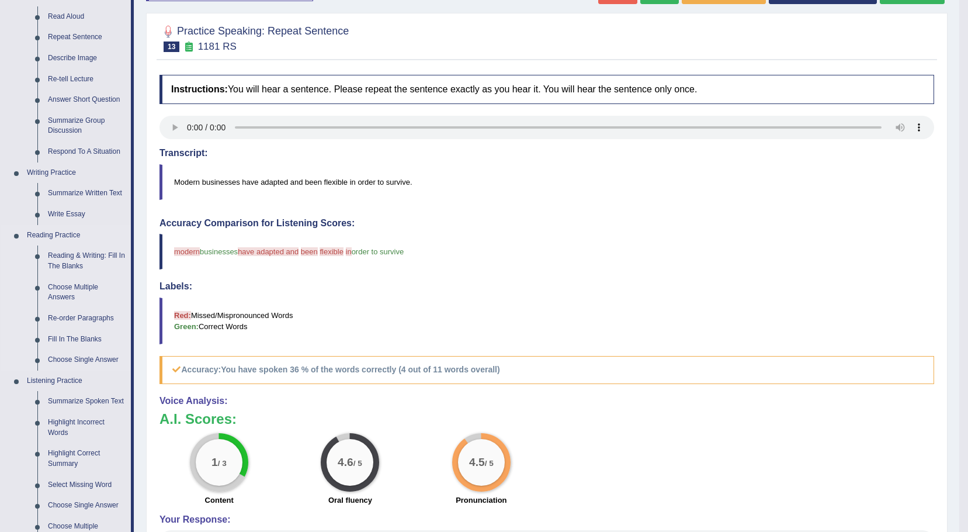
scroll to position [175, 0]
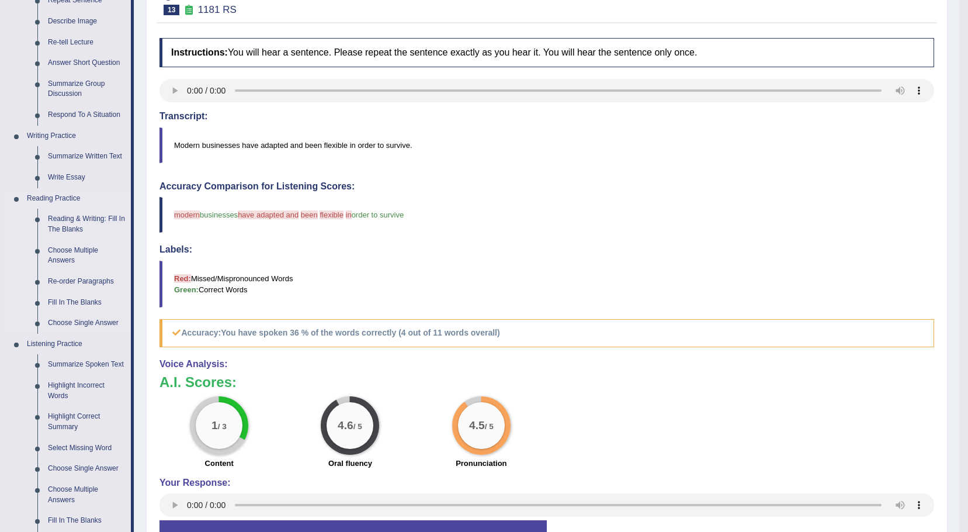
click at [70, 298] on link "Fill In The Blanks" at bounding box center [87, 302] width 88 height 21
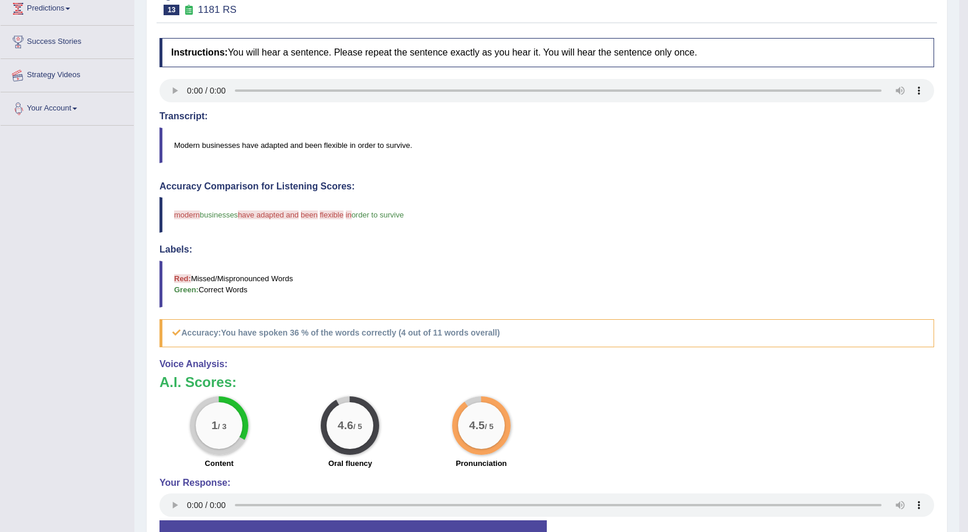
scroll to position [264, 0]
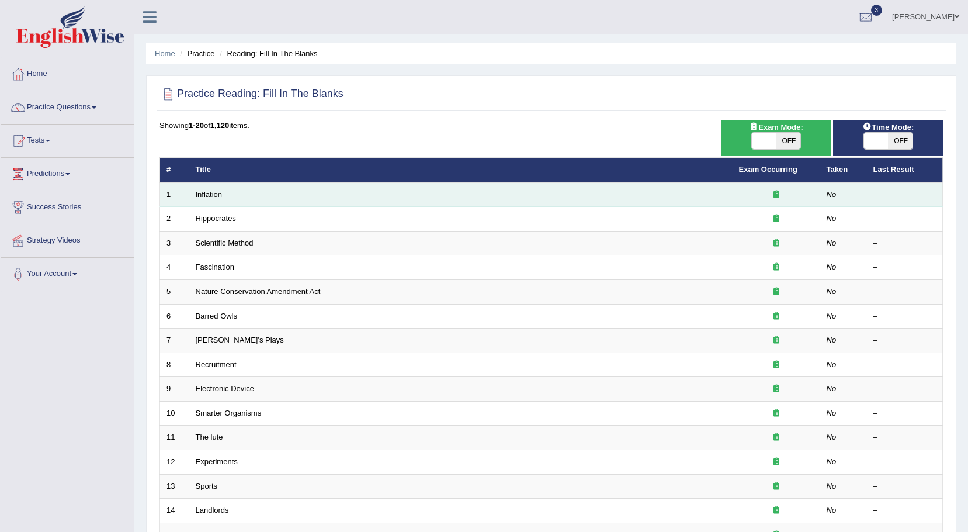
click at [230, 199] on td "Inflation" at bounding box center [460, 194] width 543 height 25
click at [223, 195] on link "Inflation" at bounding box center [209, 194] width 27 height 9
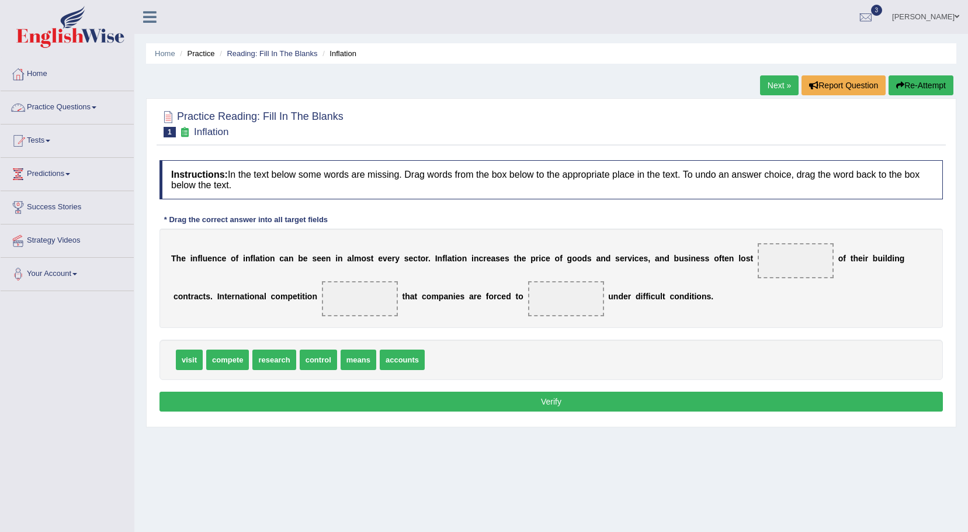
click at [96, 106] on span at bounding box center [94, 107] width 5 height 2
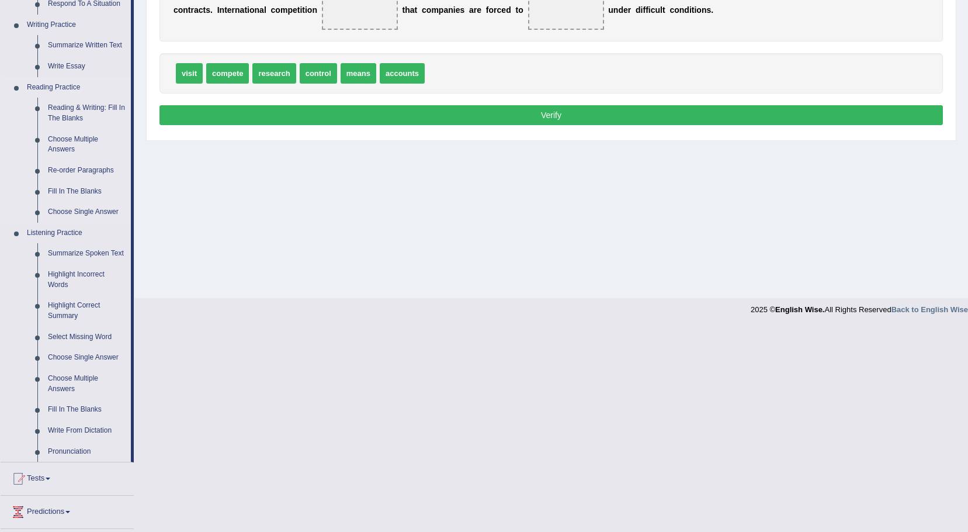
scroll to position [292, 0]
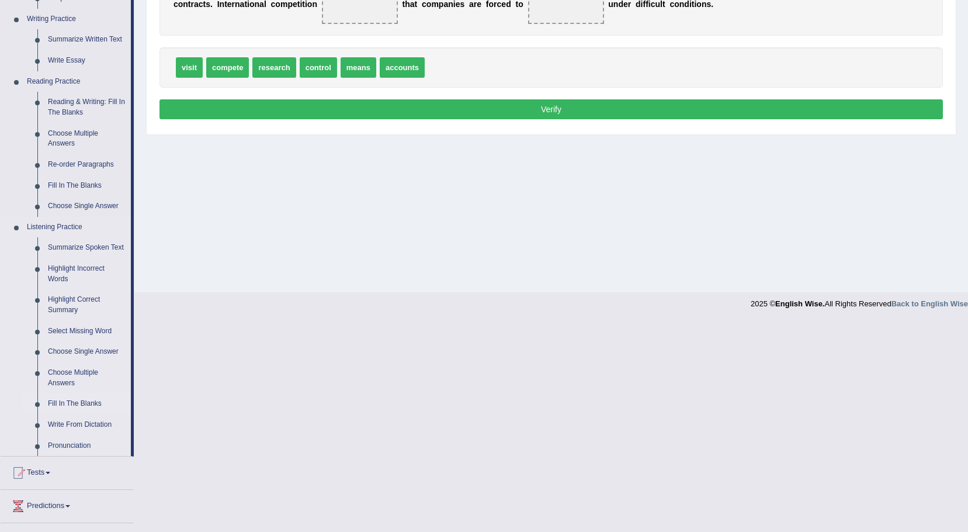
click at [78, 401] on link "Fill In The Blanks" at bounding box center [87, 403] width 88 height 21
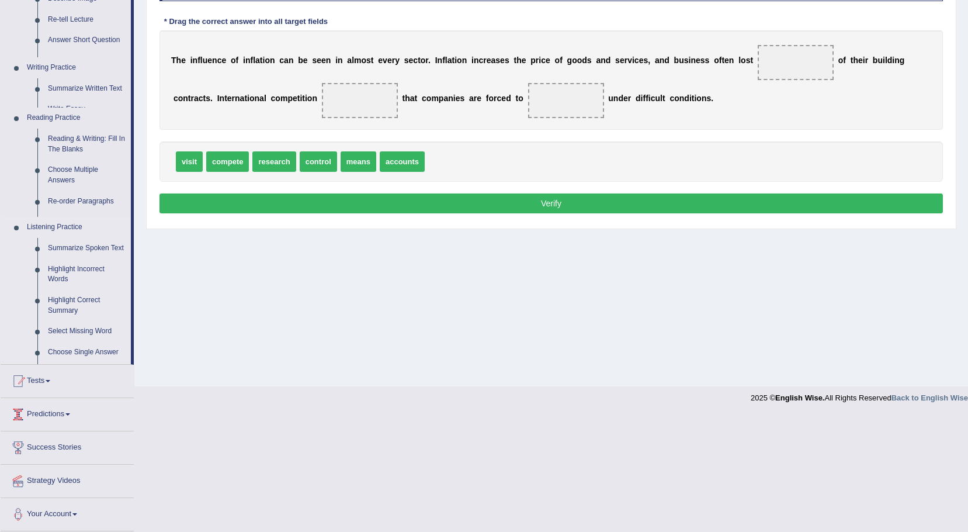
scroll to position [82, 0]
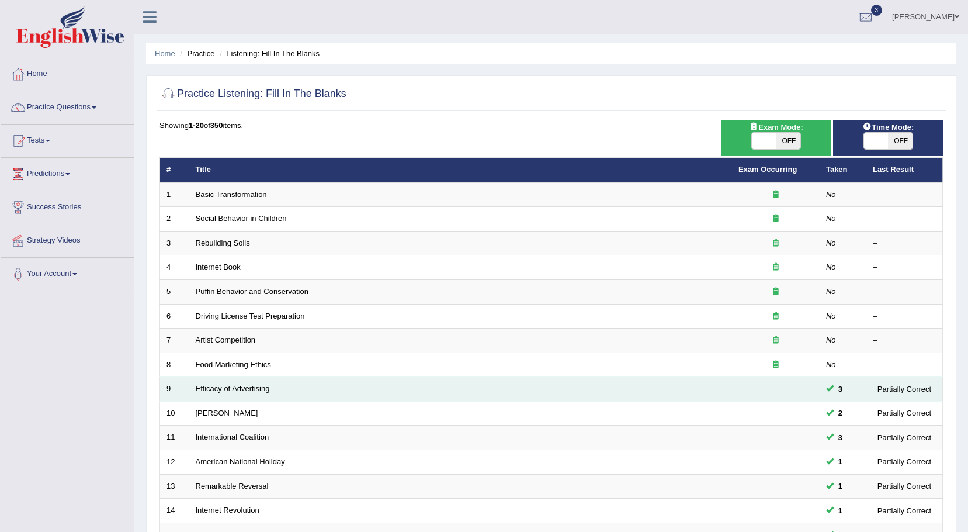
click at [243, 386] on link "Efficacy of Advertising" at bounding box center [233, 388] width 74 height 9
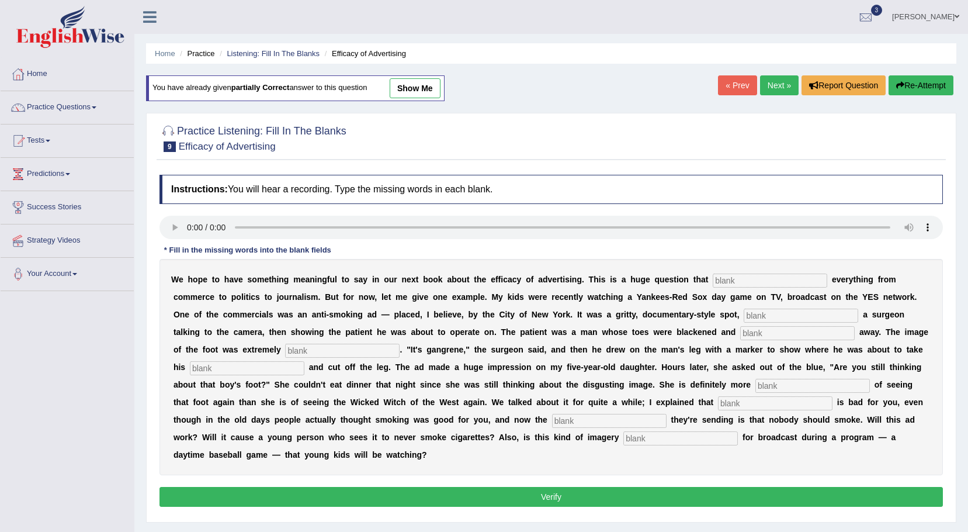
click at [713, 277] on input "text" at bounding box center [770, 280] width 115 height 14
type input "impacts"
click at [744, 313] on input "text" at bounding box center [801, 316] width 115 height 14
type input "featuring"
click at [740, 331] on input "text" at bounding box center [797, 333] width 115 height 14
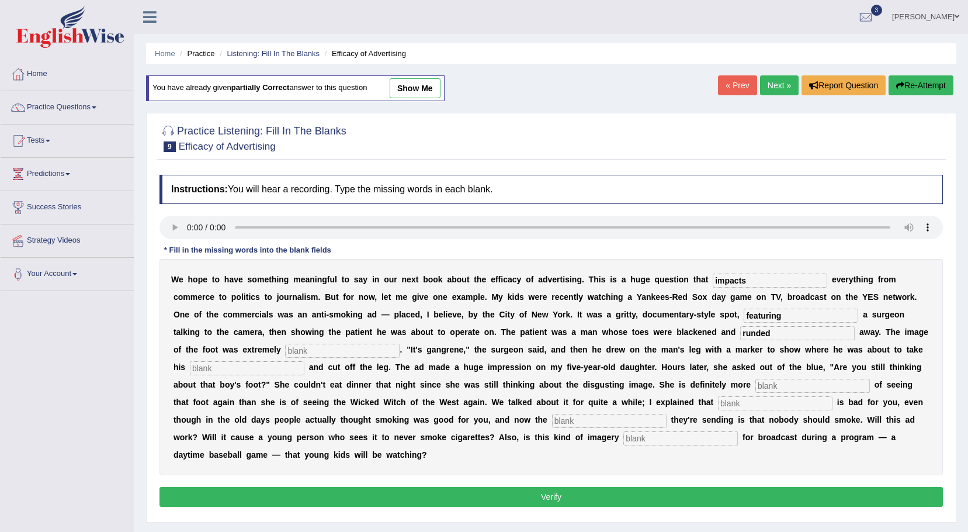
type input "runded"
click at [304, 361] on input "text" at bounding box center [247, 368] width 115 height 14
type input "discussing"
click at [756, 387] on input "text" at bounding box center [813, 386] width 115 height 14
type input "hacks"
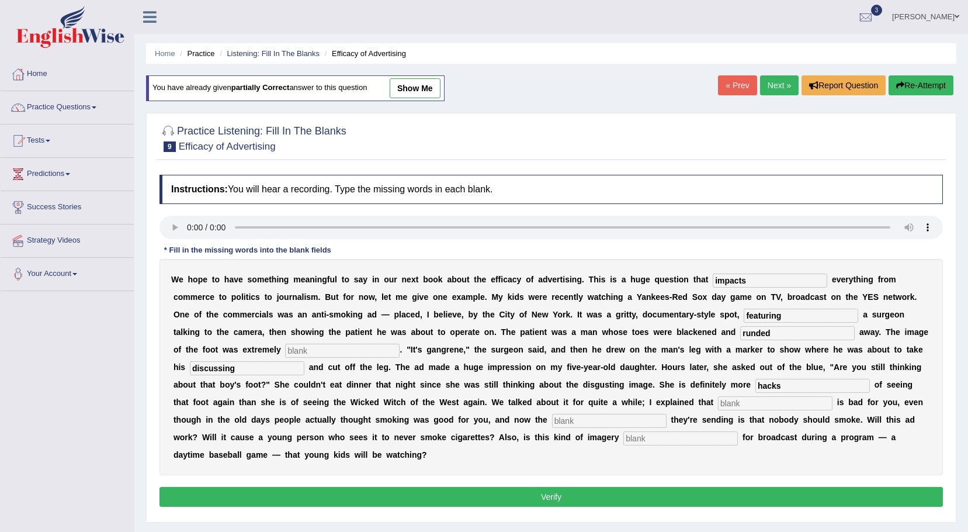
click at [718, 404] on input "text" at bounding box center [775, 403] width 115 height 14
click at [718, 401] on input "scrared" at bounding box center [775, 403] width 115 height 14
click at [841, 394] on div "W e h o p e t o h a v e s o m e t h i n g m e a n i n g f u l t o s a y i n o u…" at bounding box center [552, 367] width 784 height 216
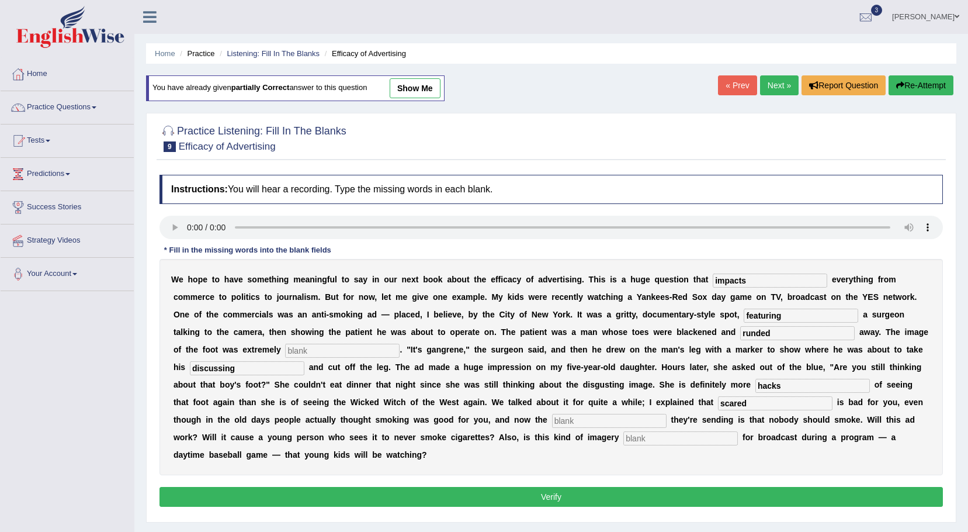
click at [667, 414] on input "text" at bounding box center [609, 421] width 115 height 14
click at [718, 400] on input "scared" at bounding box center [775, 403] width 115 height 14
type input "s"
type input "smoking"
click at [667, 414] on input "text" at bounding box center [609, 421] width 115 height 14
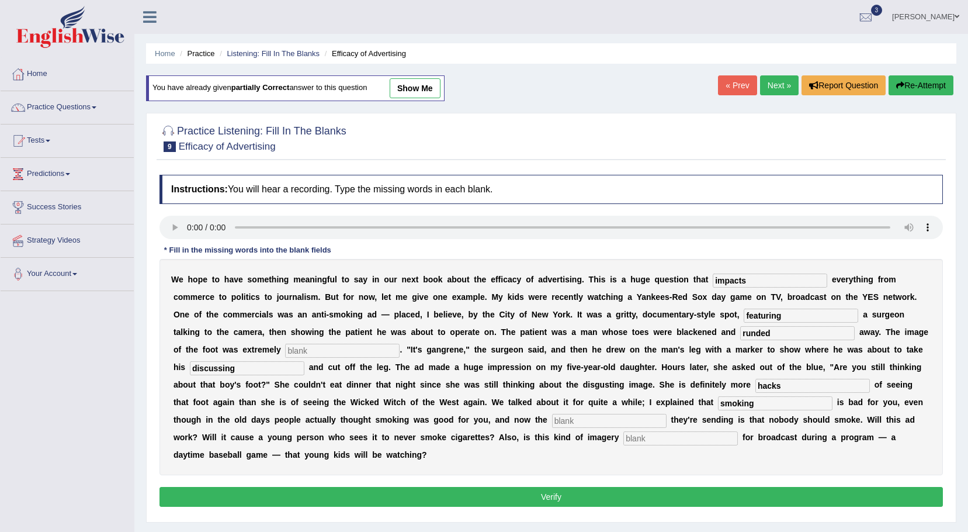
click at [400, 344] on input "text" at bounding box center [342, 351] width 115 height 14
click at [304, 361] on input "discussing" at bounding box center [247, 368] width 115 height 14
type input "d"
click at [756, 384] on input "hacks" at bounding box center [813, 386] width 115 height 14
type input "h"
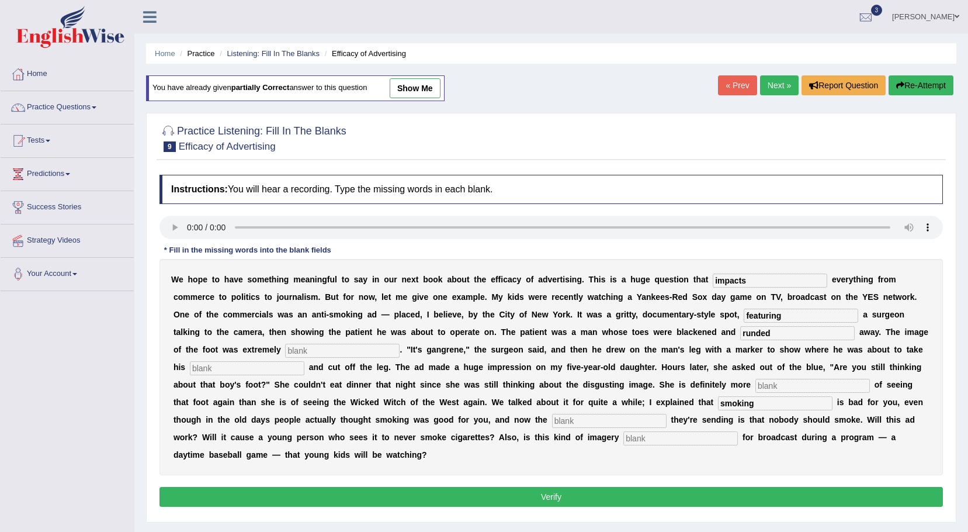
click at [718, 401] on input "smoking" at bounding box center [775, 403] width 115 height 14
type input "s"
click at [400, 344] on input "text" at bounding box center [342, 351] width 115 height 14
type input "discussing"
click at [304, 361] on input "text" at bounding box center [247, 368] width 115 height 14
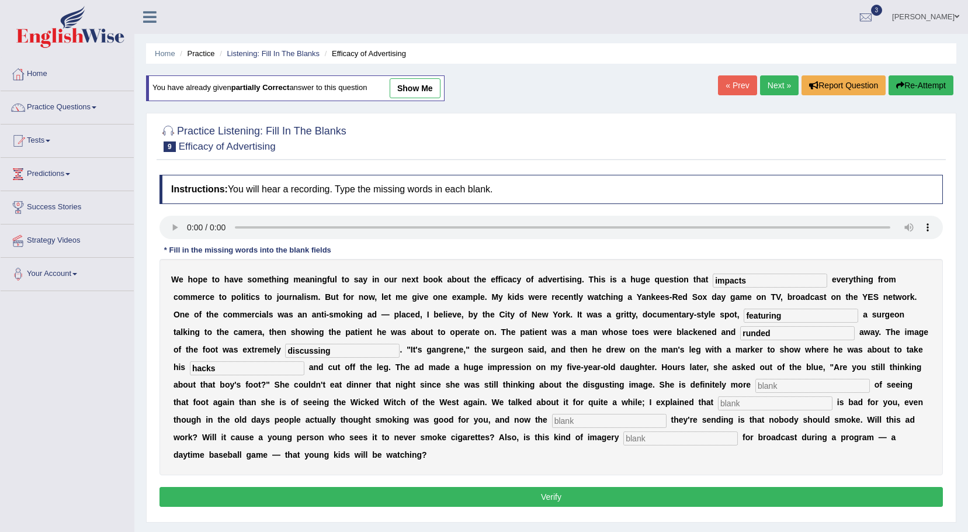
type input "hacks"
click at [756, 387] on input "text" at bounding box center [813, 386] width 115 height 14
type input "scrared"
click at [667, 414] on input "text" at bounding box center [609, 421] width 115 height 14
type input "s"
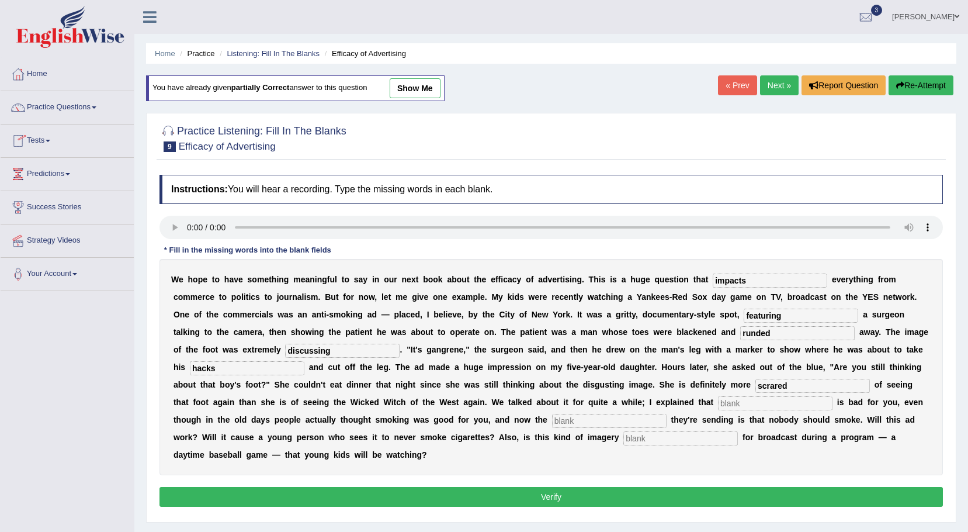
click at [718, 406] on input "text" at bounding box center [775, 403] width 115 height 14
type input "smoking"
click at [667, 414] on input "text" at bounding box center [609, 421] width 115 height 14
type input "message"
click at [738, 431] on input "text" at bounding box center [680, 438] width 115 height 14
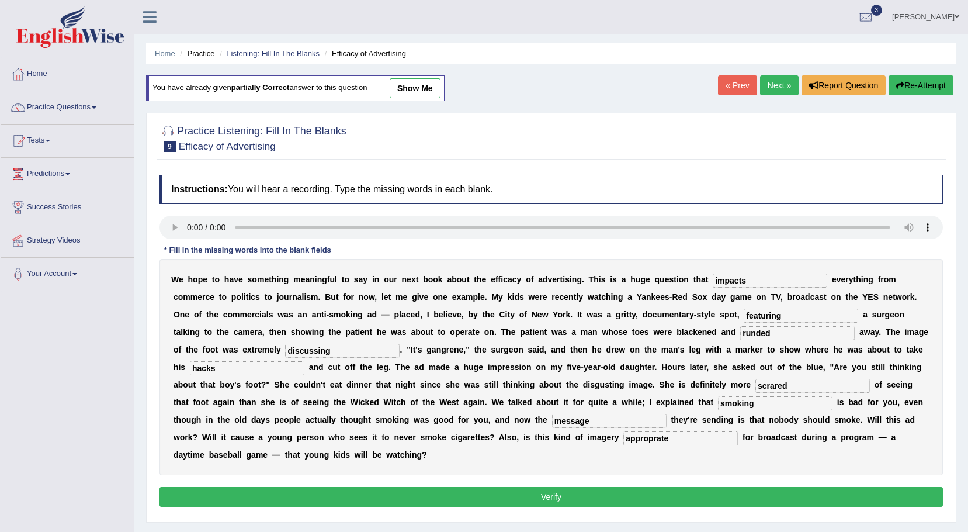
type input "approprate"
click at [393, 487] on button "Verify" at bounding box center [552, 497] width 784 height 20
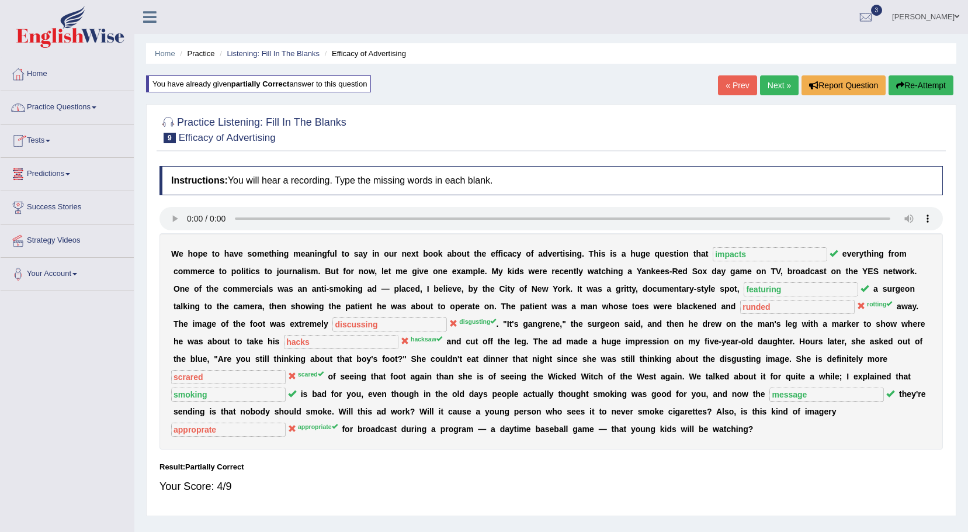
click at [96, 107] on span at bounding box center [94, 107] width 5 height 2
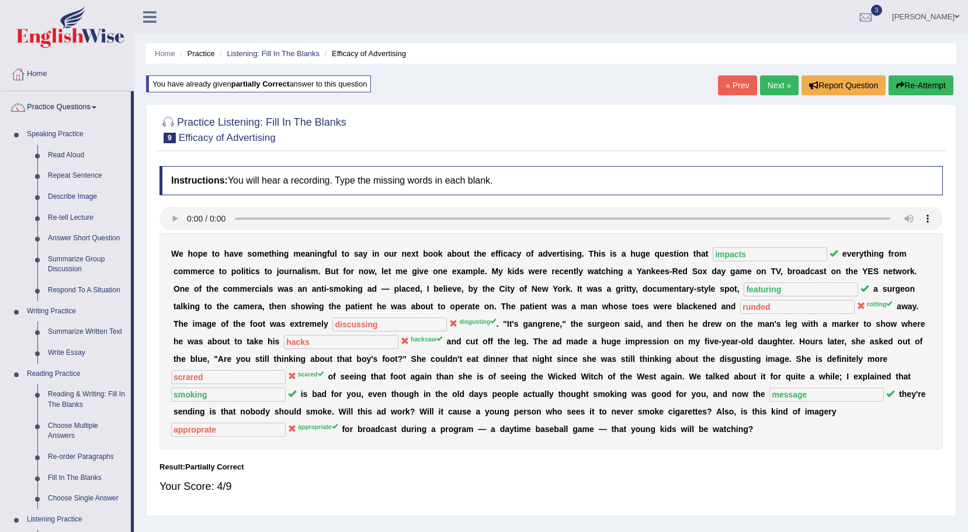
click at [1, 91] on link "Practice Questions" at bounding box center [66, 105] width 130 height 29
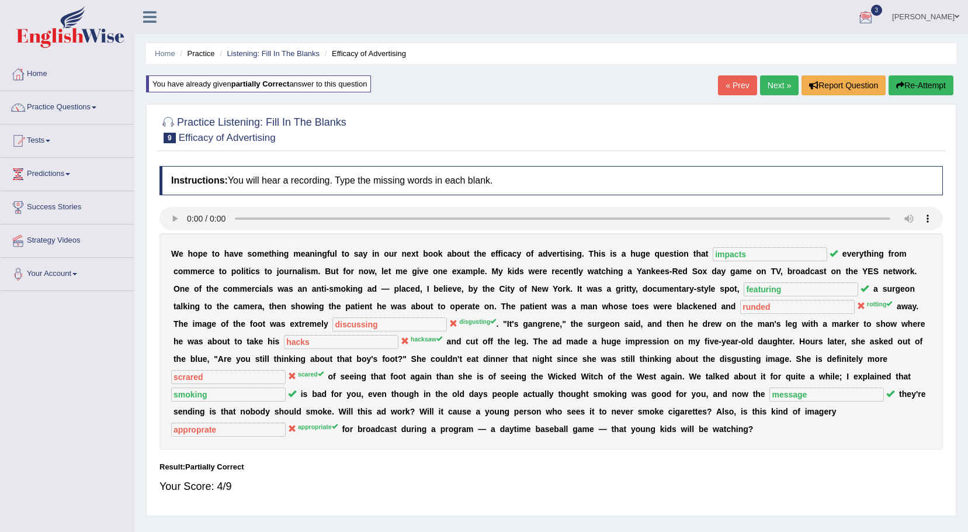
click at [959, 18] on span at bounding box center [957, 17] width 5 height 8
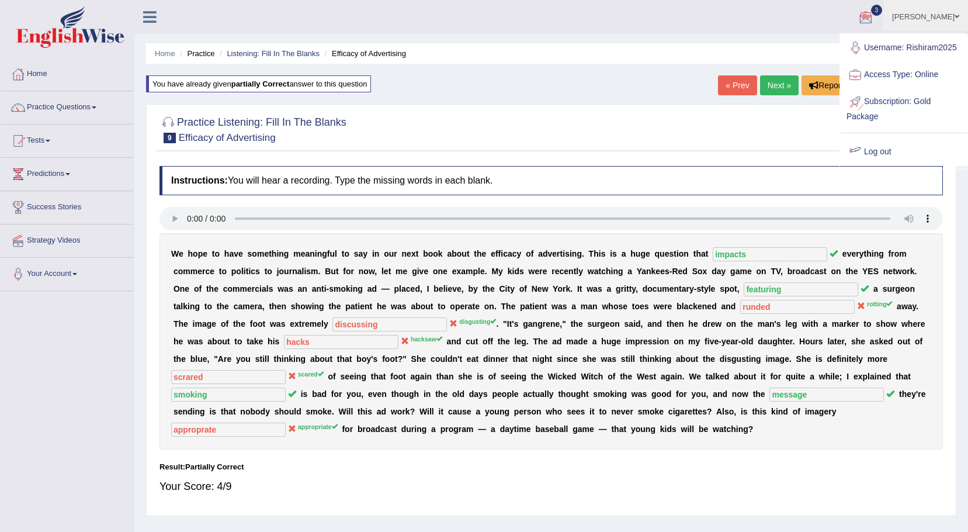
click at [883, 151] on link "Log out" at bounding box center [904, 151] width 126 height 27
